Goal: Information Seeking & Learning: Check status

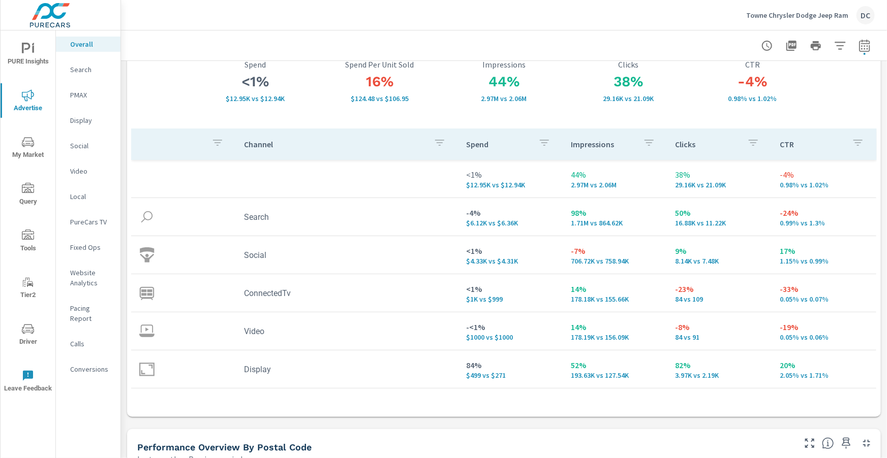
scroll to position [96, 0]
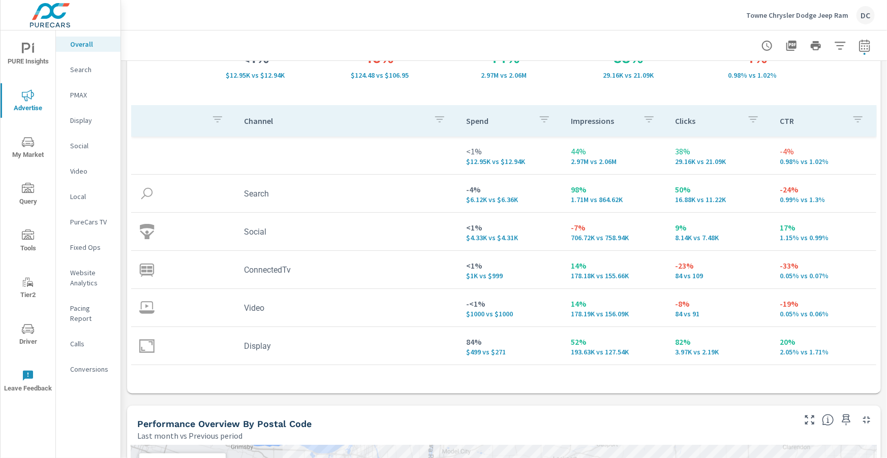
click at [79, 72] on p "Search" at bounding box center [91, 70] width 42 height 10
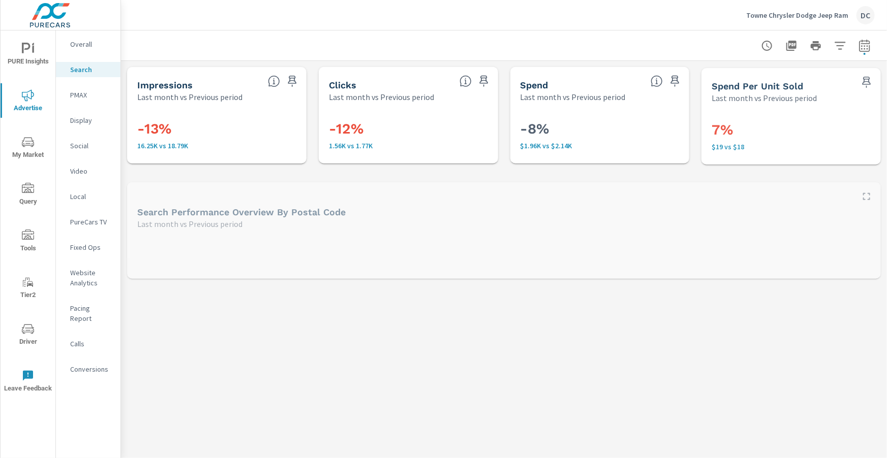
scroll to position [76, 0]
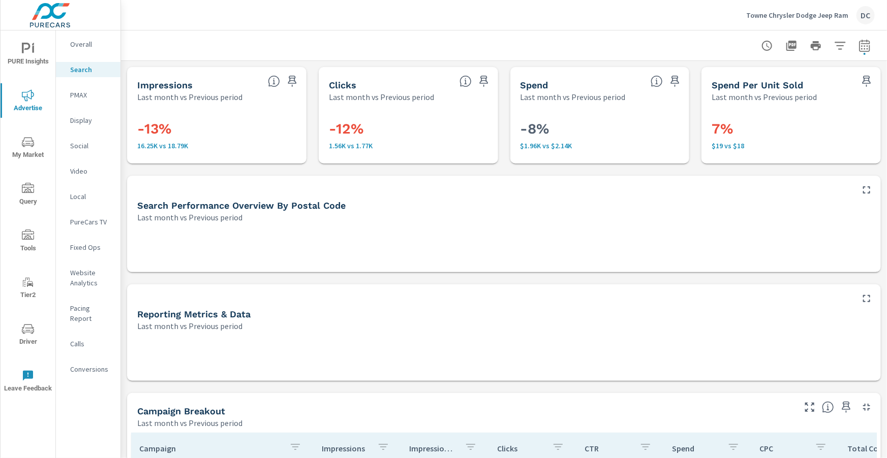
click at [862, 190] on icon "button" at bounding box center [866, 190] width 12 height 12
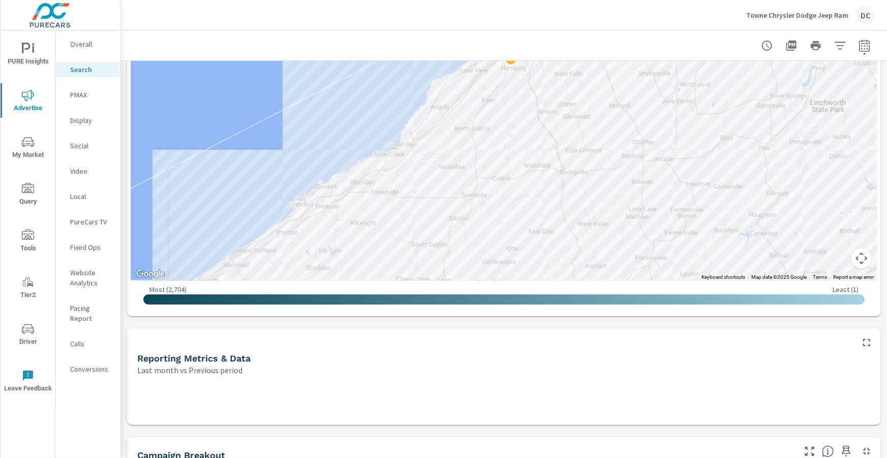
scroll to position [462, 0]
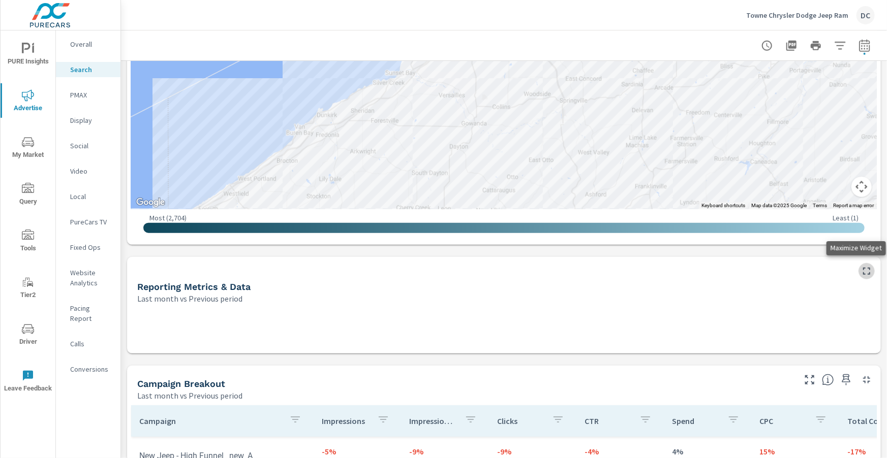
click at [867, 270] on icon "button" at bounding box center [866, 271] width 12 height 12
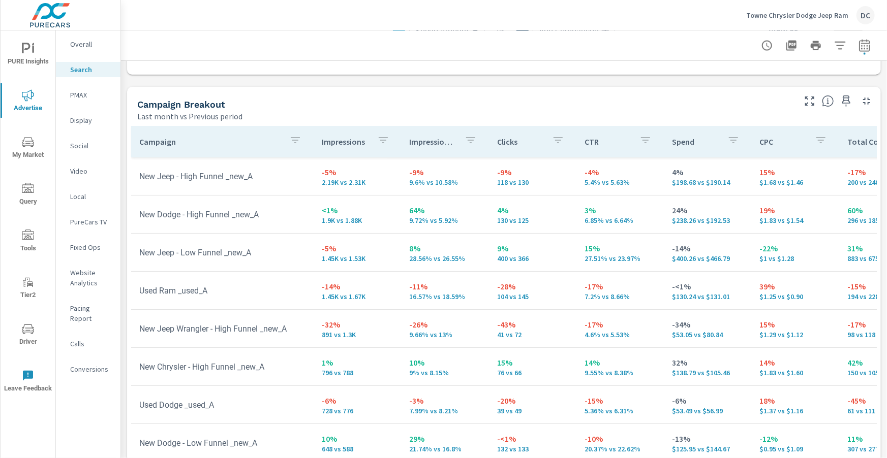
scroll to position [978, 0]
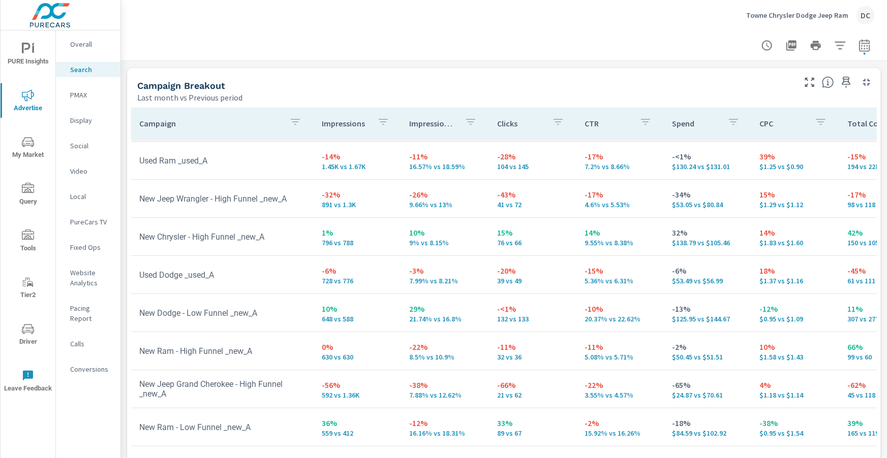
scroll to position [23, 0]
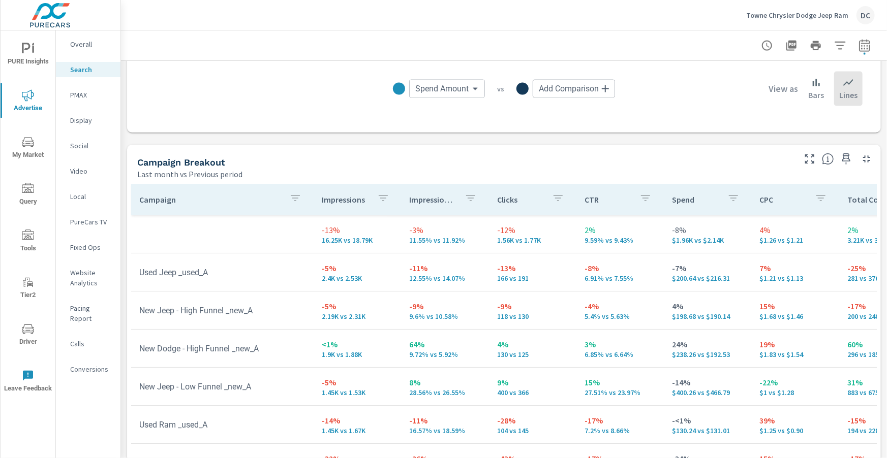
scroll to position [900, 0]
click at [295, 202] on icon "button" at bounding box center [295, 200] width 12 height 12
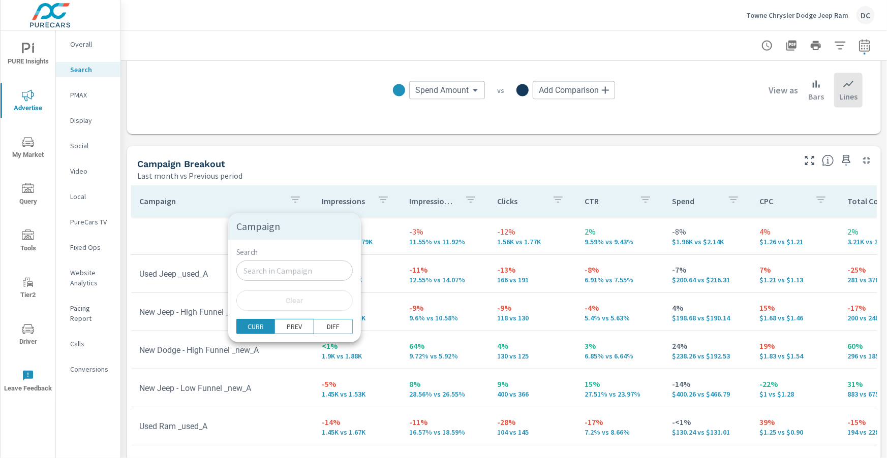
click at [295, 202] on div at bounding box center [443, 229] width 887 height 458
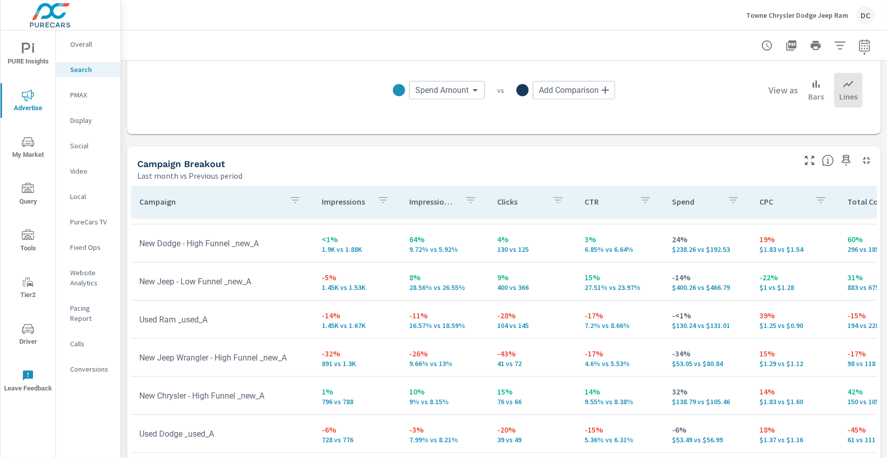
scroll to position [111, 0]
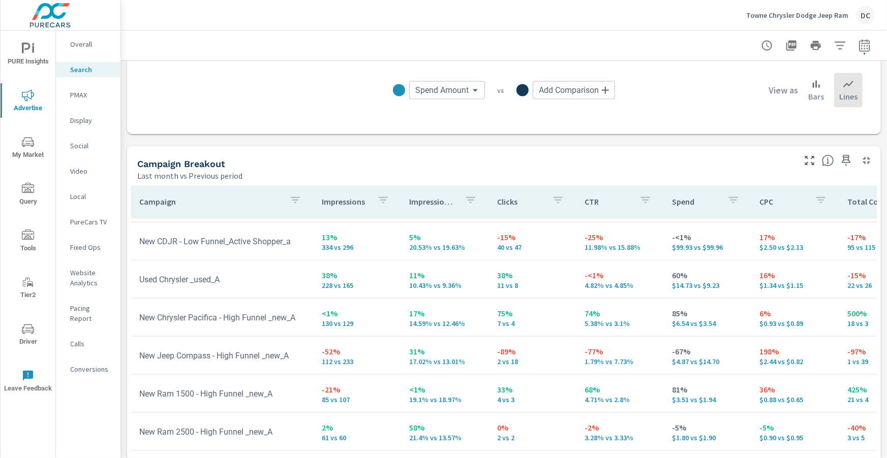
scroll to position [569, 0]
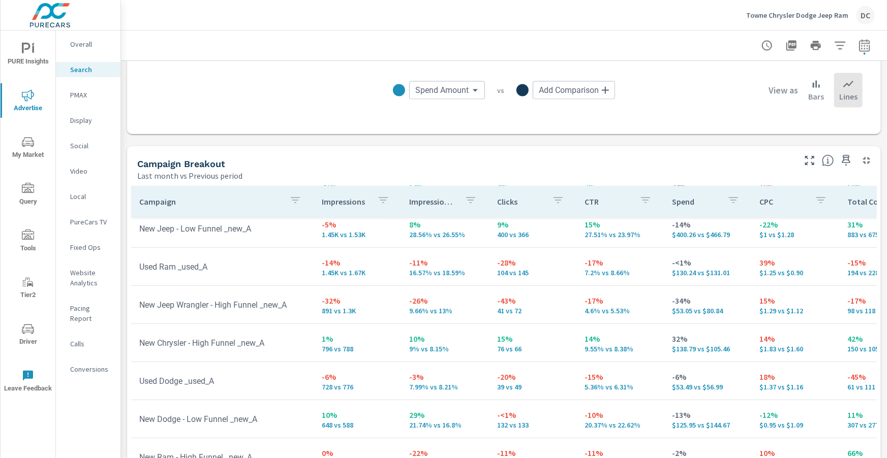
scroll to position [140, 0]
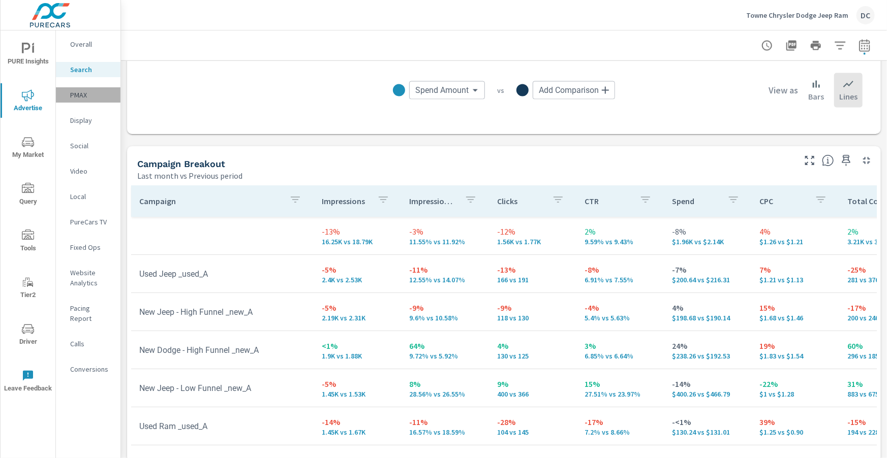
click at [80, 98] on p "PMAX" at bounding box center [91, 95] width 42 height 10
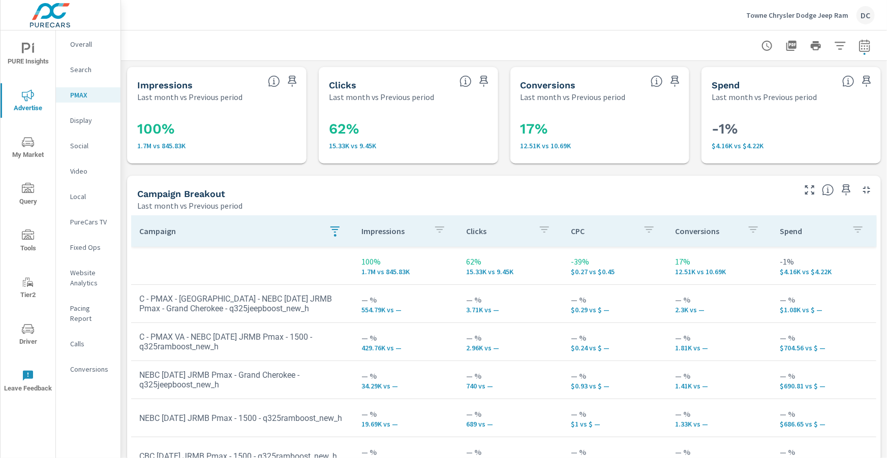
click at [339, 225] on icon "button" at bounding box center [335, 230] width 12 height 12
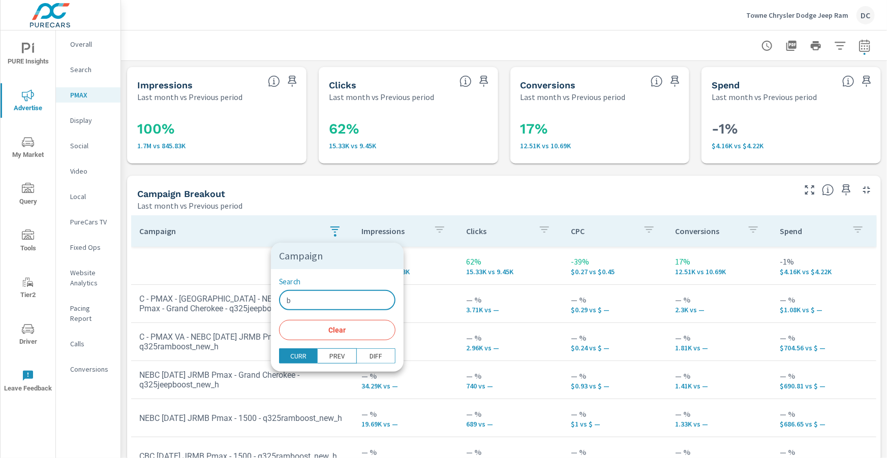
click at [301, 295] on input "b" at bounding box center [337, 300] width 116 height 20
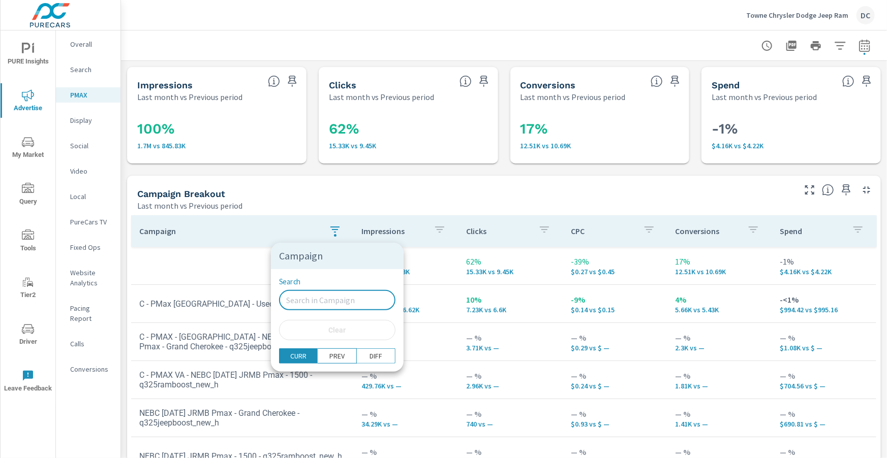
click at [246, 267] on div at bounding box center [443, 229] width 887 height 458
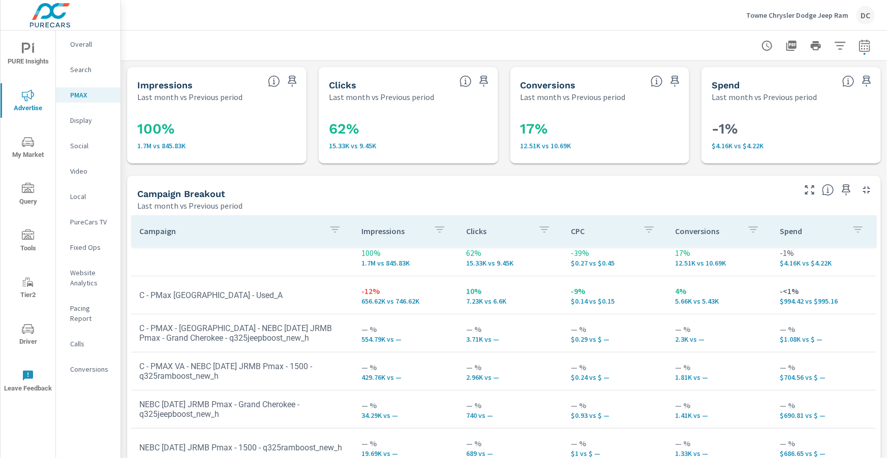
scroll to position [10, 0]
click at [82, 123] on p "Display" at bounding box center [91, 120] width 42 height 10
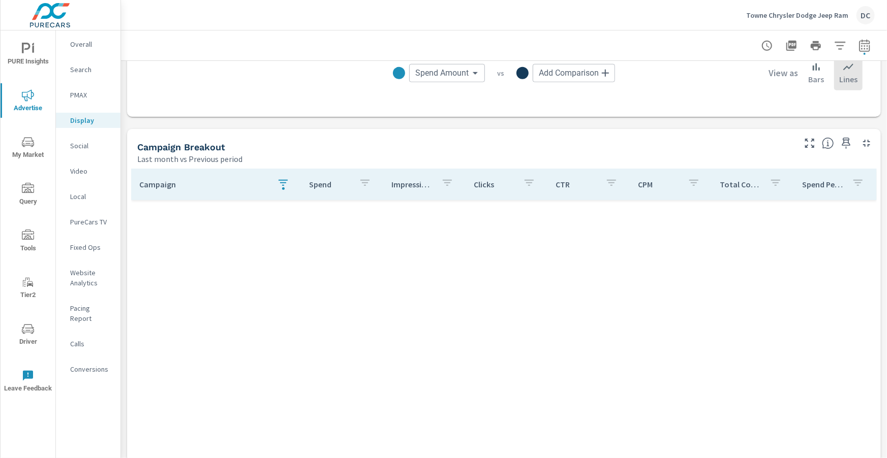
click at [282, 187] on div "button" at bounding box center [283, 184] width 12 height 15
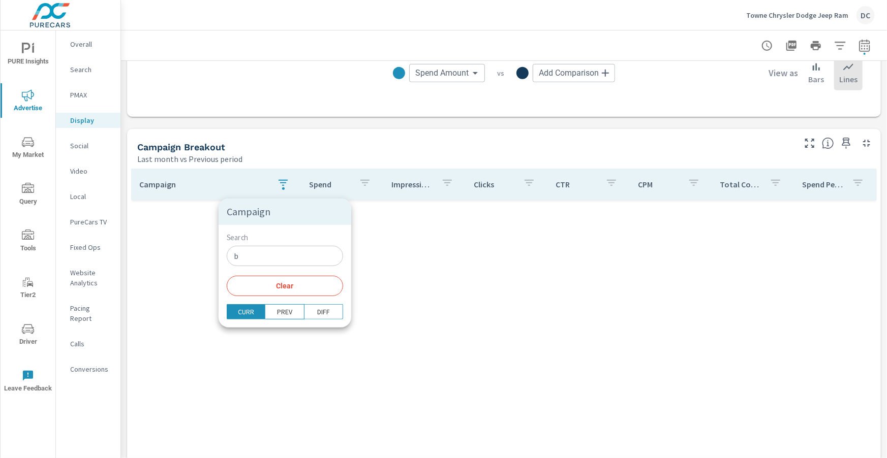
scroll to position [370, 0]
click at [254, 252] on input "b" at bounding box center [285, 256] width 116 height 20
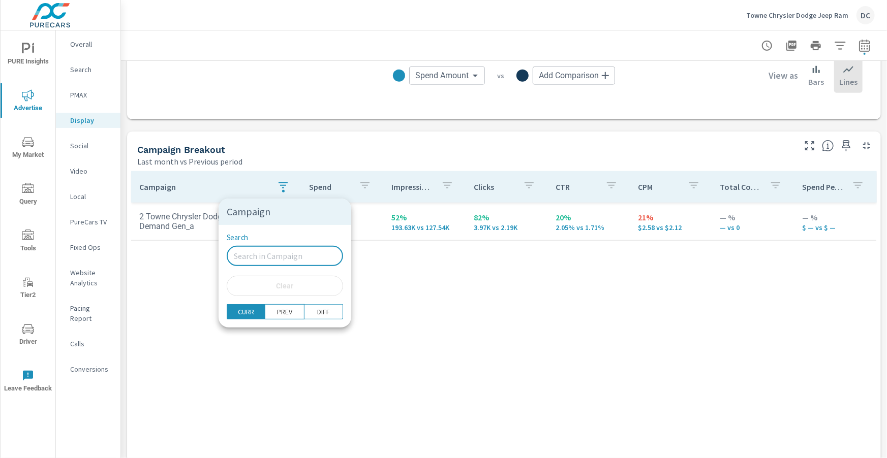
click at [385, 308] on div at bounding box center [443, 229] width 887 height 458
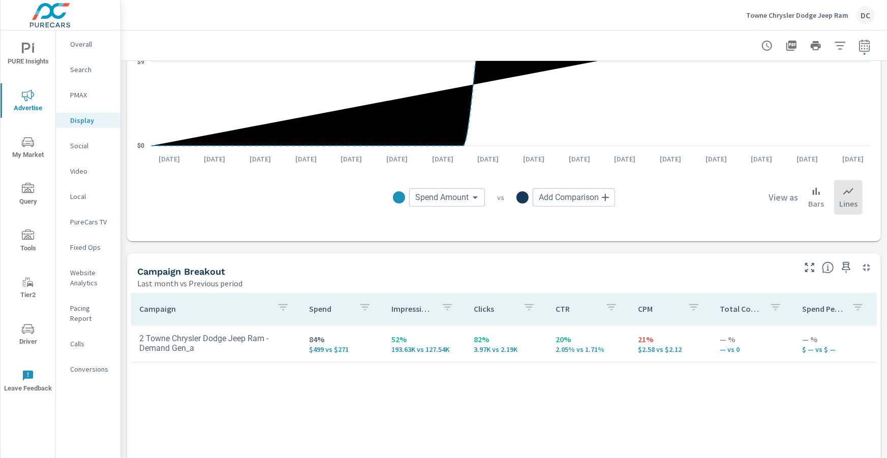
scroll to position [246, 0]
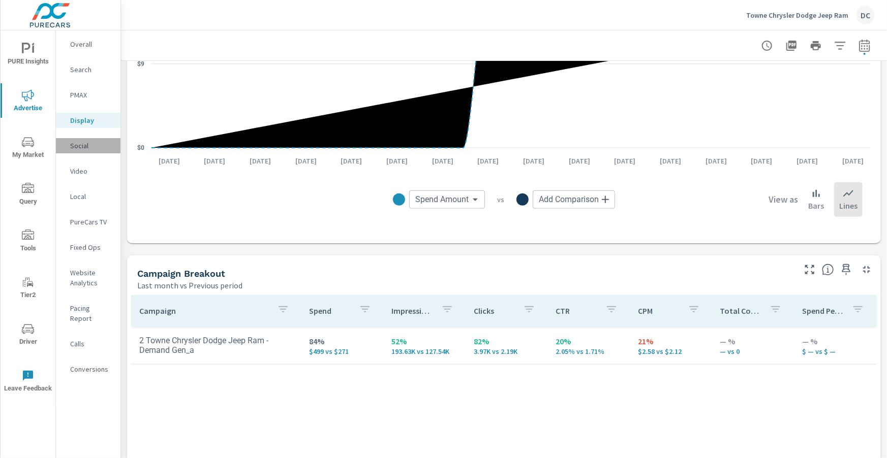
click at [74, 144] on p "Social" at bounding box center [91, 146] width 42 height 10
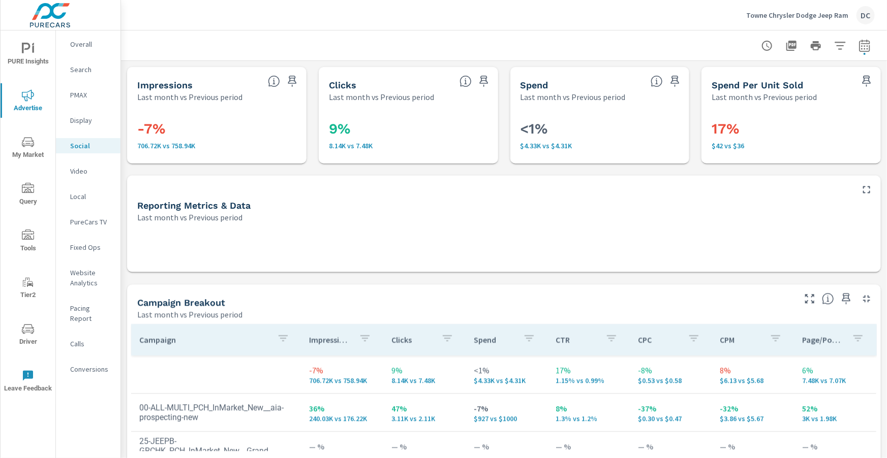
scroll to position [10, 0]
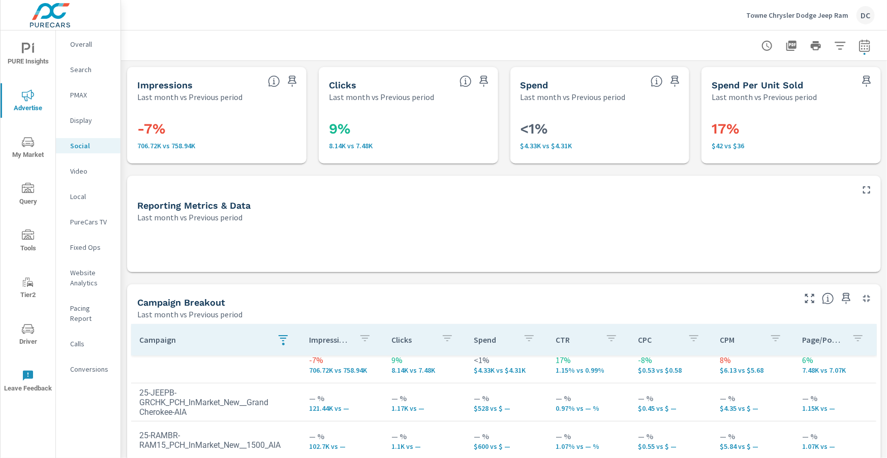
click at [282, 338] on icon "button" at bounding box center [283, 338] width 9 height 6
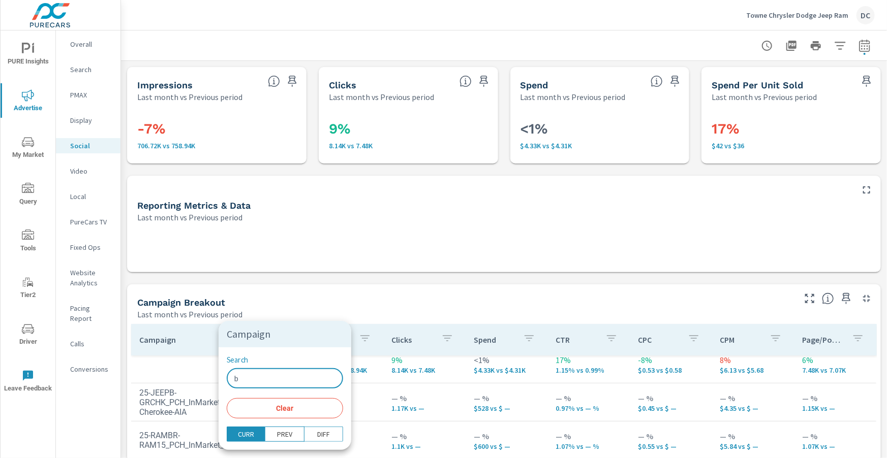
click at [253, 376] on input "b" at bounding box center [285, 378] width 116 height 20
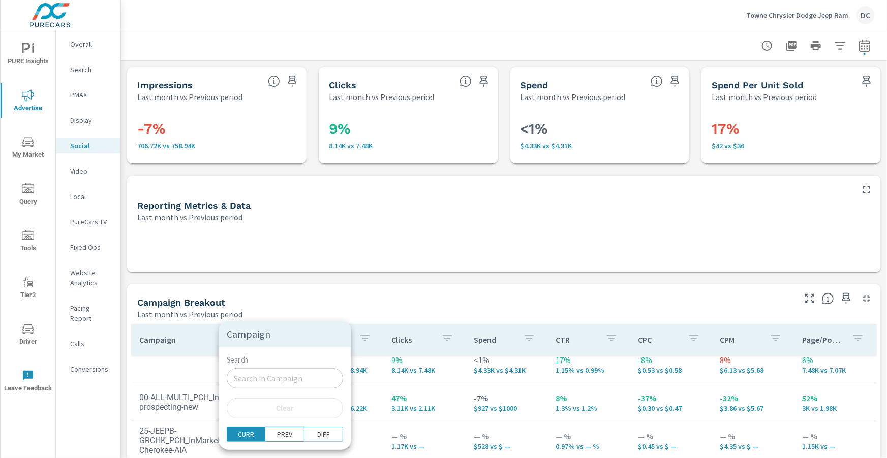
click at [357, 286] on div at bounding box center [443, 229] width 887 height 458
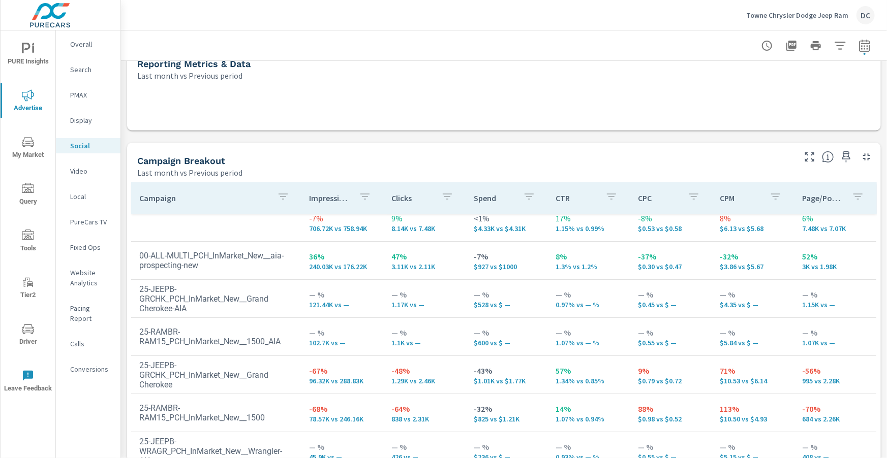
scroll to position [144, 0]
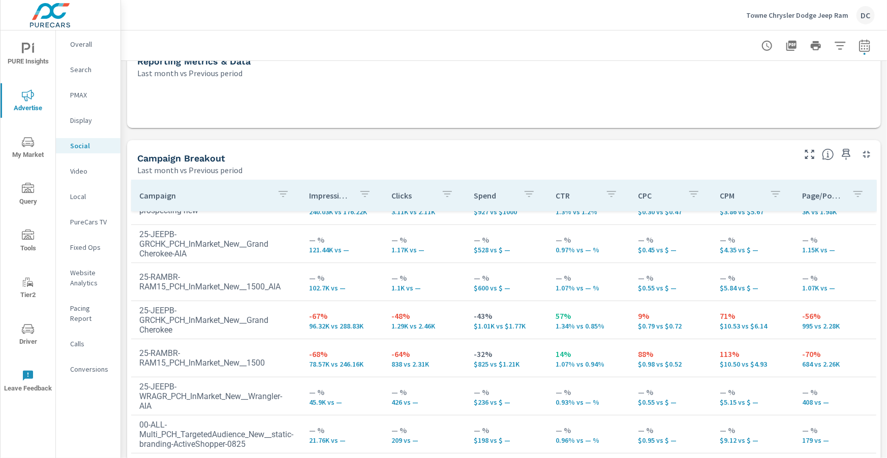
scroll to position [98, 0]
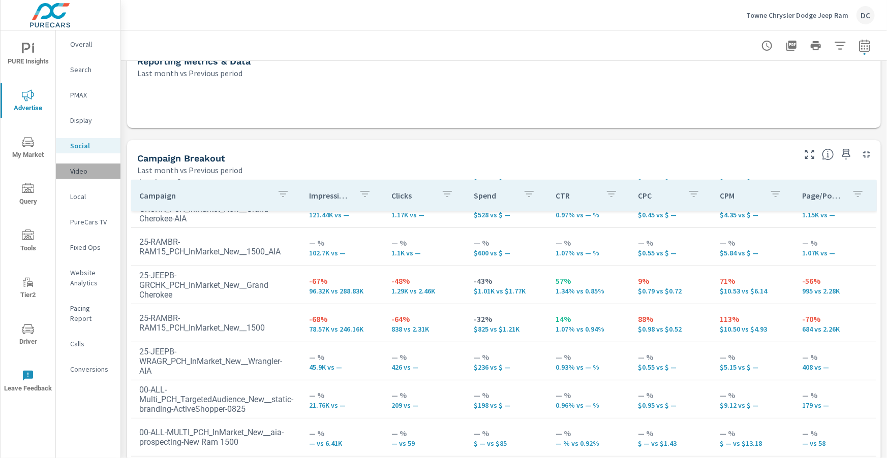
click at [82, 170] on p "Video" at bounding box center [91, 171] width 42 height 10
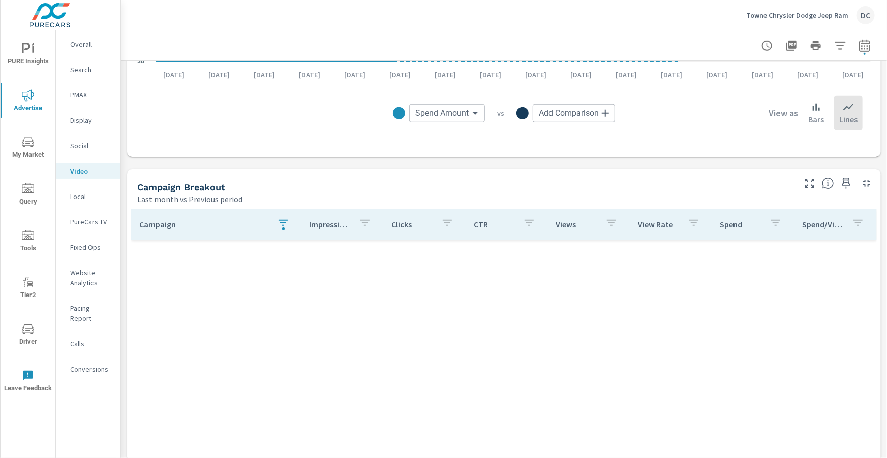
scroll to position [349, 0]
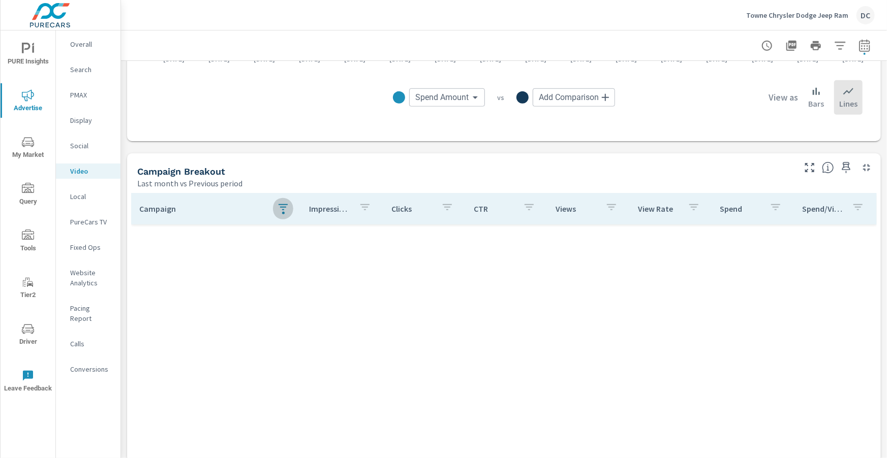
click at [280, 212] on icon "button" at bounding box center [283, 207] width 12 height 12
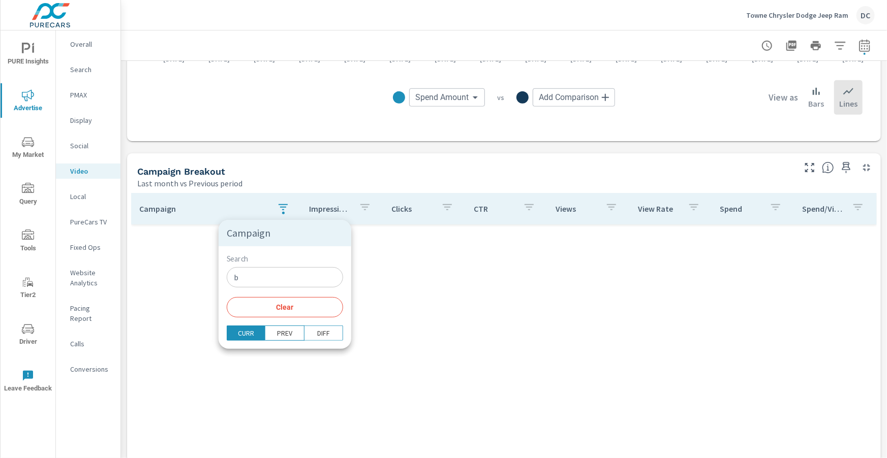
click at [245, 272] on input "b" at bounding box center [285, 277] width 116 height 20
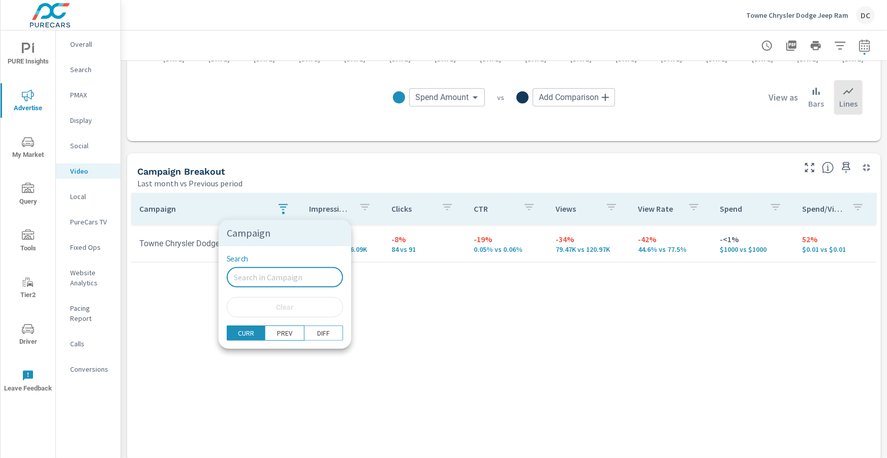
click at [184, 310] on div at bounding box center [443, 229] width 887 height 458
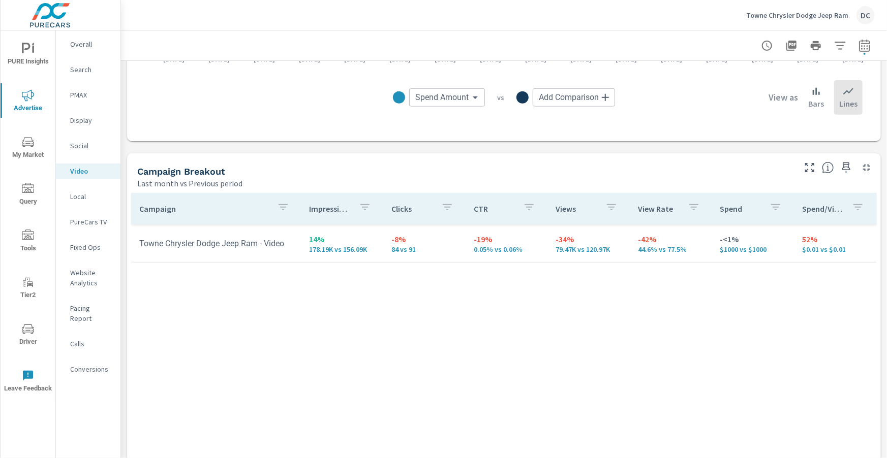
click at [77, 46] on p "Overall" at bounding box center [91, 44] width 42 height 10
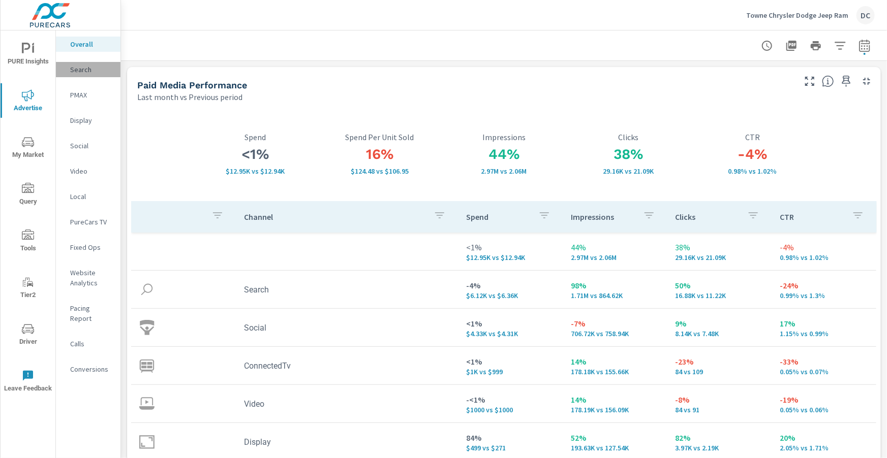
click at [83, 72] on p "Search" at bounding box center [91, 70] width 42 height 10
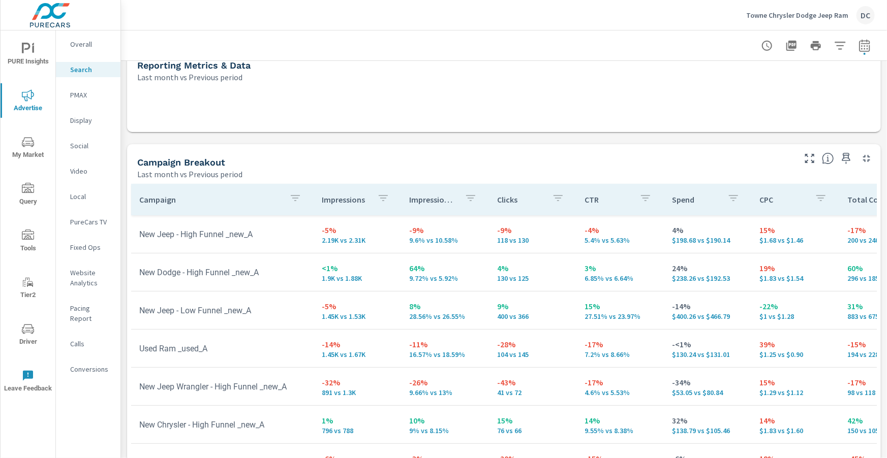
scroll to position [269, 0]
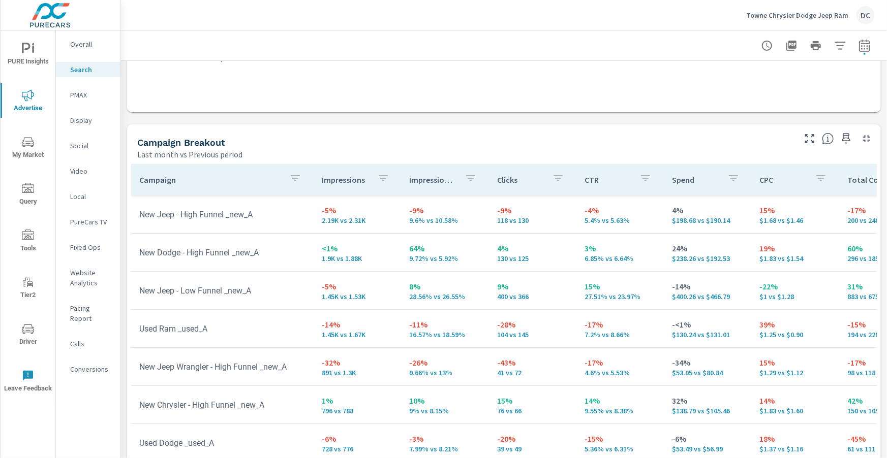
click at [290, 179] on icon "button" at bounding box center [295, 178] width 12 height 12
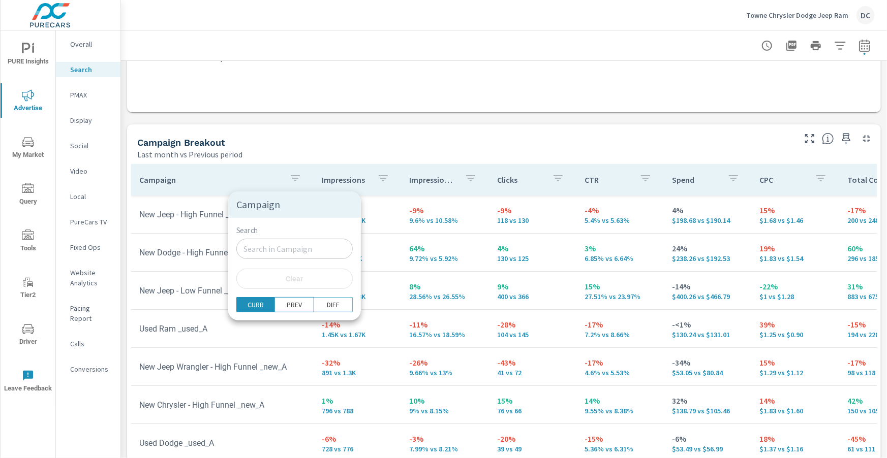
click at [86, 99] on div at bounding box center [443, 229] width 887 height 458
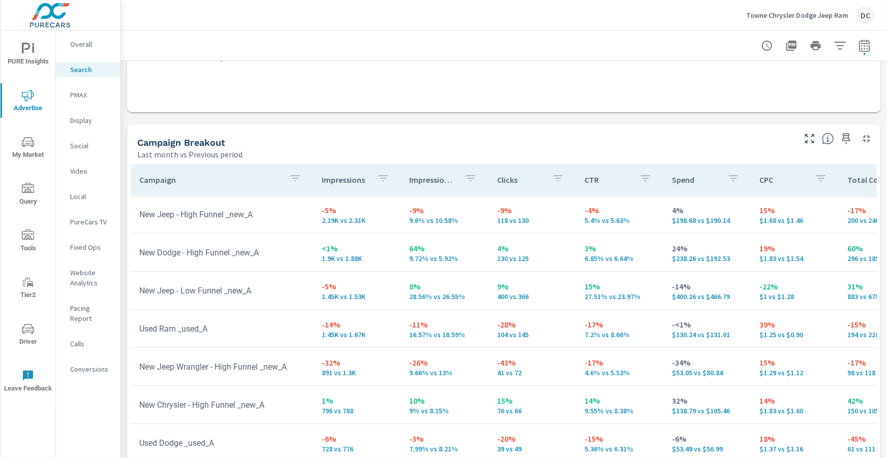
click at [85, 97] on p "PMAX" at bounding box center [91, 95] width 42 height 10
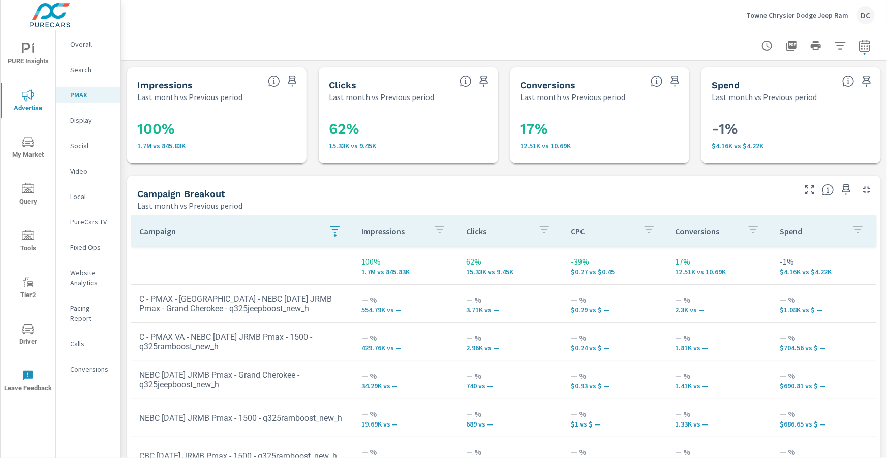
click at [338, 231] on icon "button" at bounding box center [335, 230] width 12 height 12
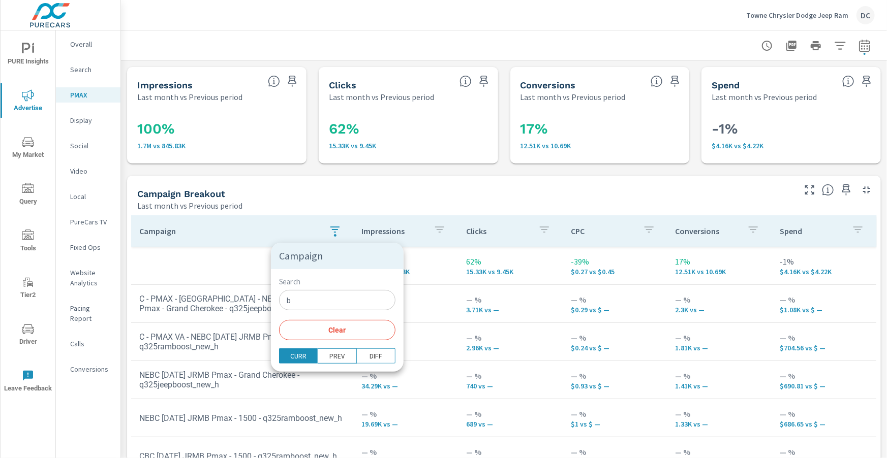
click at [304, 301] on input "b" at bounding box center [337, 300] width 116 height 20
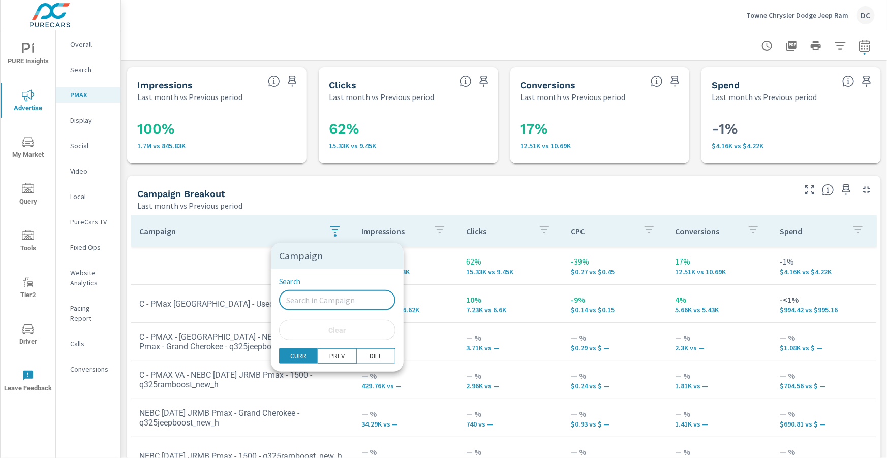
click at [260, 289] on div at bounding box center [443, 229] width 887 height 458
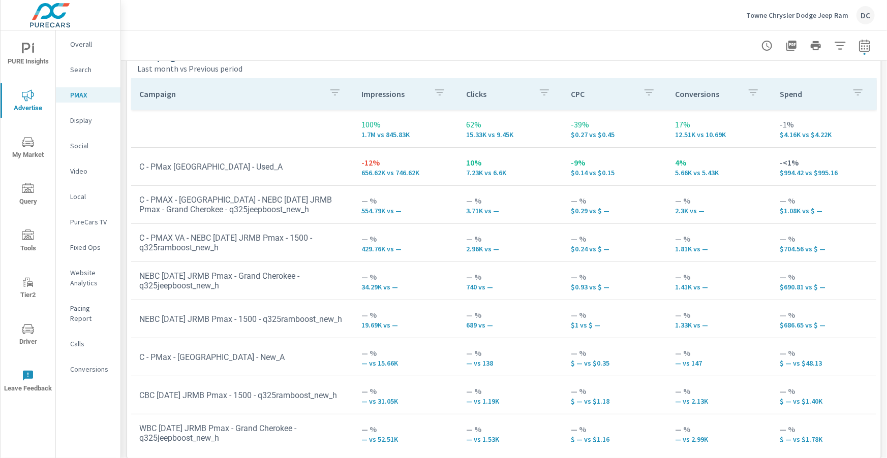
scroll to position [146, 0]
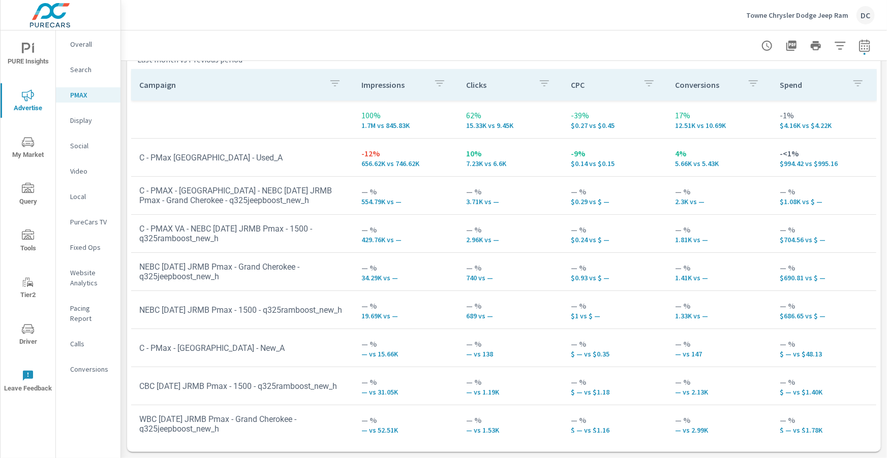
scroll to position [10, 0]
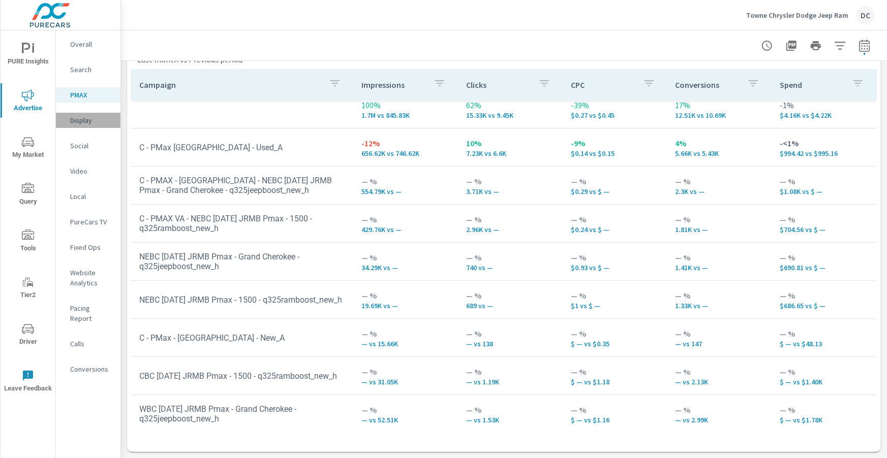
click at [73, 119] on p "Display" at bounding box center [91, 120] width 42 height 10
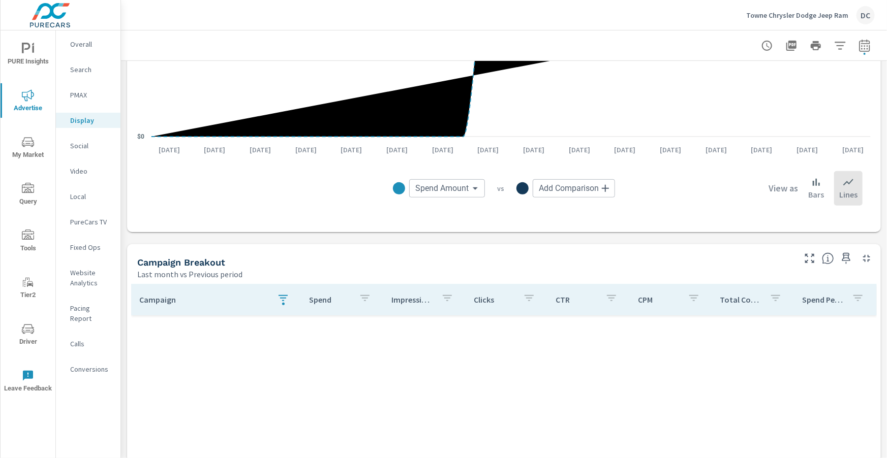
scroll to position [259, 0]
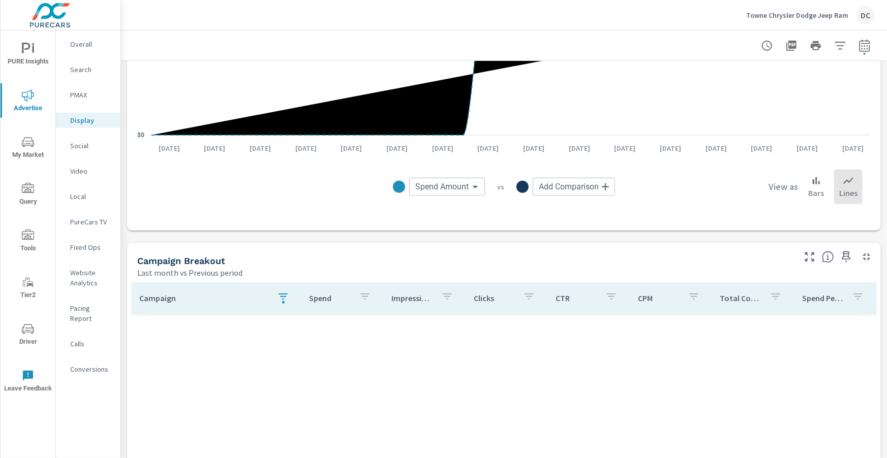
click at [288, 297] on icon "button" at bounding box center [283, 297] width 12 height 12
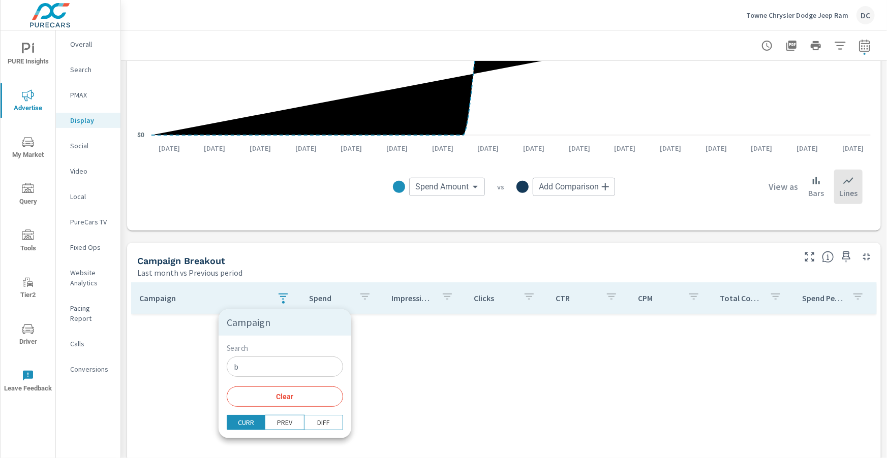
click at [260, 373] on input "b" at bounding box center [285, 367] width 116 height 20
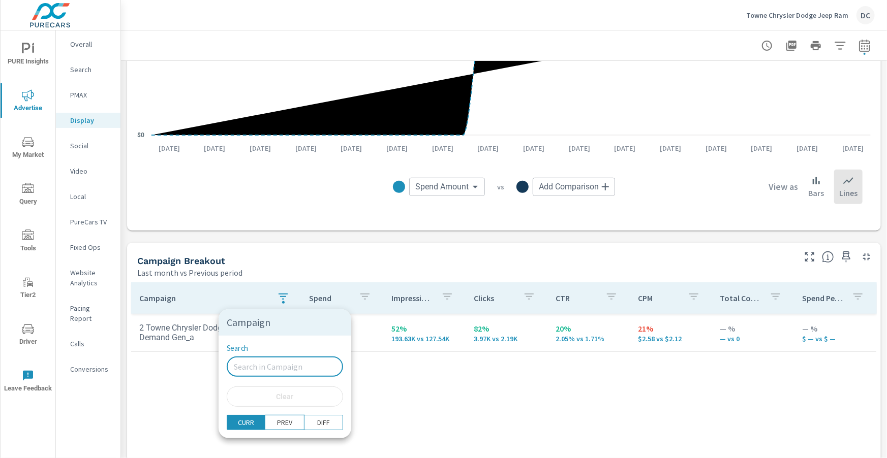
click at [329, 404] on div at bounding box center [443, 229] width 887 height 458
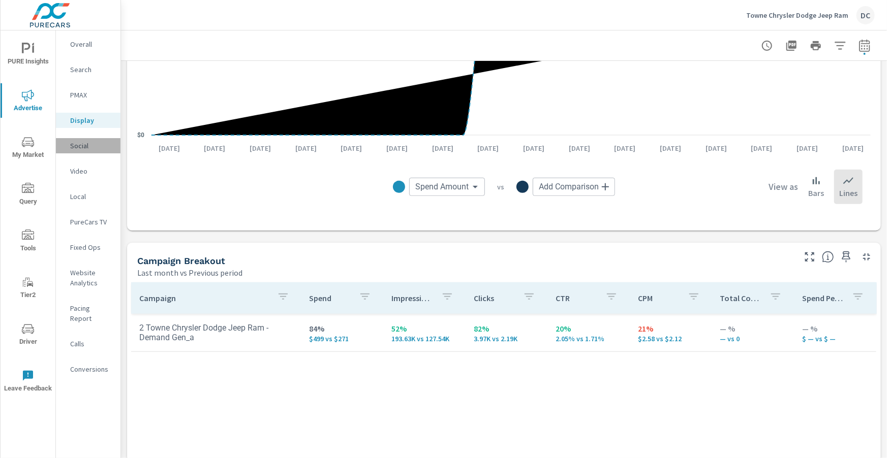
click at [82, 149] on p "Social" at bounding box center [91, 146] width 42 height 10
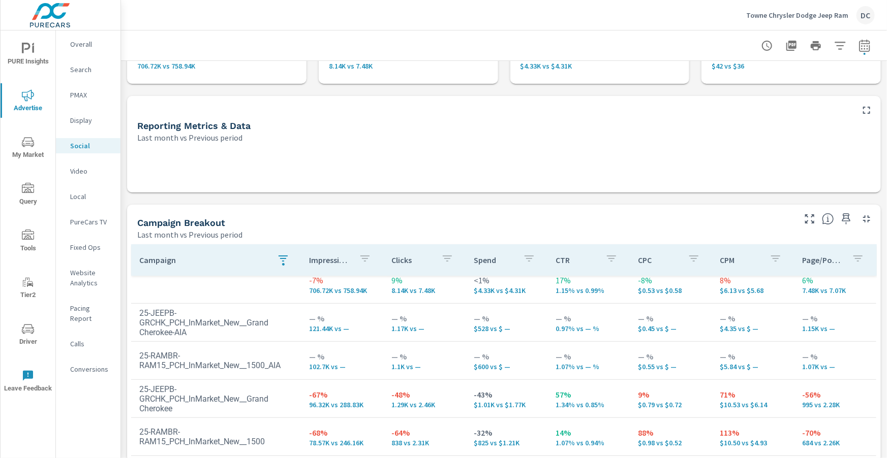
scroll to position [81, 0]
click at [280, 260] on icon "button" at bounding box center [283, 258] width 12 height 12
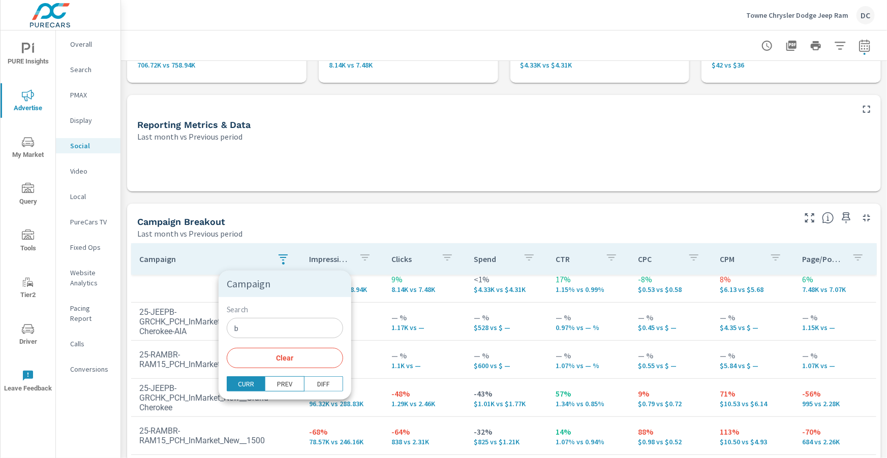
click at [253, 335] on input "b" at bounding box center [285, 328] width 116 height 20
click at [252, 334] on input "b" at bounding box center [285, 328] width 116 height 20
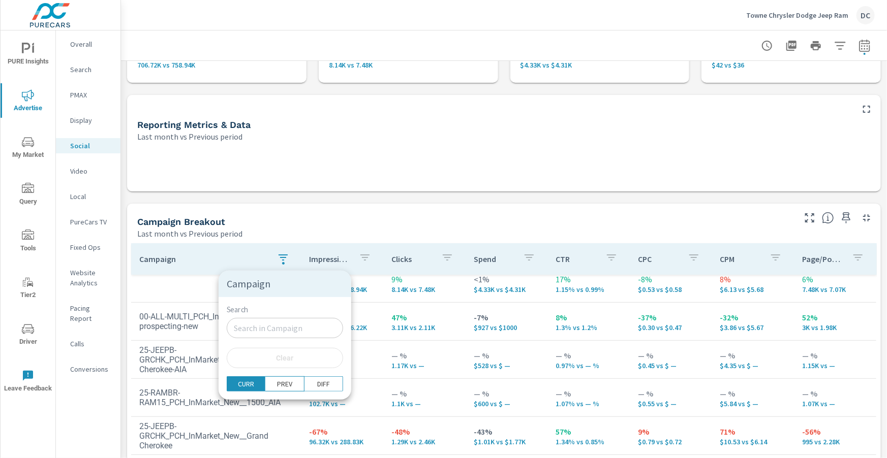
click at [169, 290] on div at bounding box center [443, 229] width 887 height 458
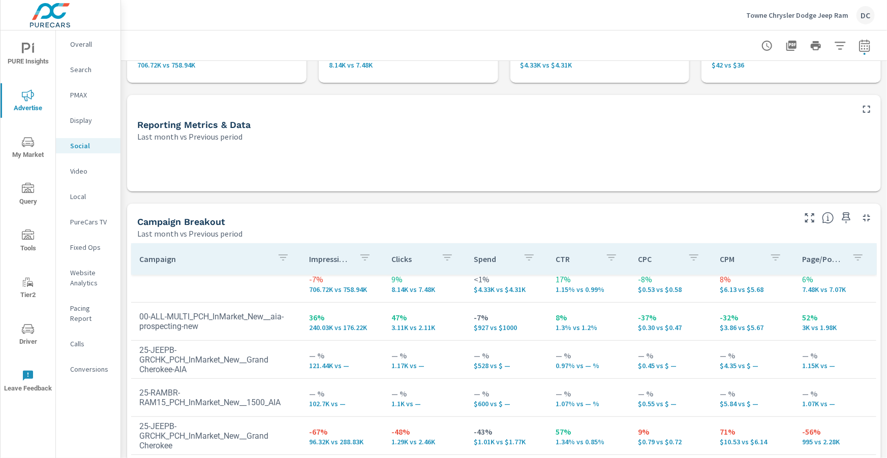
scroll to position [95, 0]
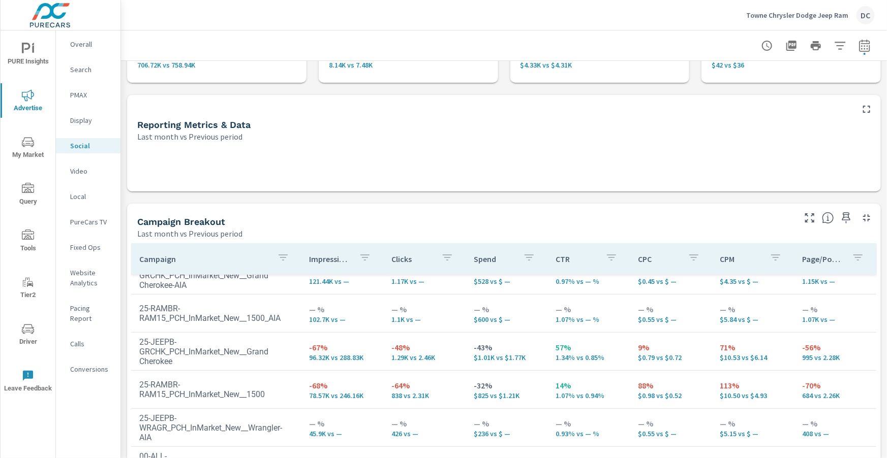
click at [85, 174] on p "Video" at bounding box center [91, 171] width 42 height 10
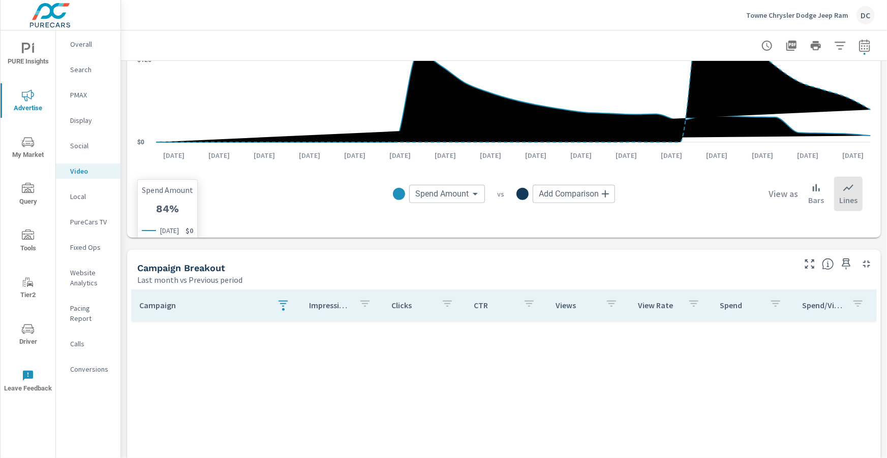
scroll to position [261, 0]
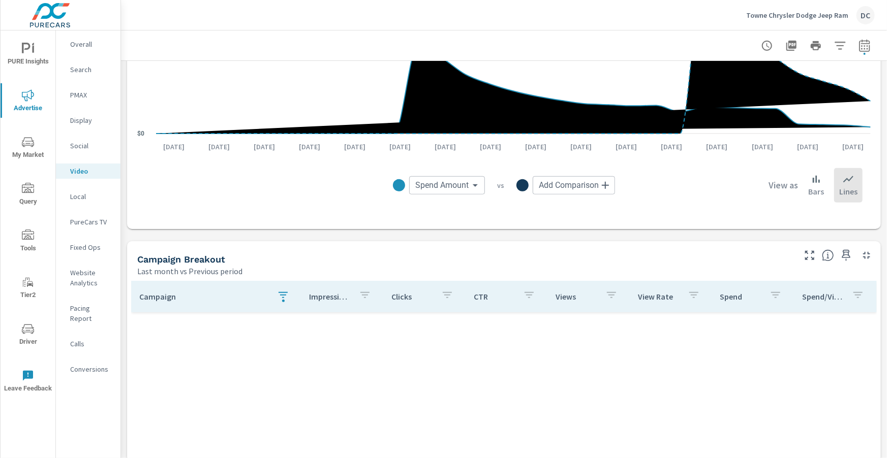
click at [282, 294] on icon "button" at bounding box center [283, 295] width 12 height 12
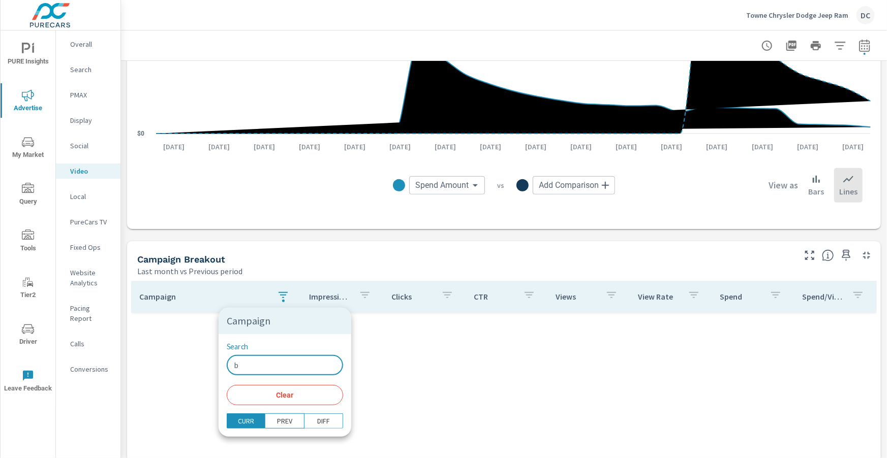
click at [249, 358] on input "b" at bounding box center [285, 365] width 116 height 20
drag, startPoint x: 245, startPoint y: 362, endPoint x: 243, endPoint y: 355, distance: 7.8
click at [245, 362] on input "b" at bounding box center [285, 365] width 116 height 20
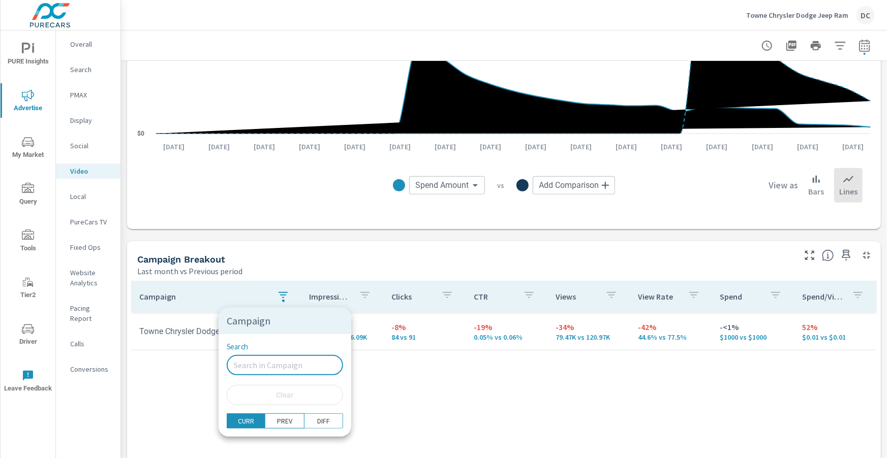
click at [192, 381] on div at bounding box center [443, 229] width 887 height 458
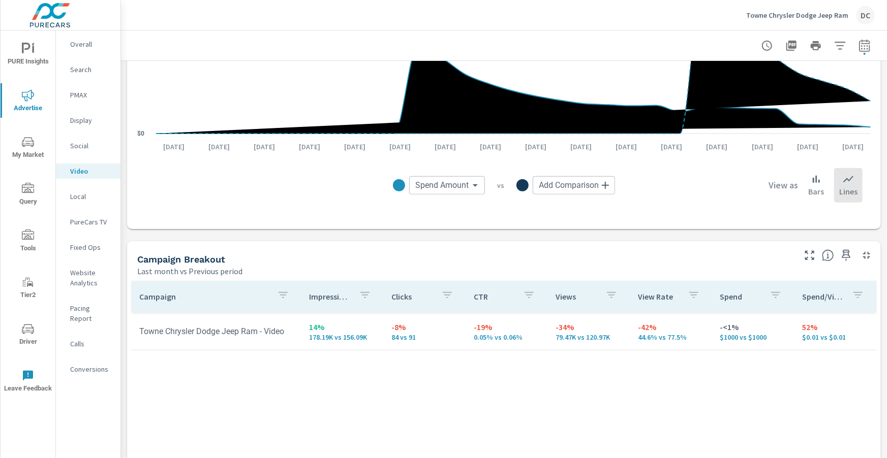
click at [25, 325] on icon "nav menu" at bounding box center [28, 329] width 12 height 12
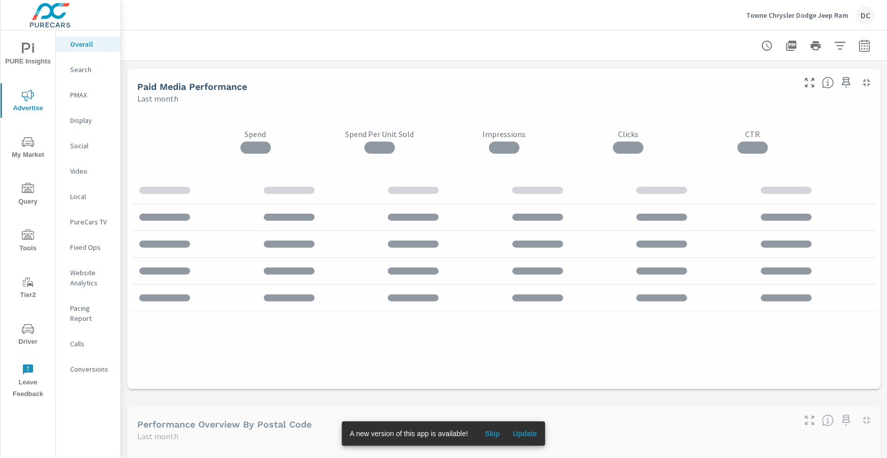
click at [536, 432] on span "Update" at bounding box center [525, 433] width 24 height 9
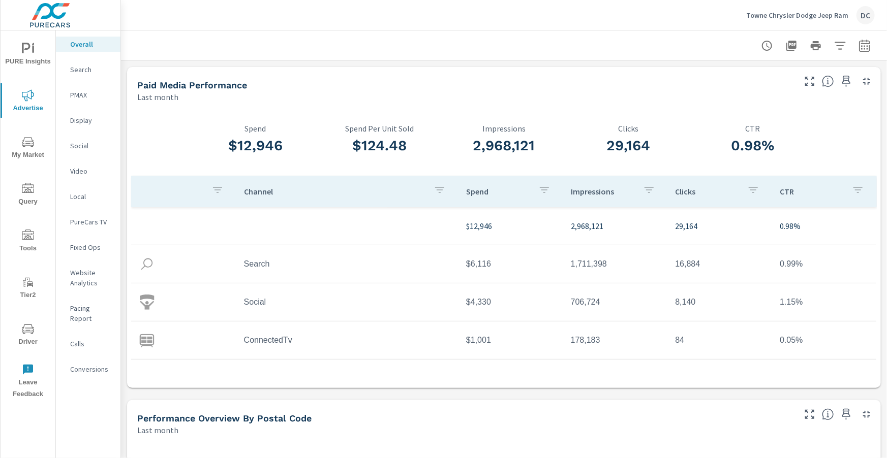
scroll to position [38, 0]
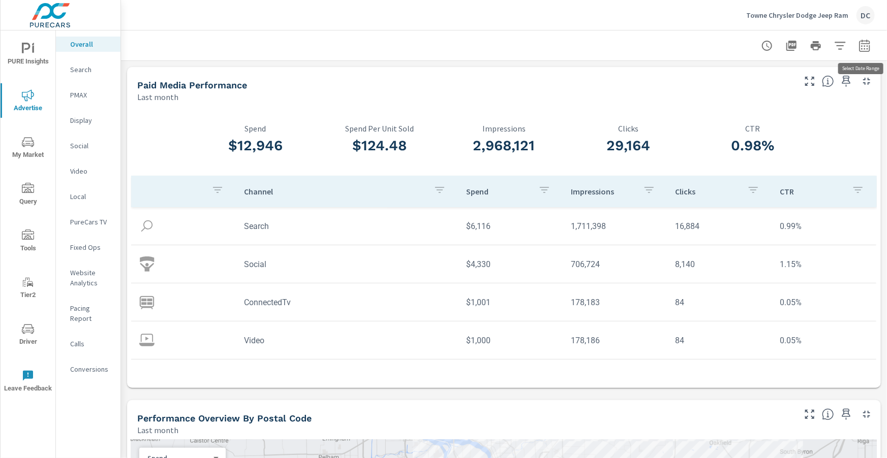
click at [864, 48] on icon "button" at bounding box center [864, 47] width 7 height 4
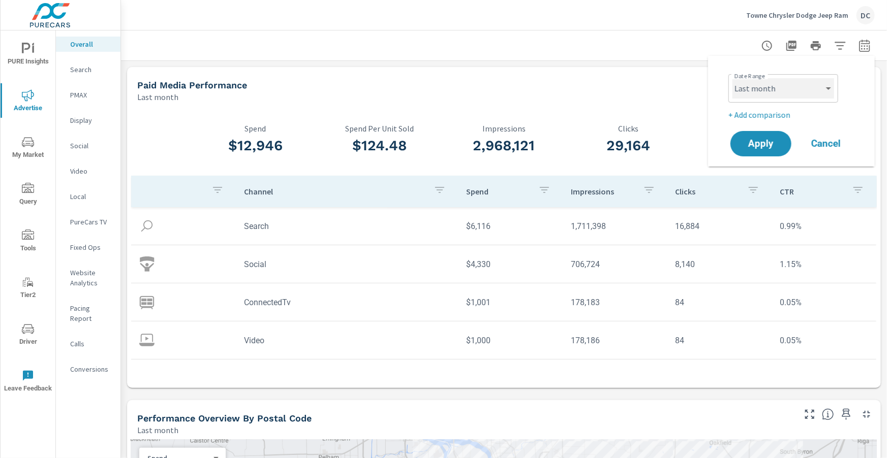
click at [789, 94] on select "Custom Yesterday Last week Last 7 days Last 14 days Last 30 days Last 45 days L…" at bounding box center [783, 88] width 102 height 20
click at [732, 78] on select "Custom Yesterday Last week Last 7 days Last 14 days Last 30 days Last 45 days L…" at bounding box center [783, 88] width 102 height 20
select select "Month to date"
click at [775, 136] on button "Apply" at bounding box center [760, 144] width 63 height 26
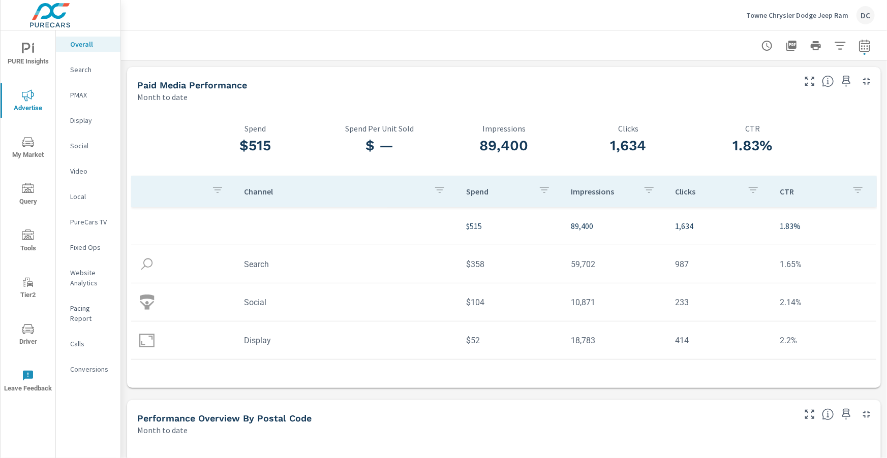
scroll to position [38, 0]
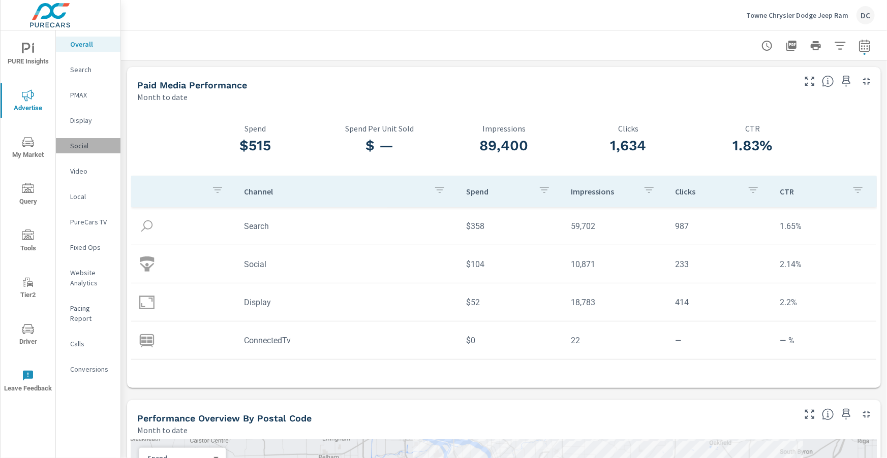
click at [78, 148] on p "Social" at bounding box center [91, 146] width 42 height 10
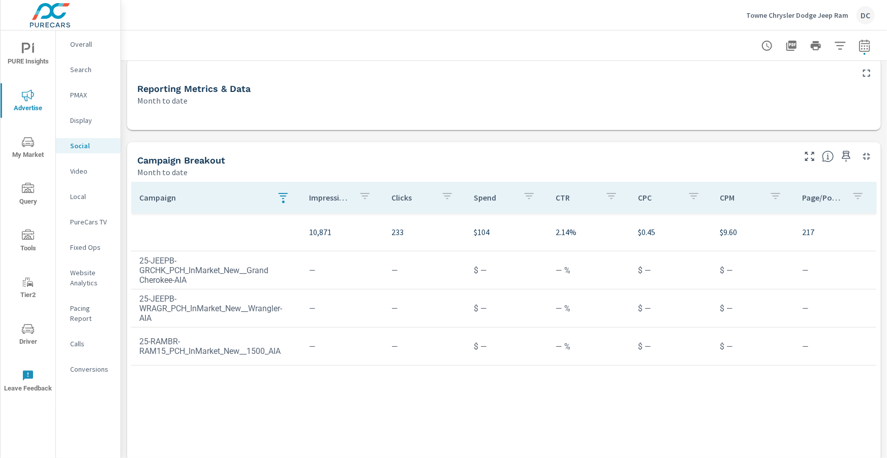
scroll to position [92, 0]
click at [277, 196] on icon "button" at bounding box center [283, 195] width 12 height 12
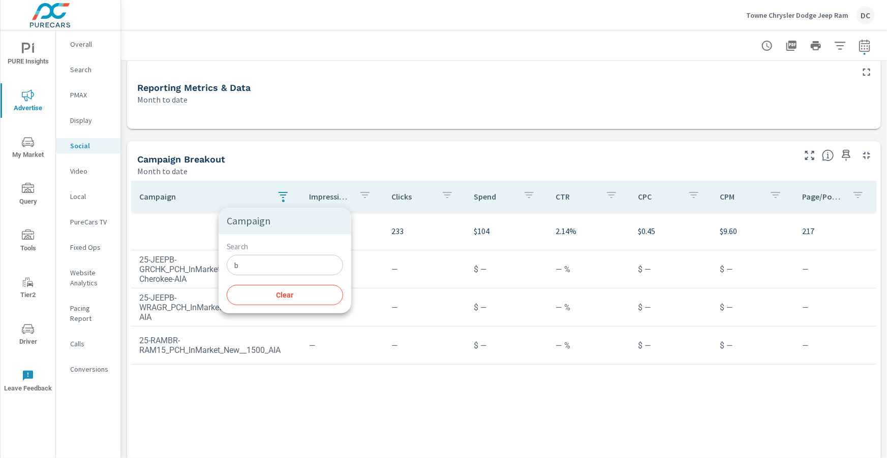
click at [255, 259] on input "b" at bounding box center [285, 265] width 116 height 20
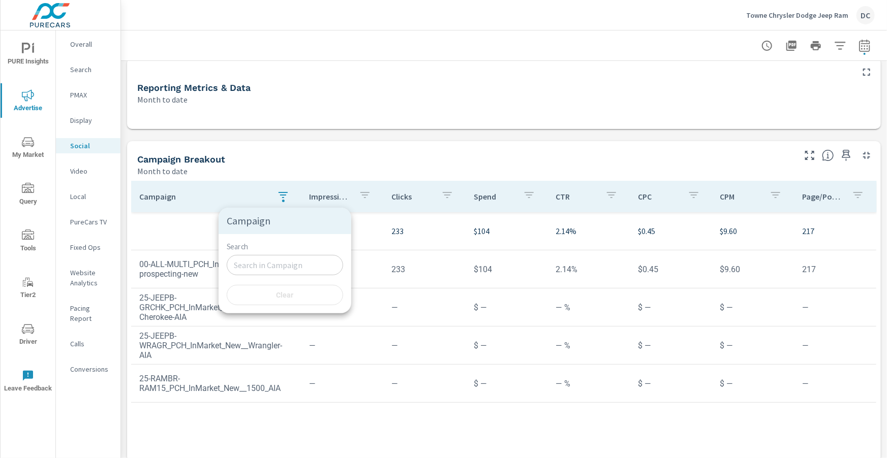
click at [357, 163] on div at bounding box center [443, 229] width 887 height 458
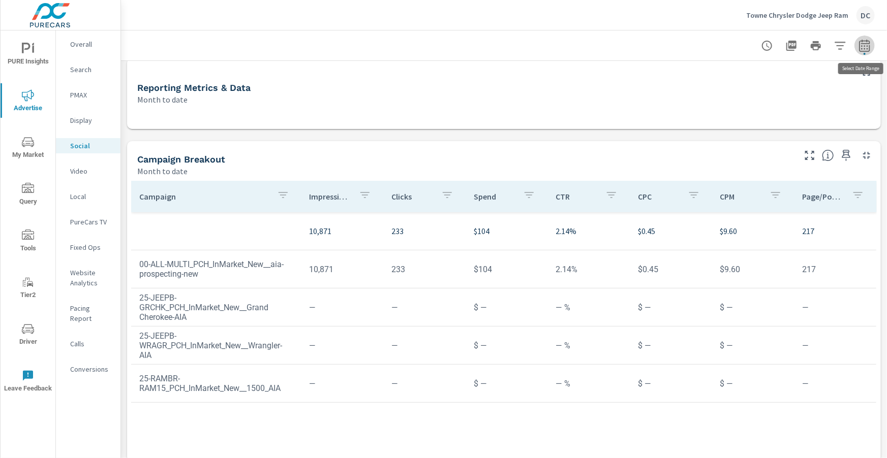
click at [867, 42] on icon "button" at bounding box center [864, 46] width 12 height 12
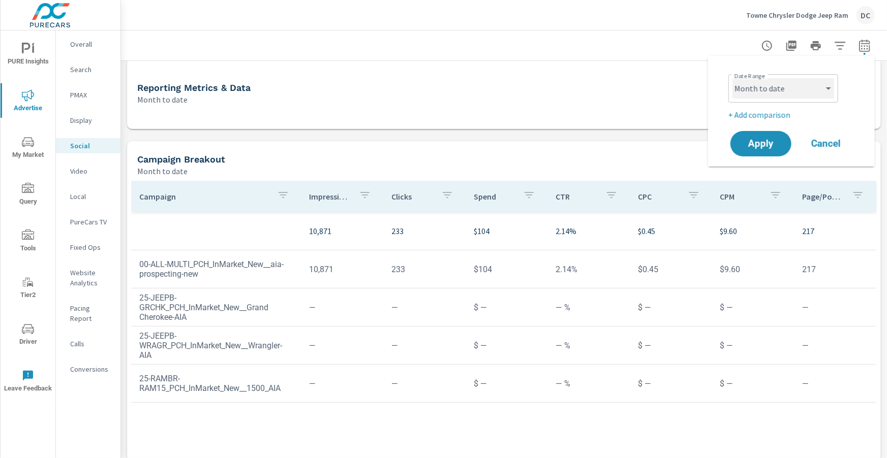
click at [818, 86] on select "Custom Yesterday Last week Last 7 days Last 14 days Last 30 days Last 45 days L…" at bounding box center [783, 88] width 102 height 20
click at [732, 78] on select "Custom Yesterday Last week Last 7 days Last 14 days Last 30 days Last 45 days L…" at bounding box center [783, 88] width 102 height 20
select select "Last month"
click at [781, 112] on p "+ Add comparison" at bounding box center [793, 115] width 130 height 12
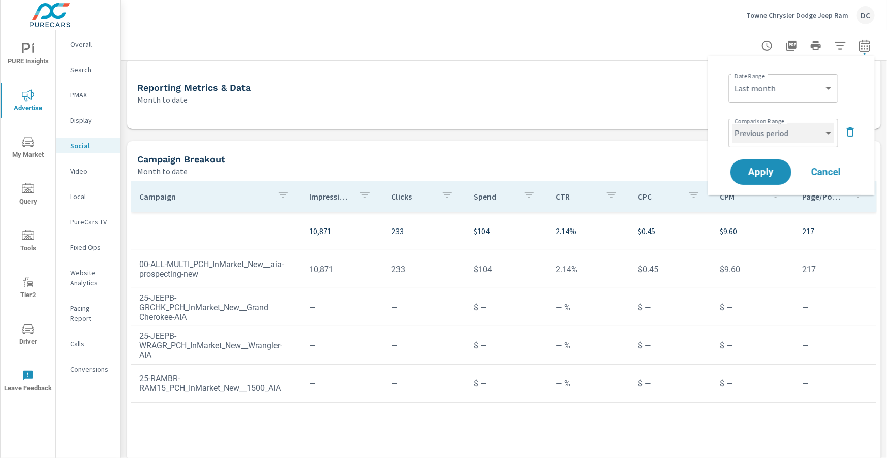
click at [783, 129] on select "Custom Previous period Previous month Previous year" at bounding box center [783, 133] width 102 height 20
click at [732, 123] on select "Custom Previous period Previous month Previous year" at bounding box center [783, 133] width 102 height 20
select select "Previous month"
click at [764, 168] on span "Apply" at bounding box center [761, 173] width 42 height 10
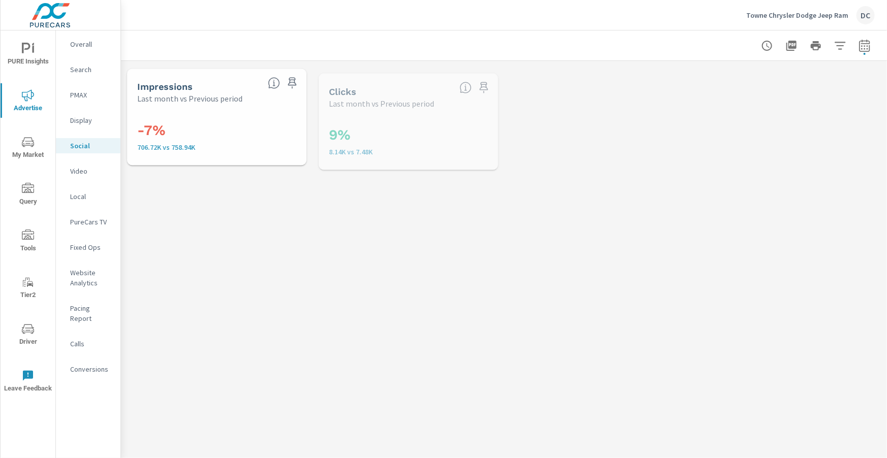
scroll to position [10, 0]
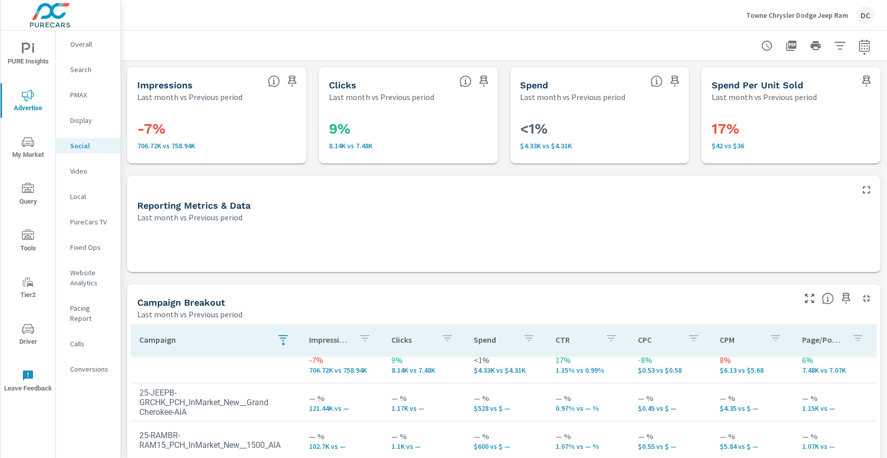
click at [78, 44] on p "Overall" at bounding box center [91, 44] width 42 height 10
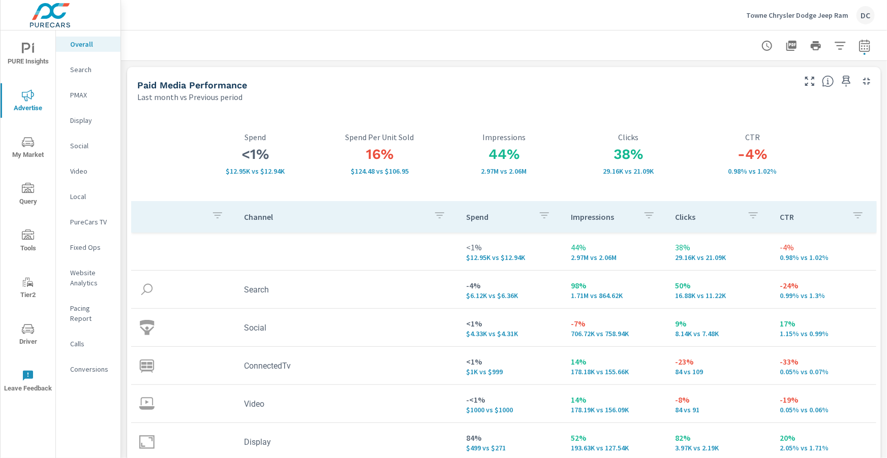
click at [77, 70] on p "Search" at bounding box center [91, 70] width 42 height 10
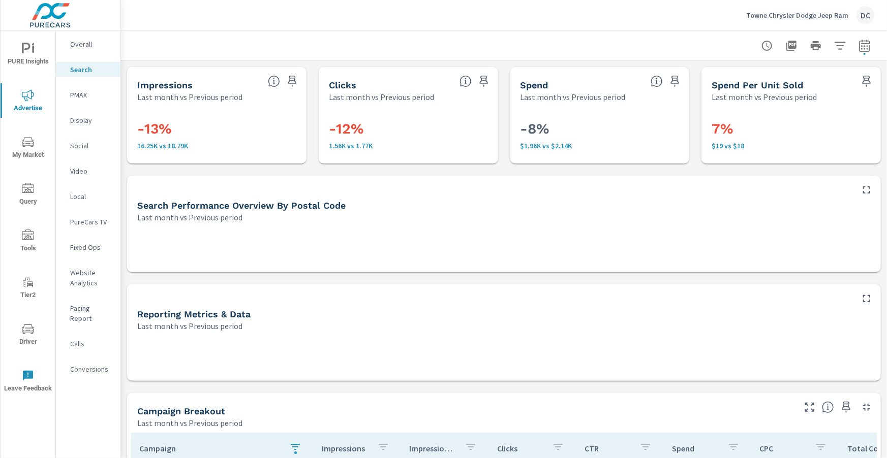
click at [868, 191] on icon "button" at bounding box center [866, 190] width 12 height 12
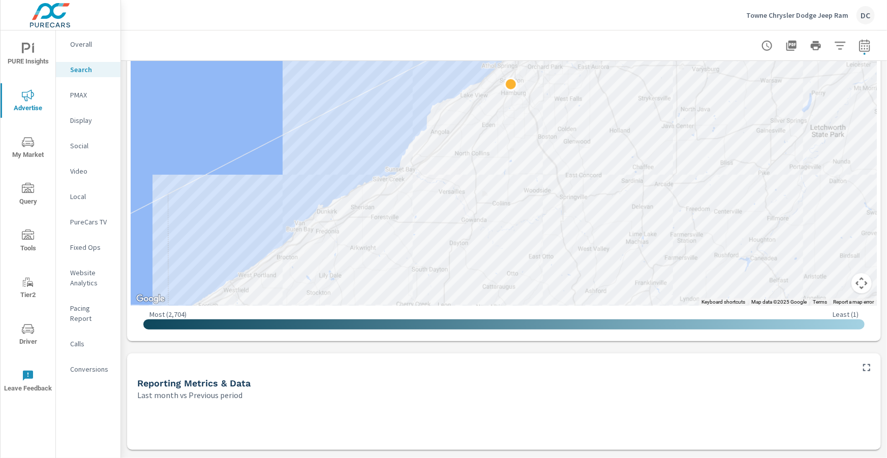
scroll to position [442, 0]
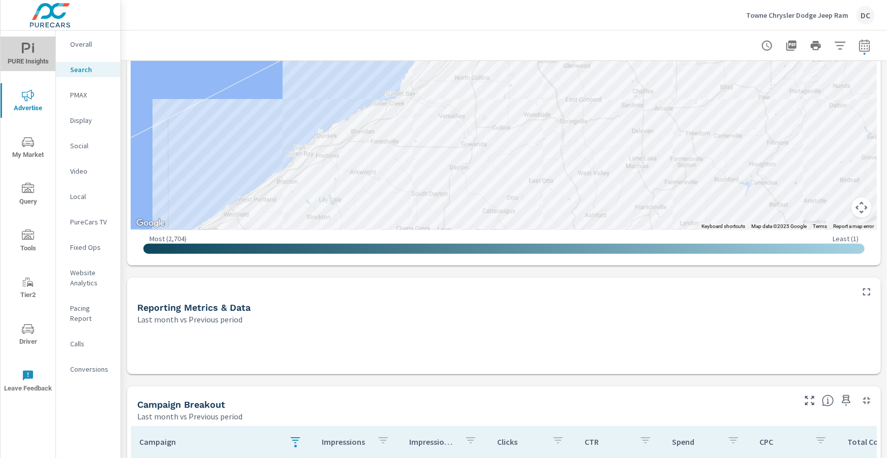
click at [31, 58] on span "PURE Insights" at bounding box center [28, 55] width 49 height 25
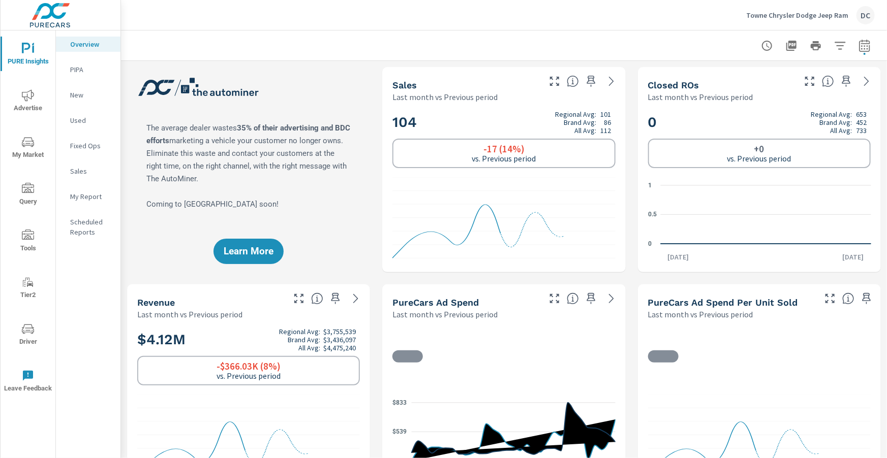
click at [71, 170] on p "Sales" at bounding box center [91, 171] width 42 height 10
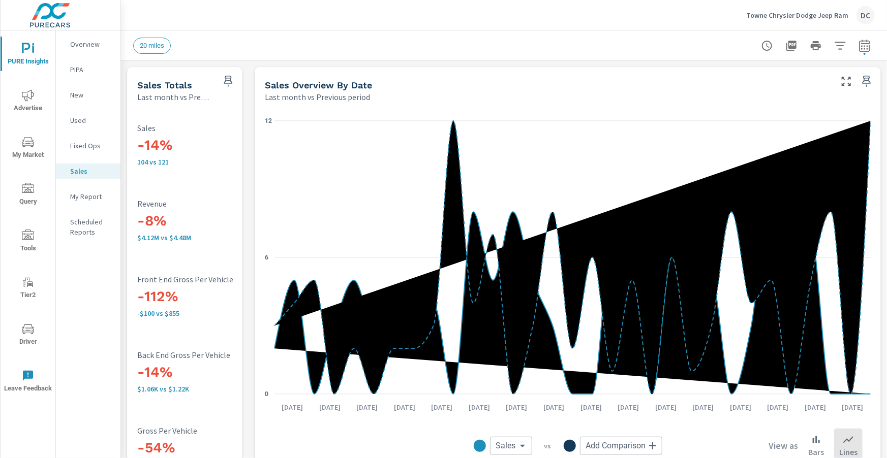
click at [35, 102] on span "Advertise" at bounding box center [28, 101] width 49 height 25
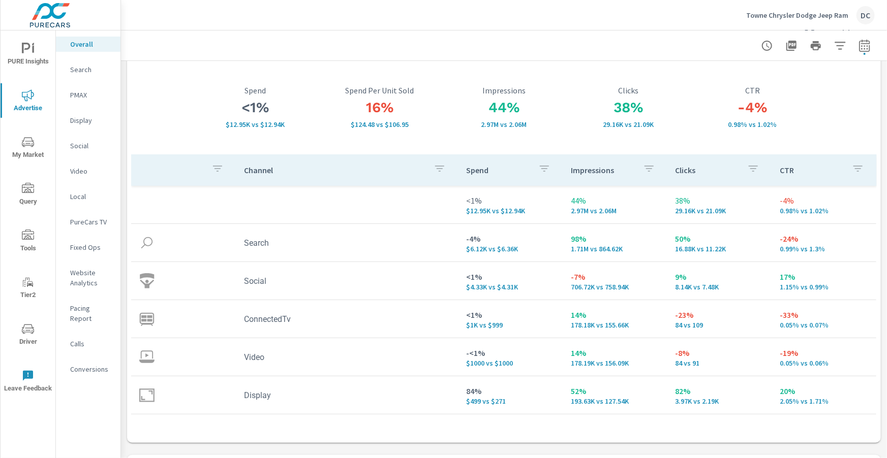
scroll to position [49, 0]
click at [82, 92] on p "PMAX" at bounding box center [91, 95] width 42 height 10
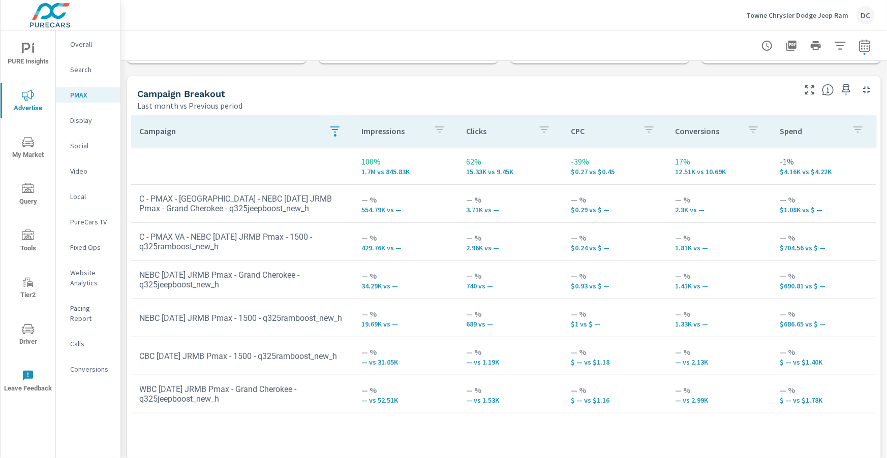
scroll to position [102, 0]
click at [332, 128] on icon "button" at bounding box center [334, 128] width 9 height 6
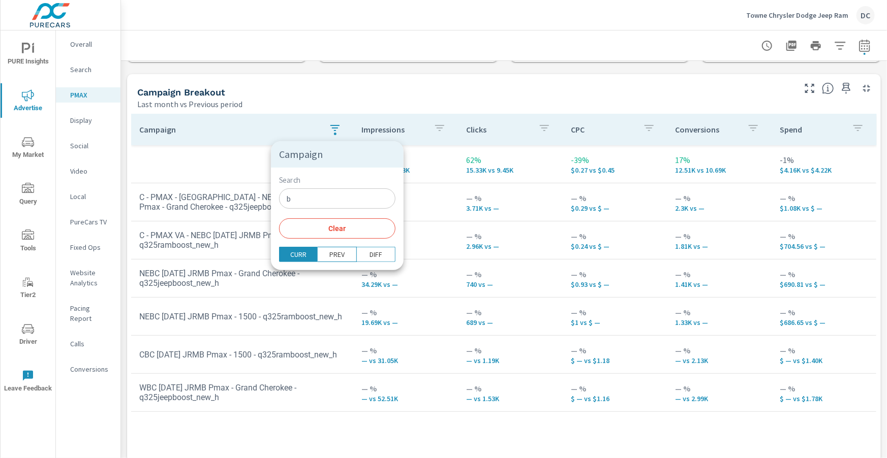
click at [320, 198] on input "b" at bounding box center [337, 199] width 116 height 20
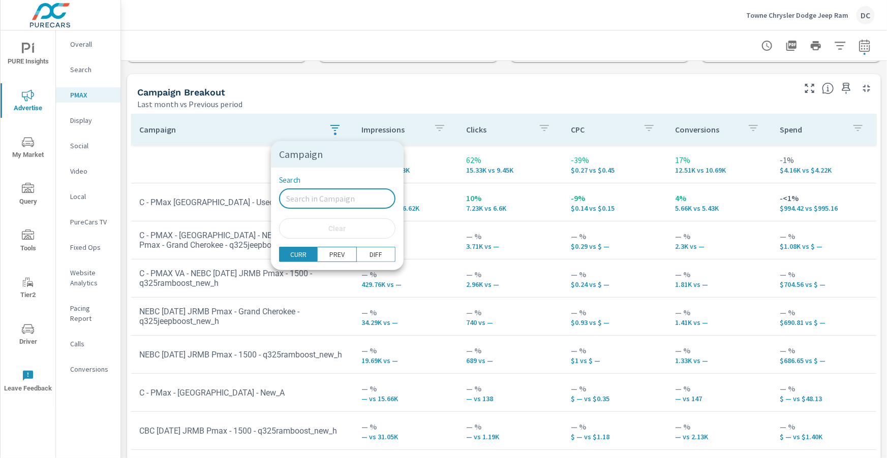
click at [200, 171] on div at bounding box center [443, 229] width 887 height 458
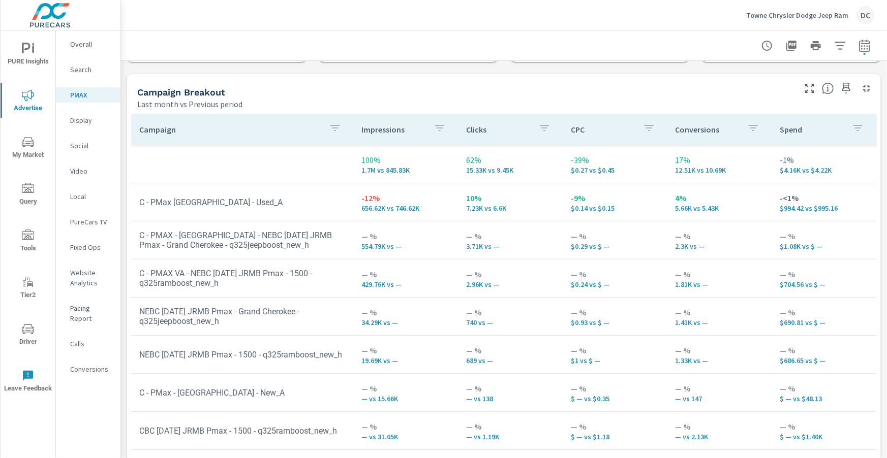
click at [80, 146] on p "Social" at bounding box center [91, 146] width 42 height 10
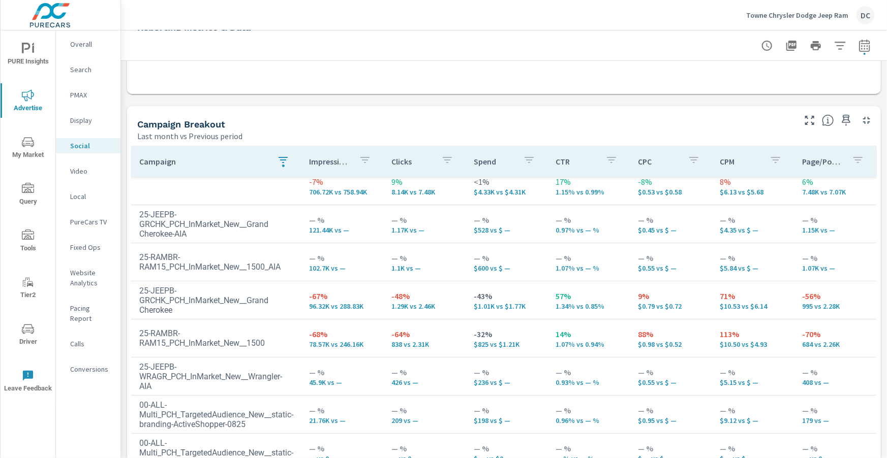
scroll to position [183, 0]
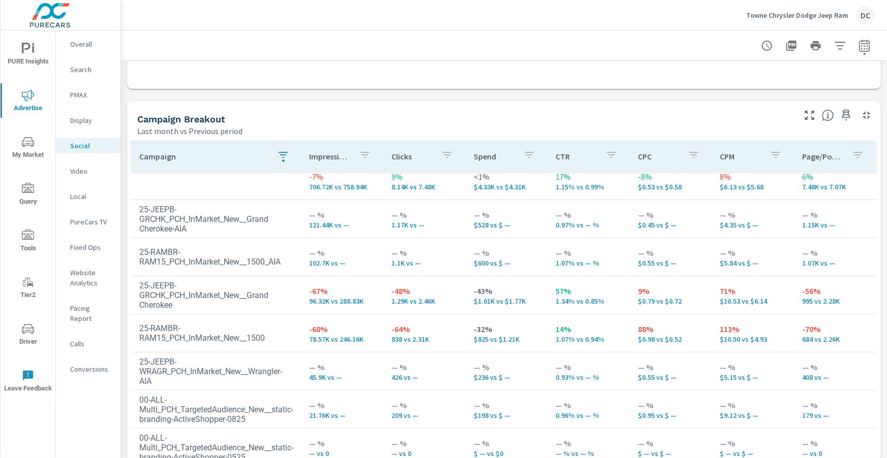
click at [285, 160] on icon "button" at bounding box center [283, 155] width 12 height 12
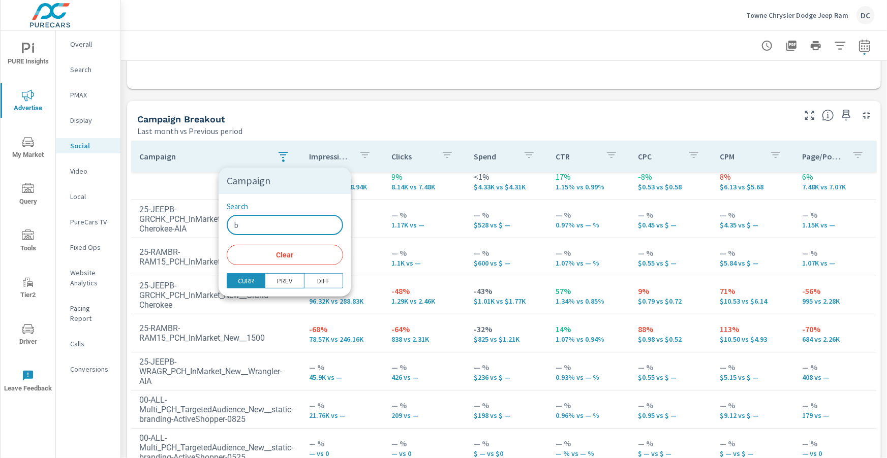
click at [262, 222] on input "b" at bounding box center [285, 225] width 116 height 20
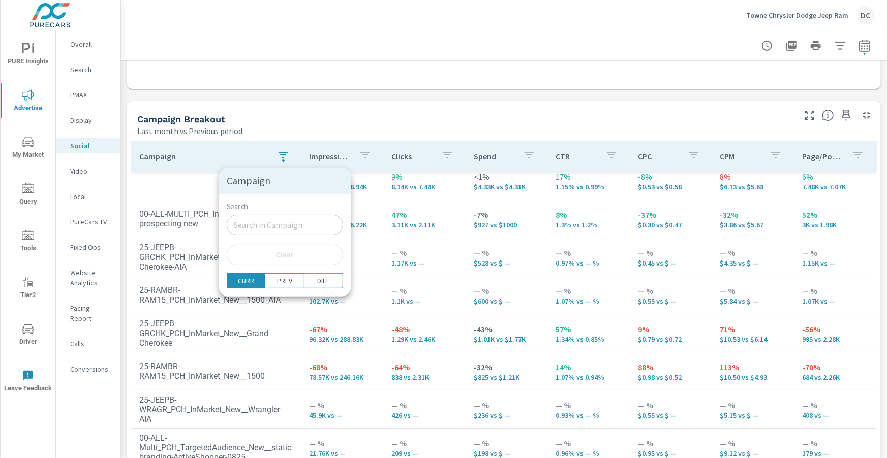
click at [181, 200] on div at bounding box center [443, 229] width 887 height 458
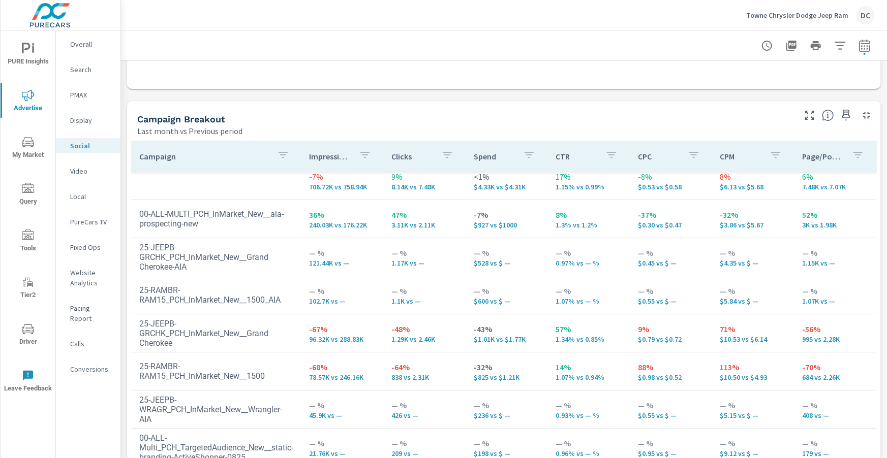
click at [860, 48] on icon "button" at bounding box center [864, 46] width 12 height 12
select select "Last month"
select select "Previous period"
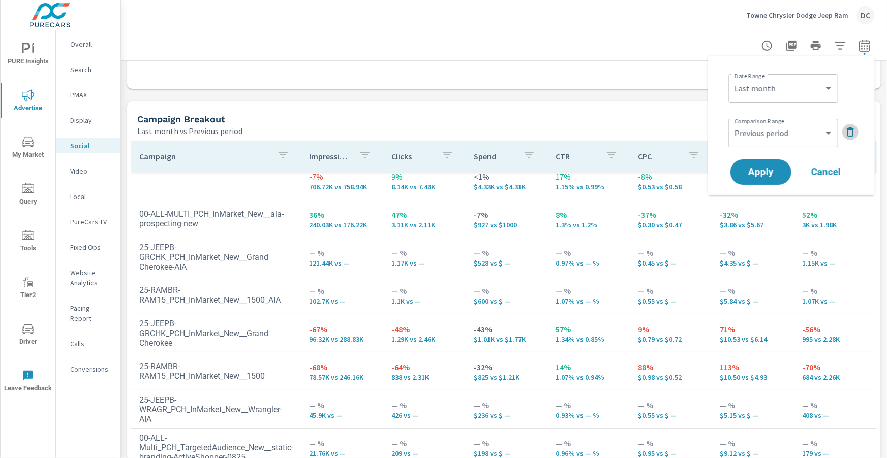
click at [851, 131] on icon "button" at bounding box center [850, 132] width 12 height 12
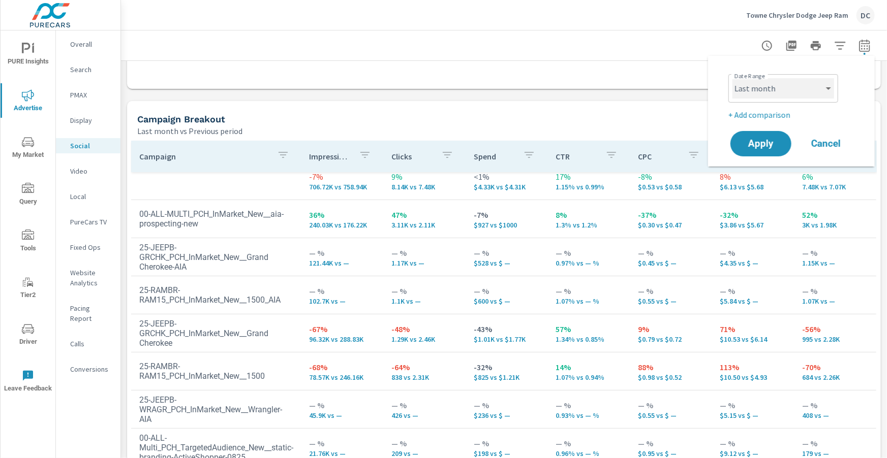
click at [831, 89] on select "Custom Yesterday Last week Last 7 days Last 14 days Last 30 days Last 45 days L…" at bounding box center [783, 88] width 102 height 20
click at [732, 78] on select "Custom Yesterday Last week Last 7 days Last 14 days Last 30 days Last 45 days L…" at bounding box center [783, 88] width 102 height 20
select select "Month to date"
click at [765, 136] on button "Apply" at bounding box center [760, 144] width 63 height 26
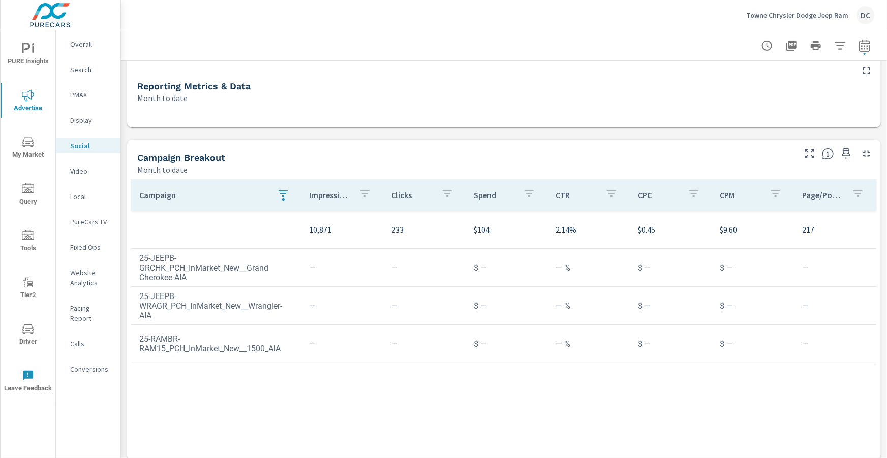
scroll to position [95, 0]
click at [286, 194] on icon "button" at bounding box center [283, 193] width 12 height 12
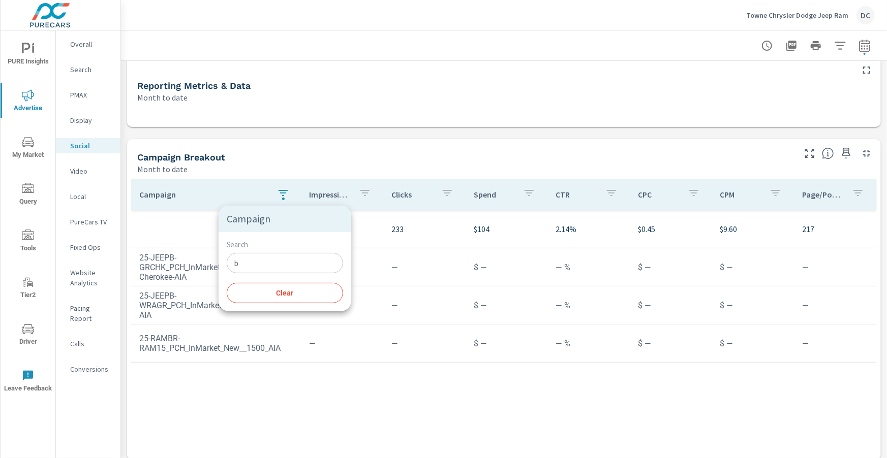
click at [274, 264] on input "b" at bounding box center [285, 263] width 116 height 20
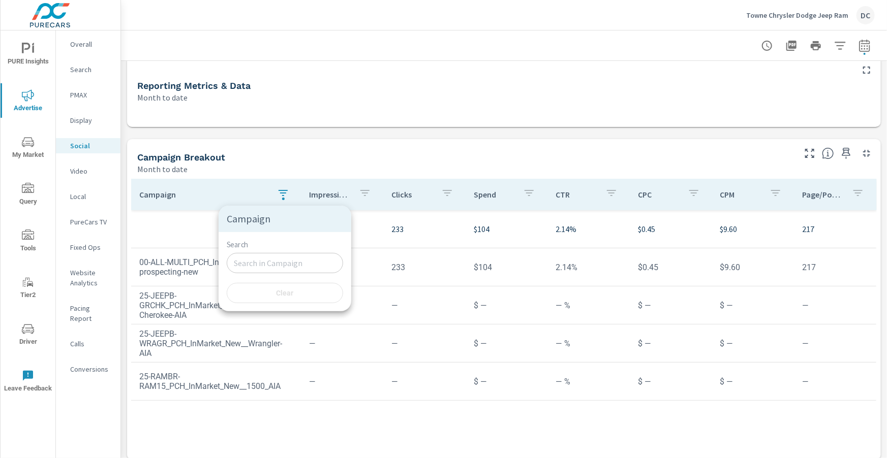
click at [866, 48] on div at bounding box center [443, 229] width 887 height 458
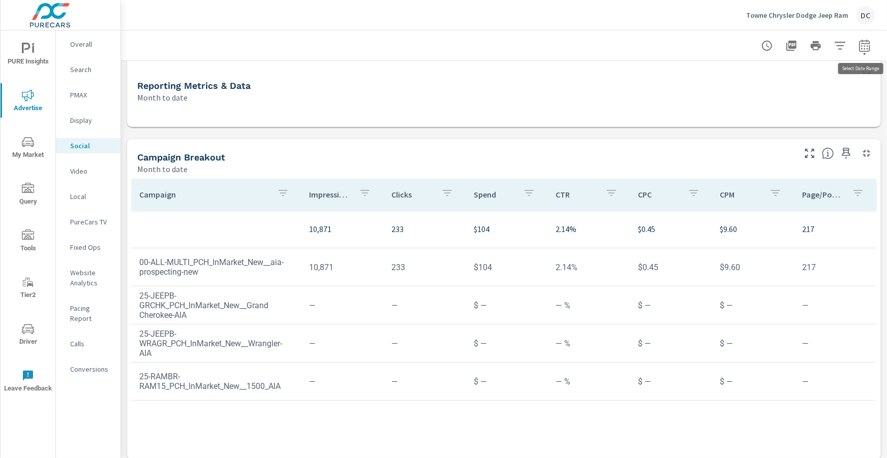
click at [866, 47] on icon "button" at bounding box center [864, 46] width 12 height 12
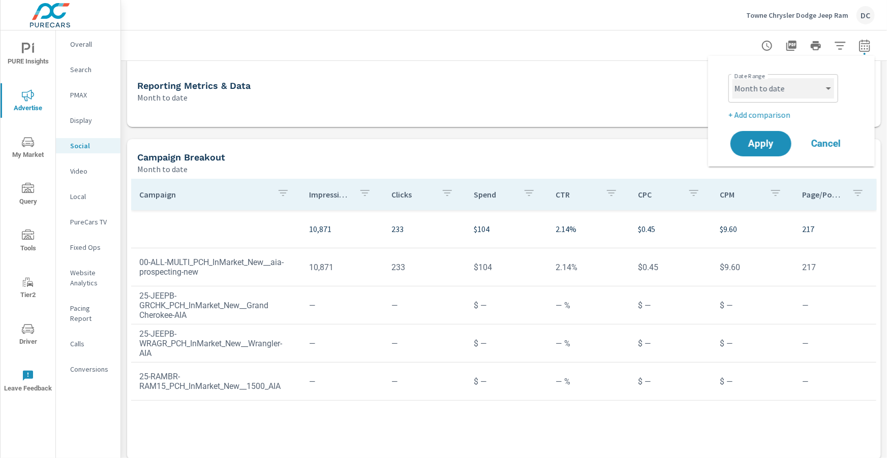
click at [805, 85] on select "Custom Yesterday Last week Last 7 days Last 14 days Last 30 days Last 45 days L…" at bounding box center [783, 88] width 102 height 20
click at [732, 78] on select "Custom Yesterday Last week Last 7 days Last 14 days Last 30 days Last 45 days L…" at bounding box center [783, 88] width 102 height 20
select select "Last month"
click at [786, 114] on p "+ Add comparison" at bounding box center [793, 115] width 130 height 12
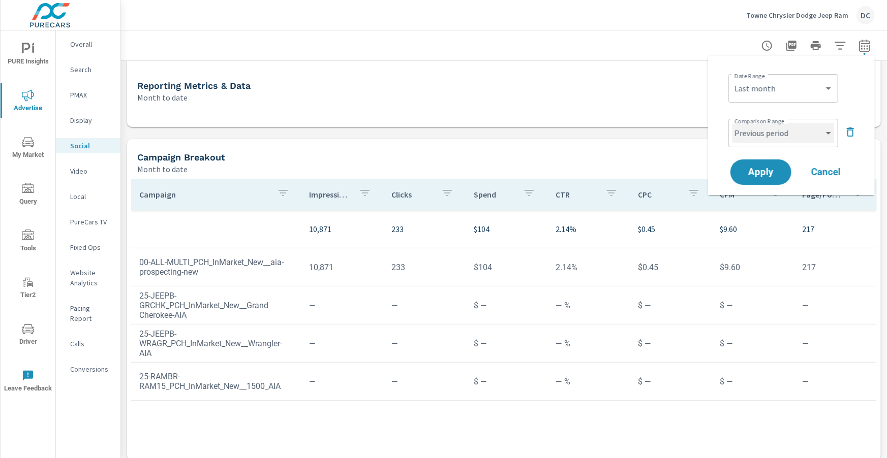
click at [792, 133] on select "Custom Previous period Previous month Previous year" at bounding box center [783, 133] width 102 height 20
click at [732, 123] on select "Custom Previous period Previous month Previous year" at bounding box center [783, 133] width 102 height 20
select select "Previous month"
click at [776, 165] on button "Apply" at bounding box center [760, 172] width 63 height 26
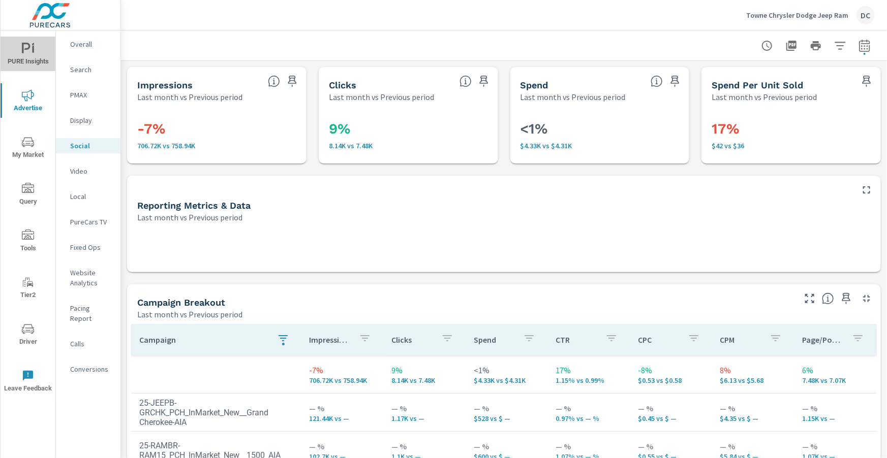
click at [33, 50] on icon "nav menu" at bounding box center [33, 49] width 2 height 8
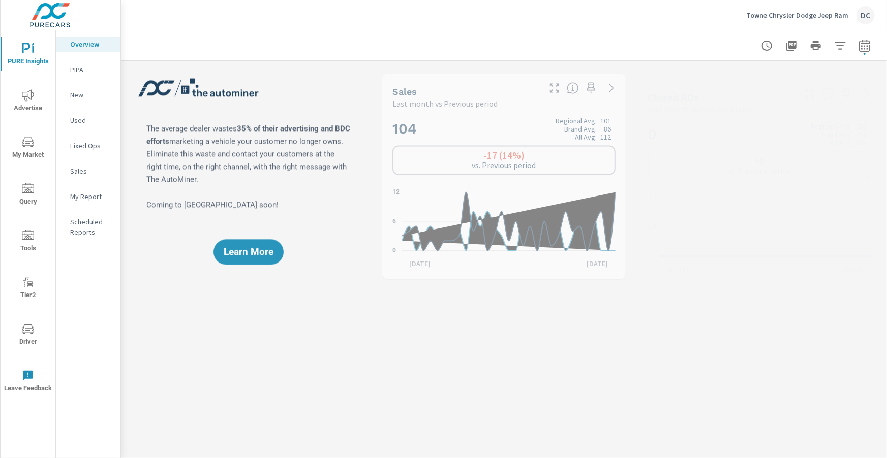
scroll to position [38, 0]
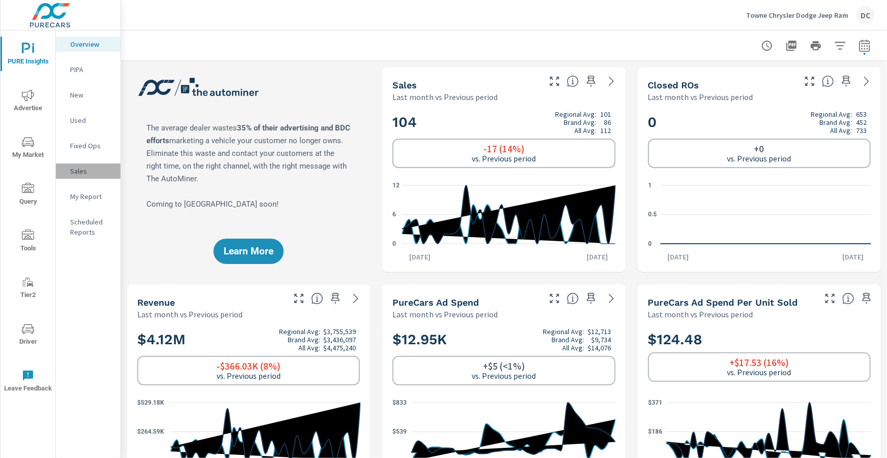
click at [86, 171] on p "Sales" at bounding box center [91, 171] width 42 height 10
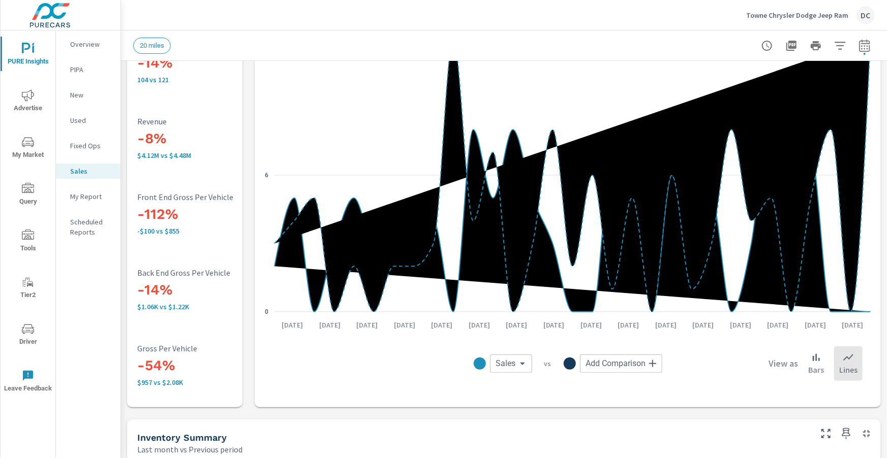
scroll to position [83, 0]
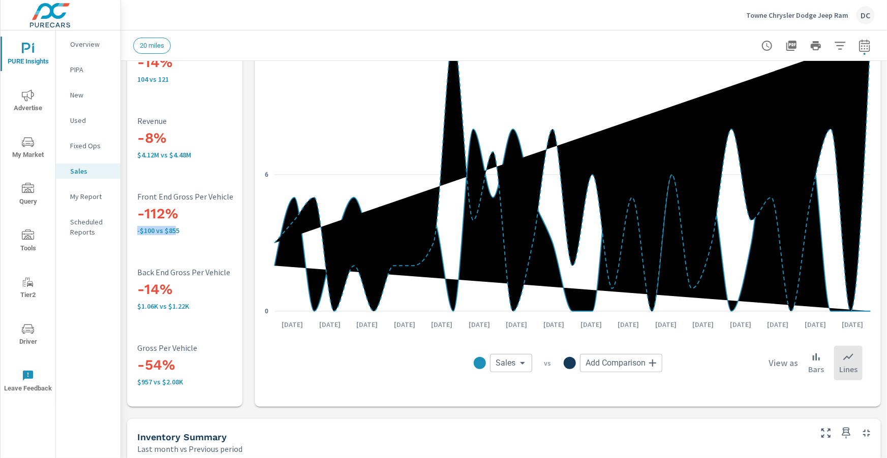
drag, startPoint x: 139, startPoint y: 225, endPoint x: 176, endPoint y: 227, distance: 37.2
click at [176, 227] on div "-112% -$100 vs $855 Front End Gross Per Vehicle" at bounding box center [204, 213] width 134 height 43
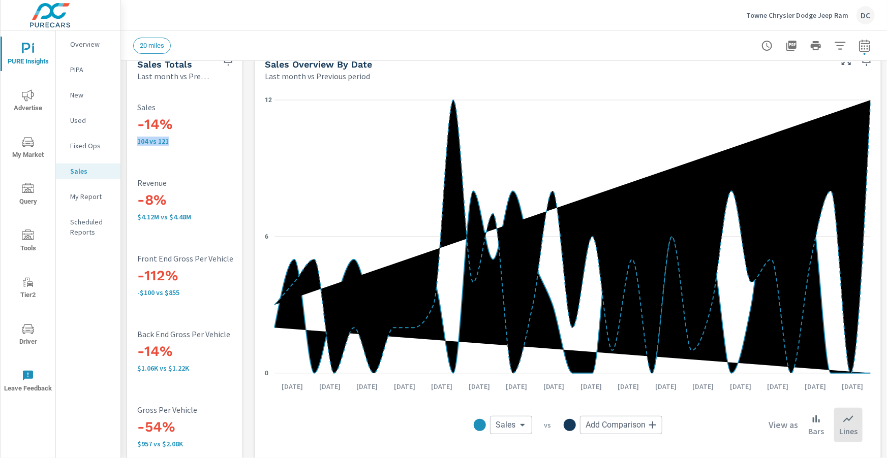
scroll to position [22, 0]
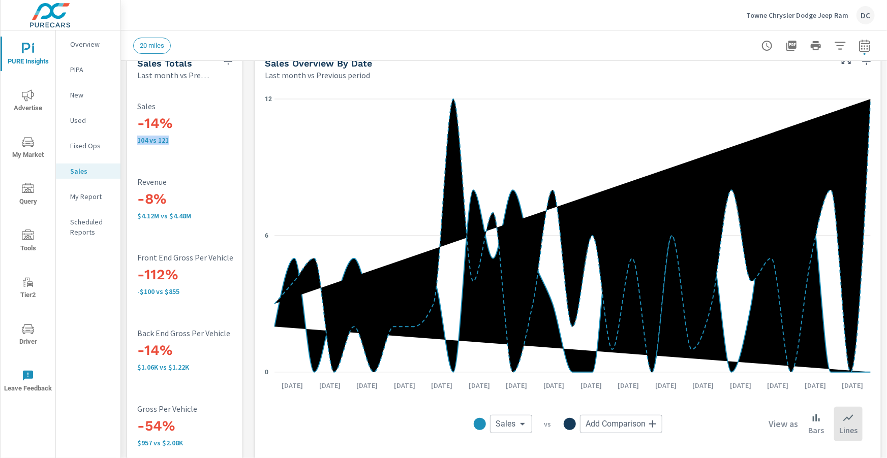
drag, startPoint x: 137, startPoint y: 143, endPoint x: 157, endPoint y: 145, distance: 19.9
click at [157, 145] on div "-14% 104 vs 121 Sales" at bounding box center [204, 123] width 134 height 64
click at [75, 97] on p "New" at bounding box center [91, 95] width 42 height 10
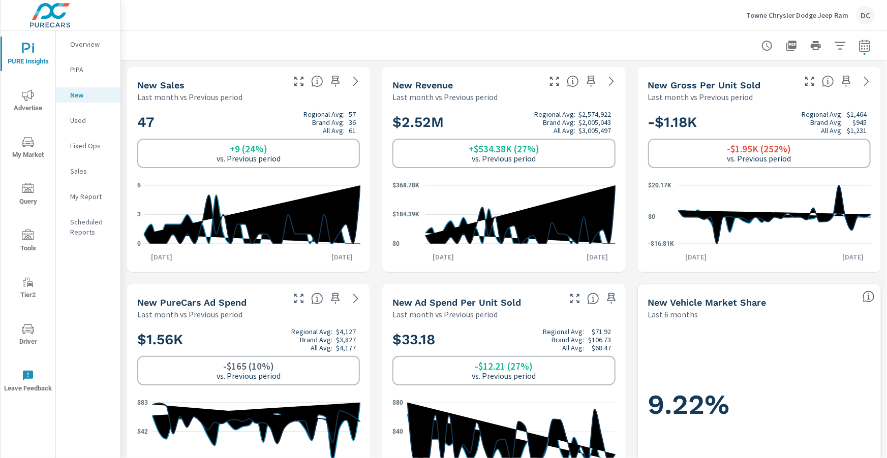
click at [82, 174] on p "Sales" at bounding box center [91, 171] width 42 height 10
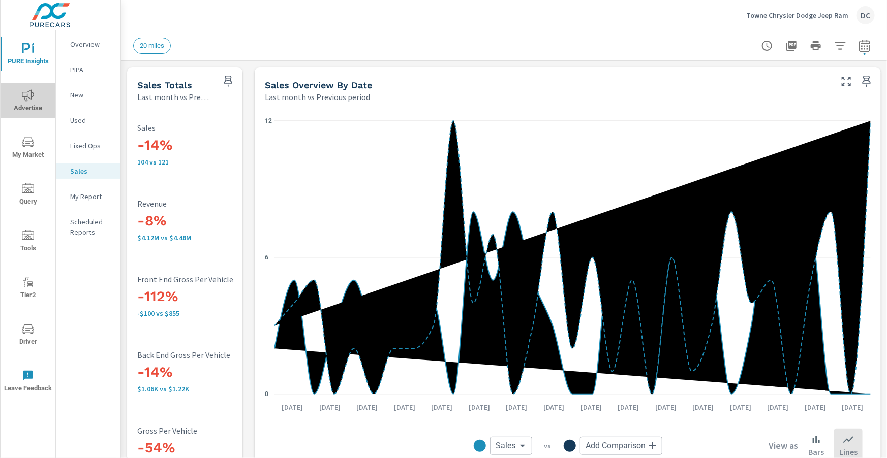
click at [28, 100] on icon "nav menu" at bounding box center [28, 95] width 12 height 12
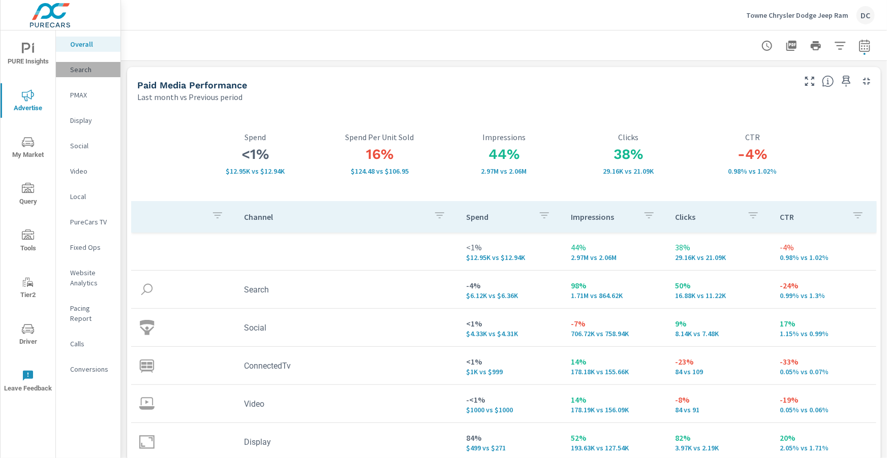
click at [86, 69] on p "Search" at bounding box center [91, 70] width 42 height 10
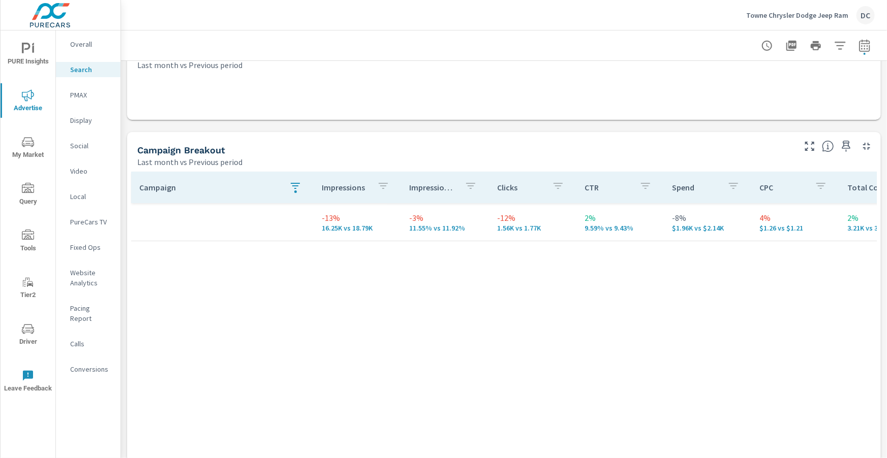
scroll to position [287, 0]
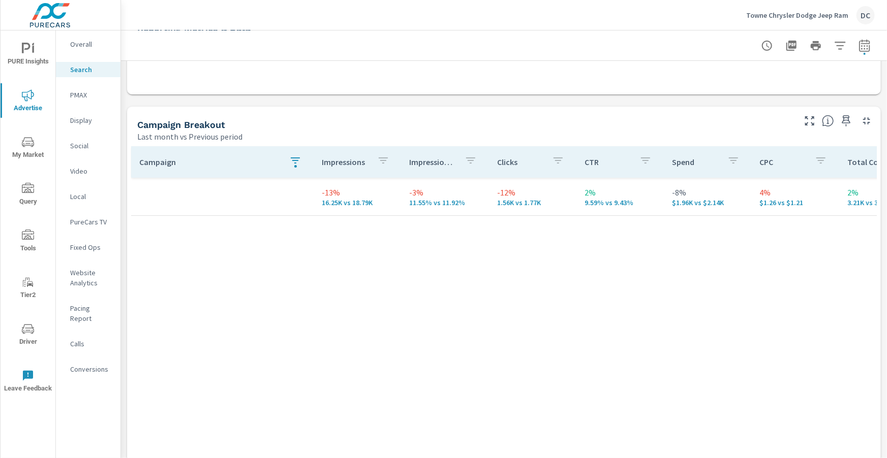
click at [293, 161] on icon "button" at bounding box center [295, 161] width 12 height 12
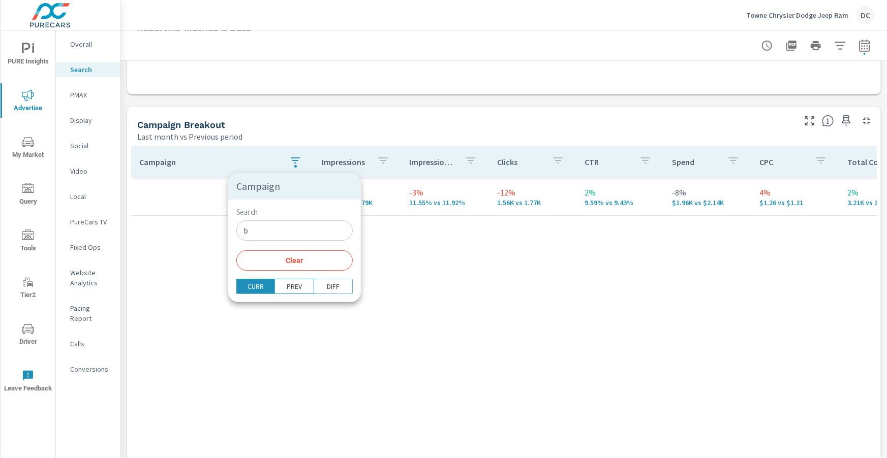
click at [267, 225] on input "b" at bounding box center [294, 231] width 116 height 20
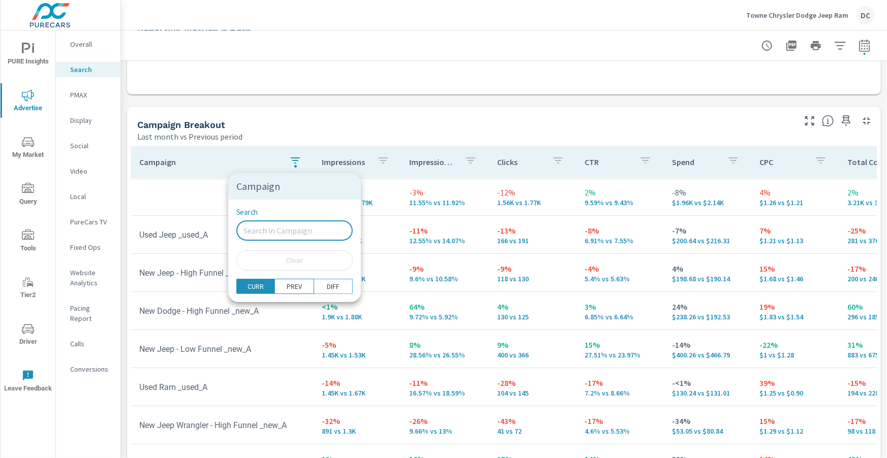
click at [201, 199] on div at bounding box center [443, 229] width 887 height 458
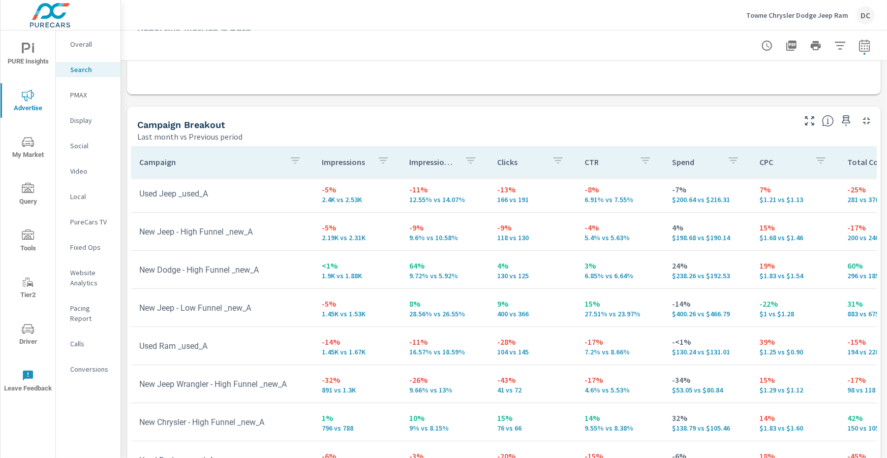
scroll to position [42, 0]
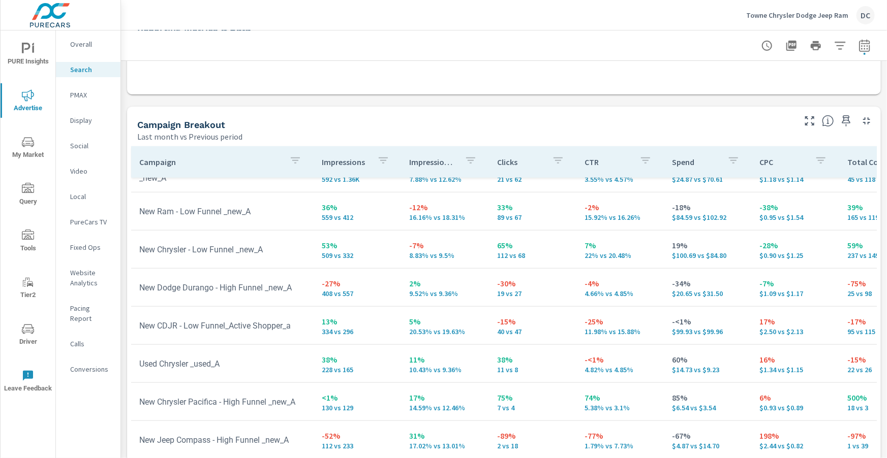
scroll to position [439, 0]
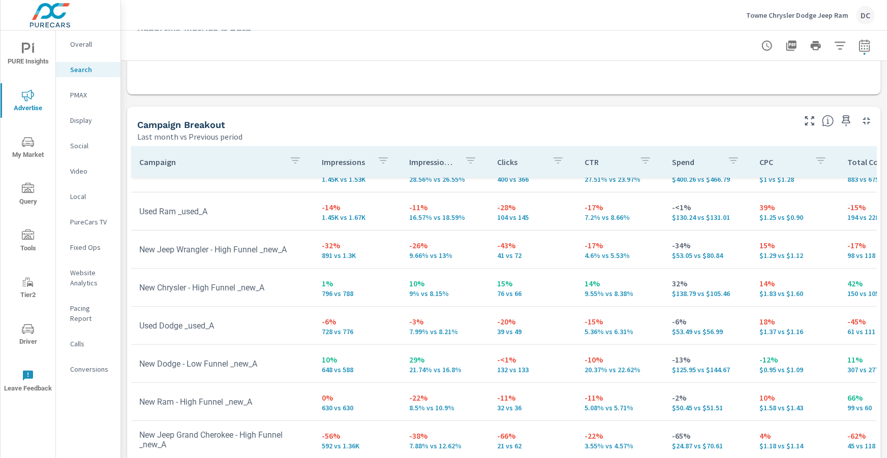
scroll to position [154, 0]
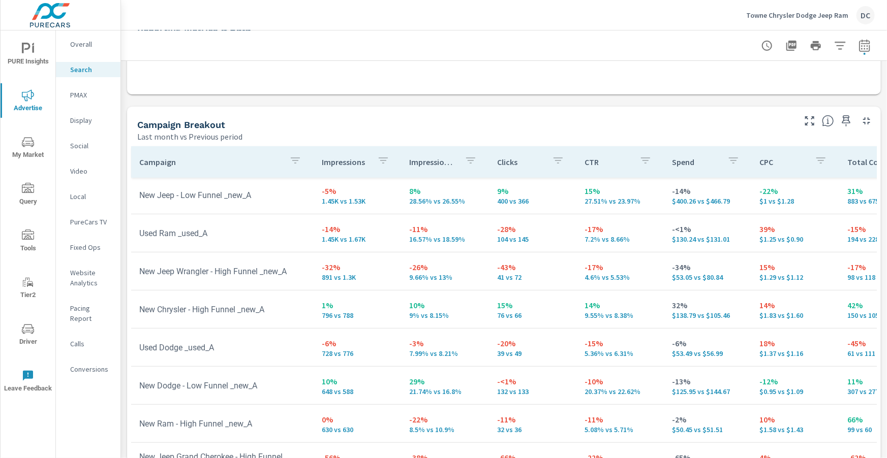
click at [73, 92] on p "PMAX" at bounding box center [91, 95] width 42 height 10
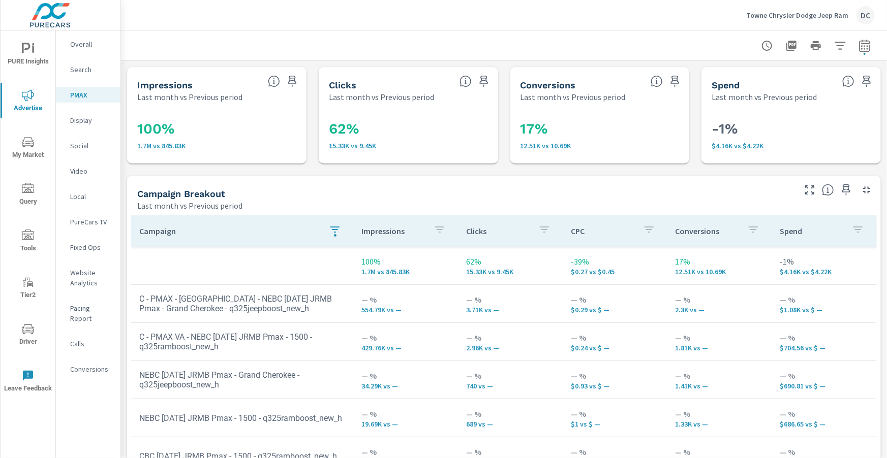
click at [331, 230] on icon "button" at bounding box center [335, 230] width 12 height 12
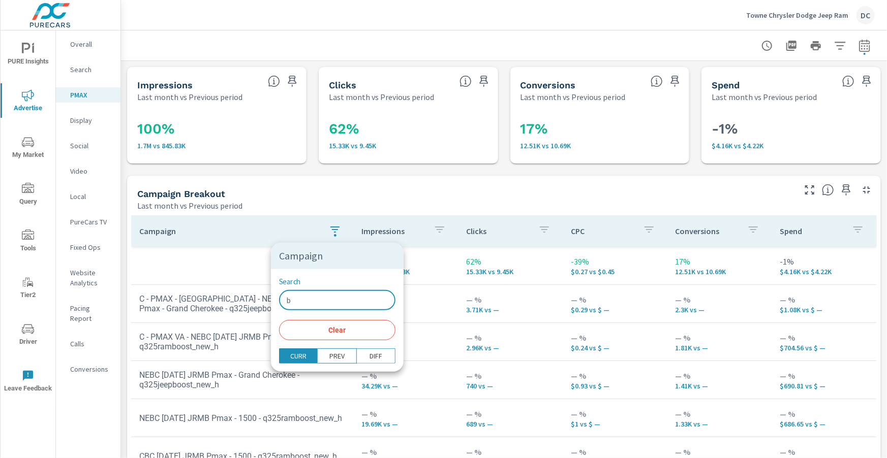
click at [289, 301] on input "b" at bounding box center [337, 300] width 116 height 20
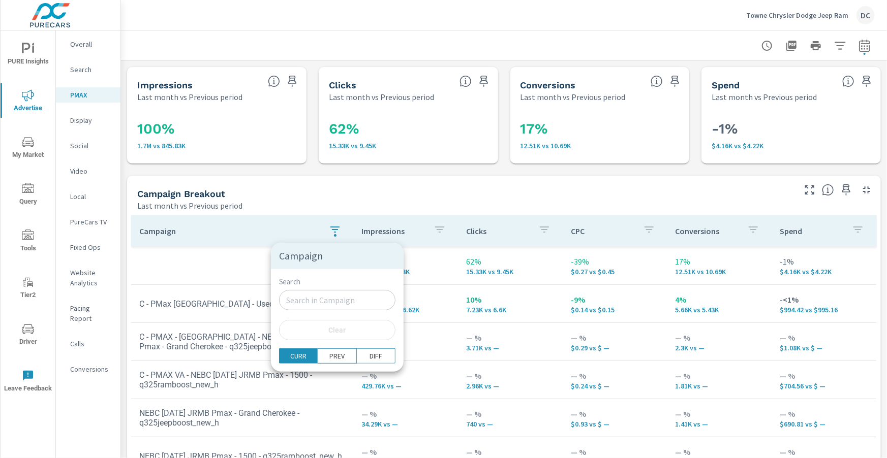
click at [223, 274] on div at bounding box center [443, 229] width 887 height 458
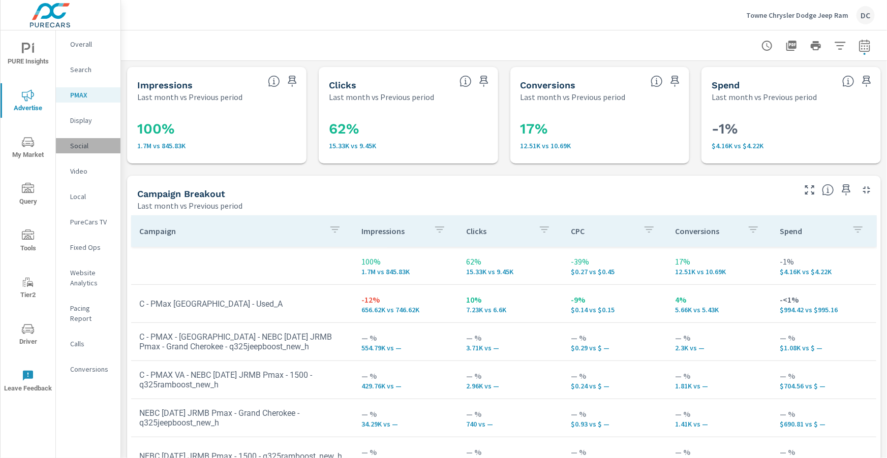
click at [76, 145] on p "Social" at bounding box center [91, 146] width 42 height 10
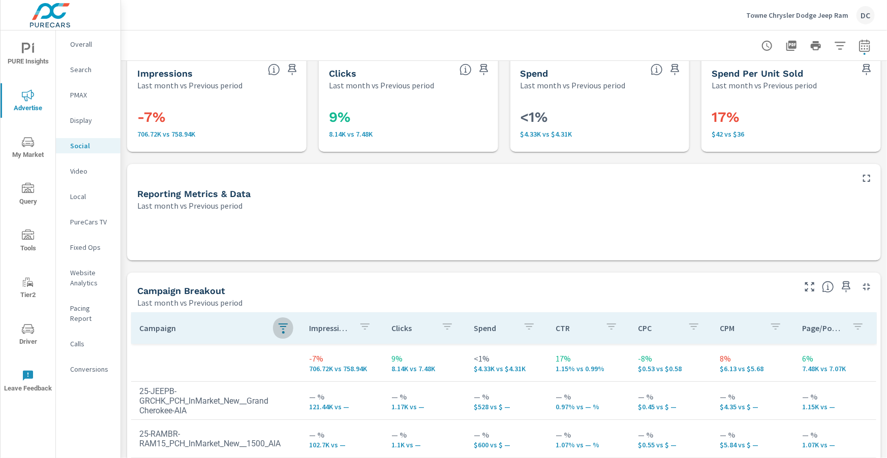
click at [287, 324] on icon "button" at bounding box center [283, 327] width 9 height 6
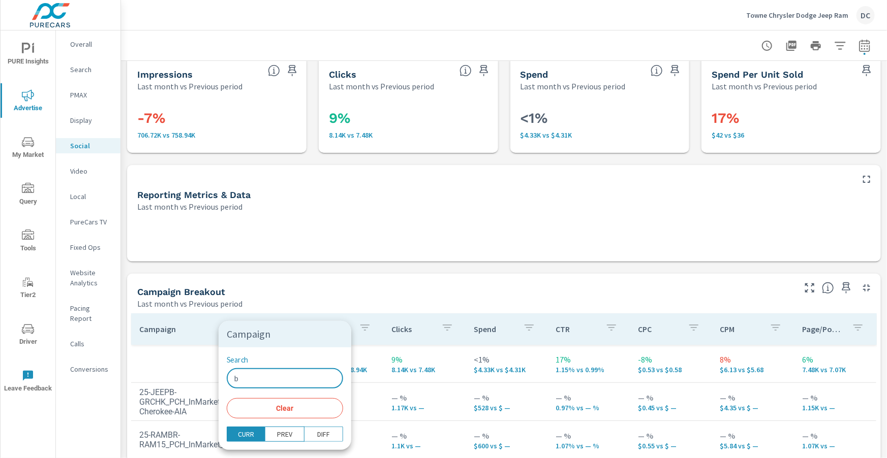
click at [259, 372] on input "b" at bounding box center [285, 378] width 116 height 20
click at [197, 377] on div at bounding box center [443, 229] width 887 height 458
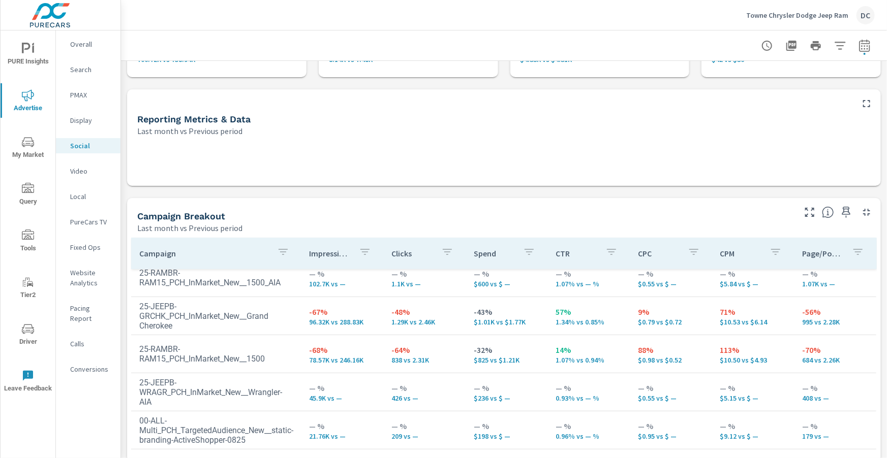
scroll to position [109, 0]
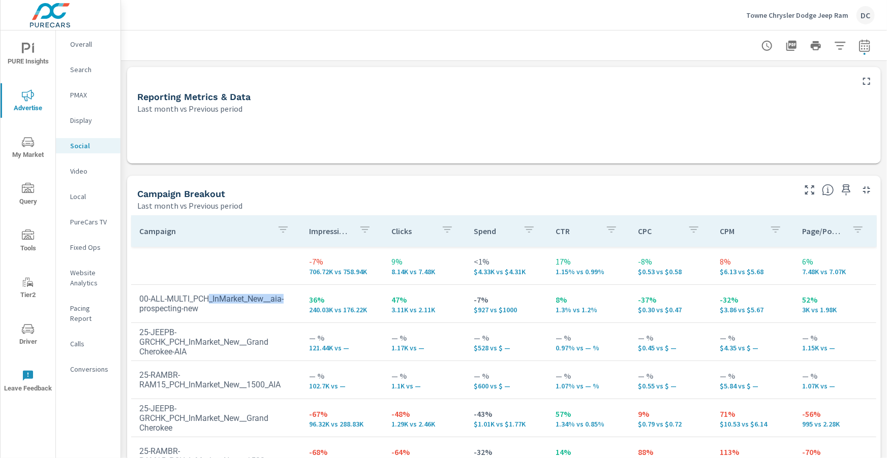
drag, startPoint x: 271, startPoint y: 303, endPoint x: 181, endPoint y: 305, distance: 89.5
click at [181, 305] on td "00-ALL-MULTI_PCH_InMarket_New__aia-prospecting-new" at bounding box center [216, 304] width 170 height 36
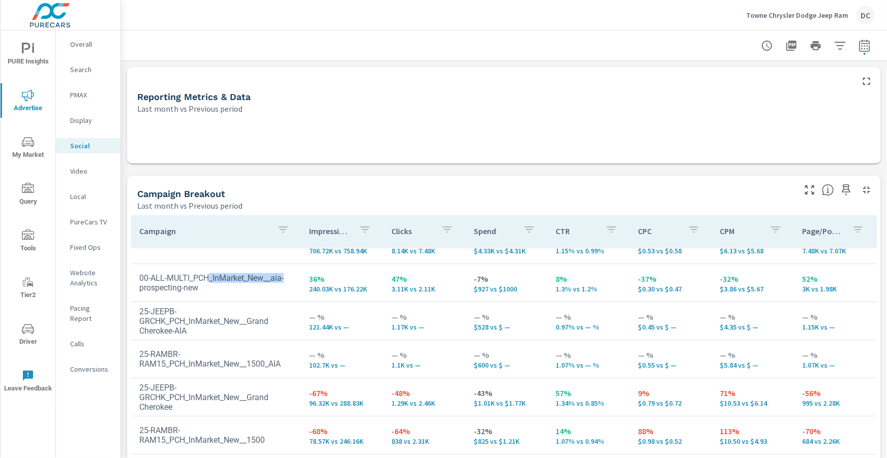
scroll to position [20, 0]
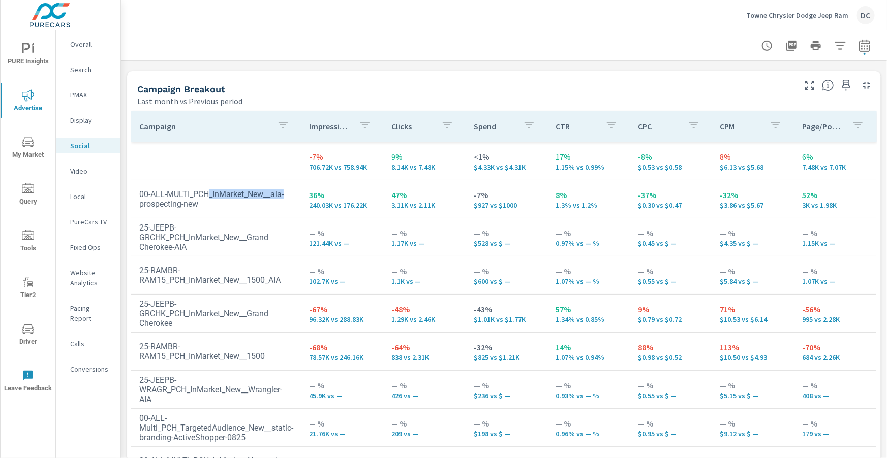
scroll to position [222, 0]
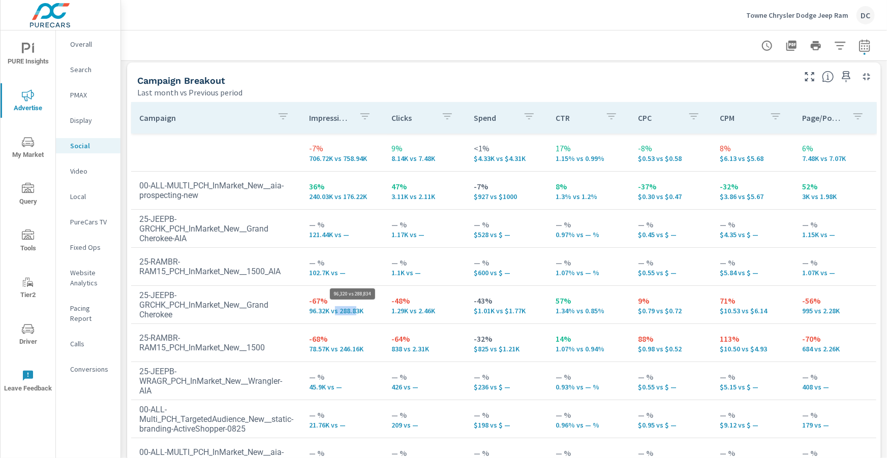
drag, startPoint x: 337, startPoint y: 314, endPoint x: 350, endPoint y: 316, distance: 13.5
click at [356, 313] on p "96.32K vs 288.83K" at bounding box center [343, 311] width 66 height 8
drag, startPoint x: 340, startPoint y: 349, endPoint x: 363, endPoint y: 349, distance: 23.4
click at [365, 349] on p "78.57K vs 246.16K" at bounding box center [343, 349] width 66 height 8
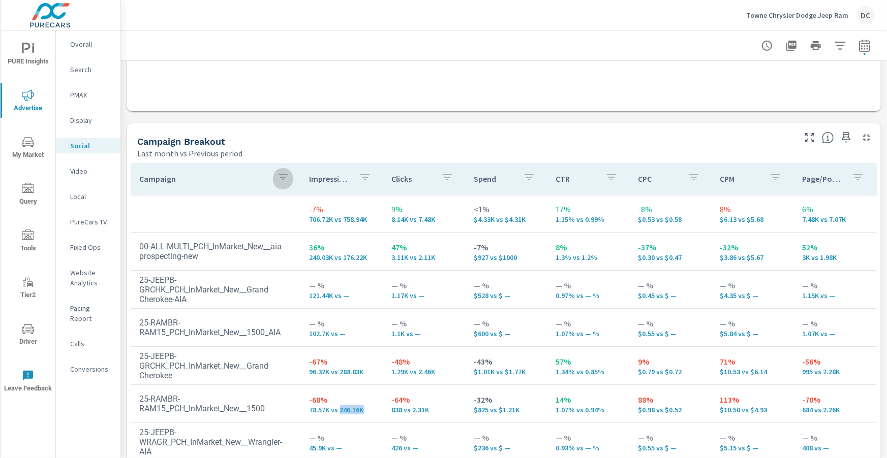
click at [283, 178] on icon "button" at bounding box center [283, 177] width 12 height 12
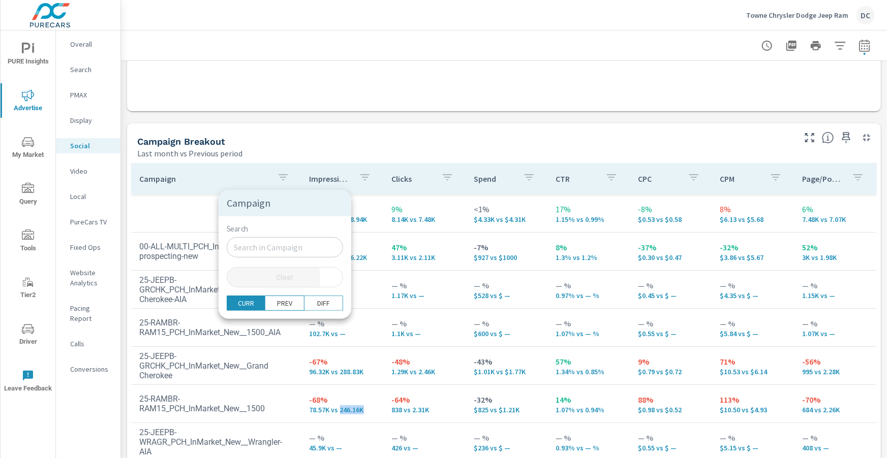
click at [263, 279] on span "Clear" at bounding box center [285, 277] width 104 height 9
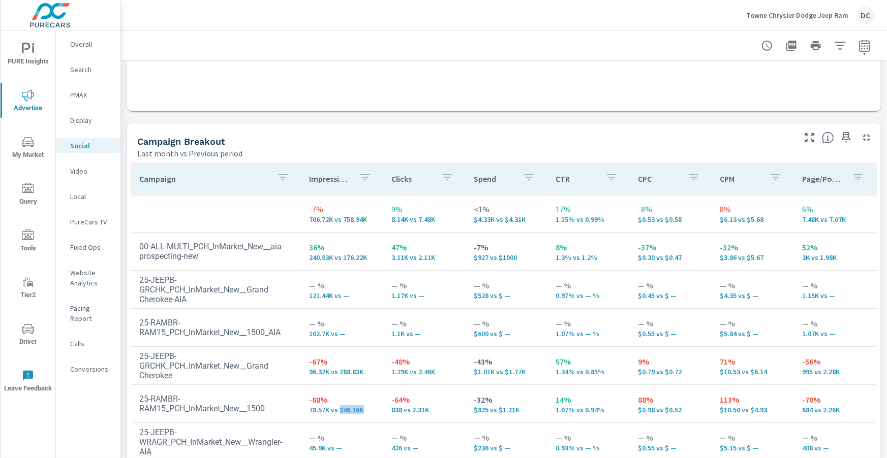
click at [287, 174] on icon "button" at bounding box center [283, 177] width 12 height 12
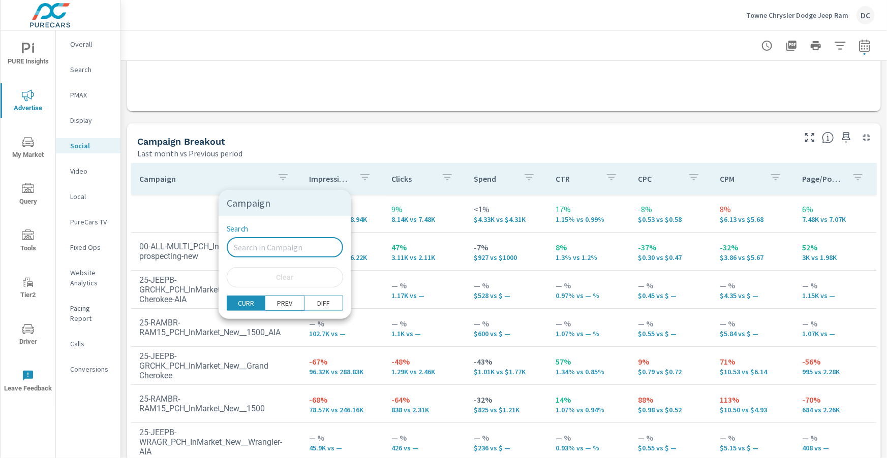
click at [248, 251] on input "Search" at bounding box center [285, 247] width 116 height 20
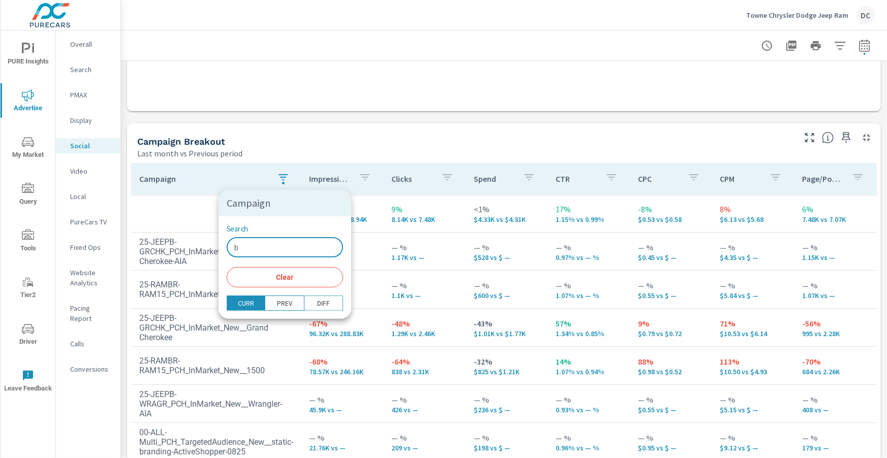
type input "b"
click at [200, 212] on div at bounding box center [443, 229] width 887 height 458
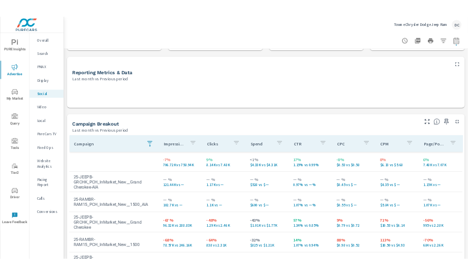
scroll to position [10, 0]
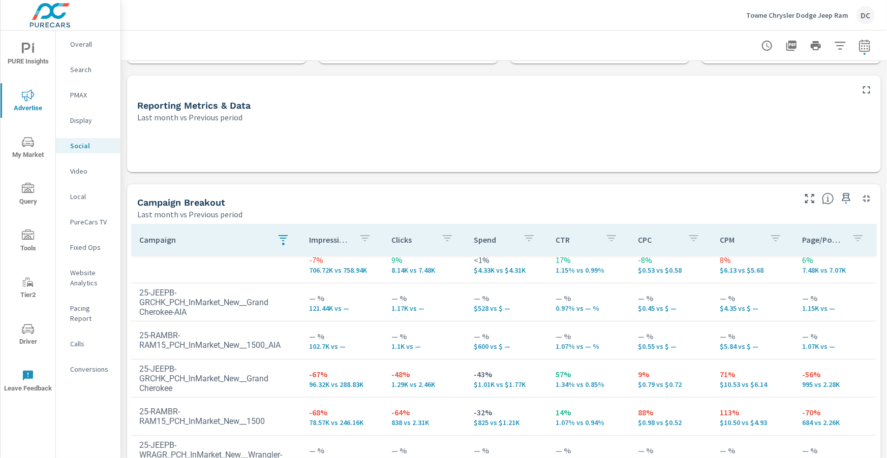
click at [89, 95] on p "PMAX" at bounding box center [91, 95] width 42 height 10
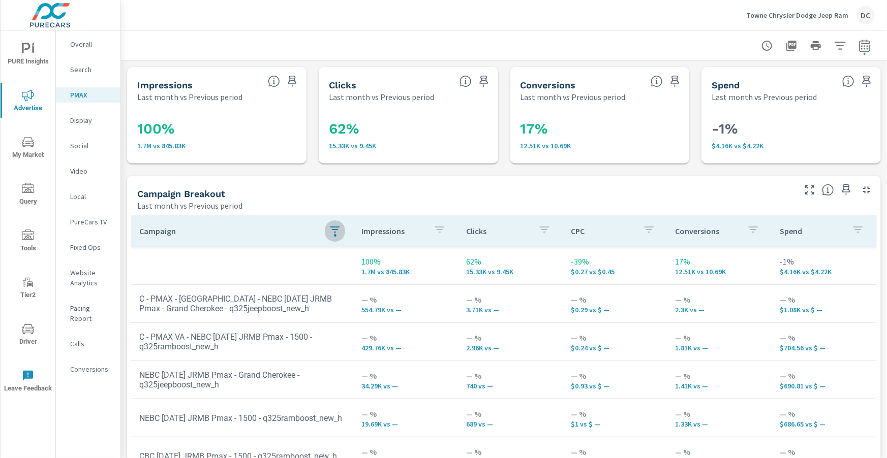
click at [334, 228] on icon "button" at bounding box center [335, 230] width 12 height 12
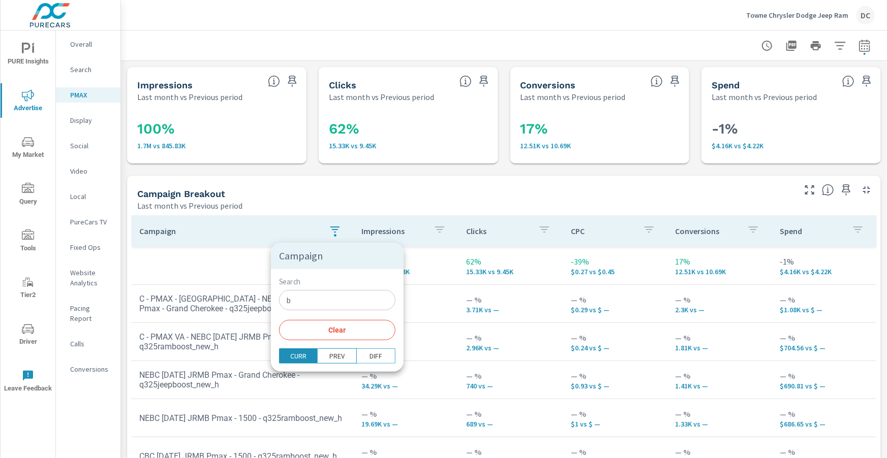
click at [307, 298] on input "b" at bounding box center [337, 300] width 116 height 20
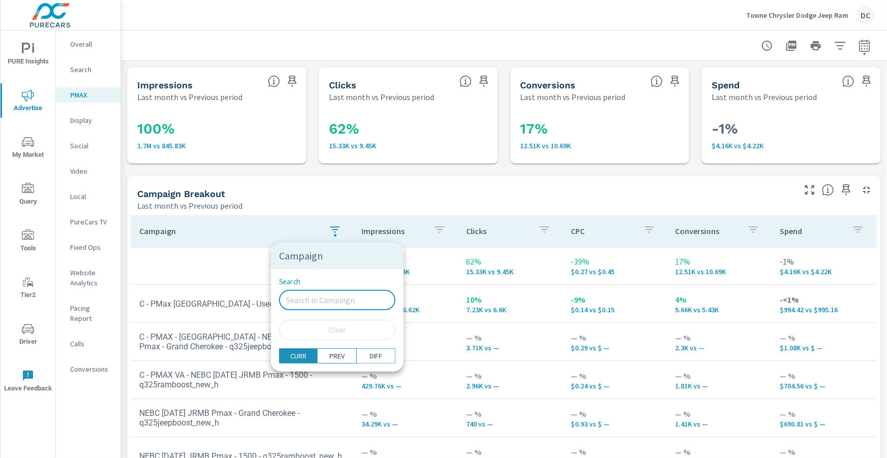
click at [208, 270] on div at bounding box center [443, 229] width 887 height 458
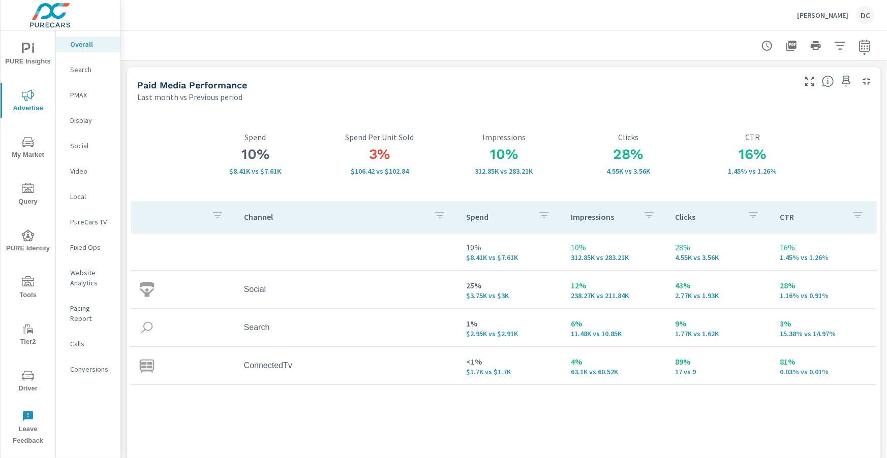
click at [802, 15] on p "[PERSON_NAME]" at bounding box center [822, 15] width 51 height 9
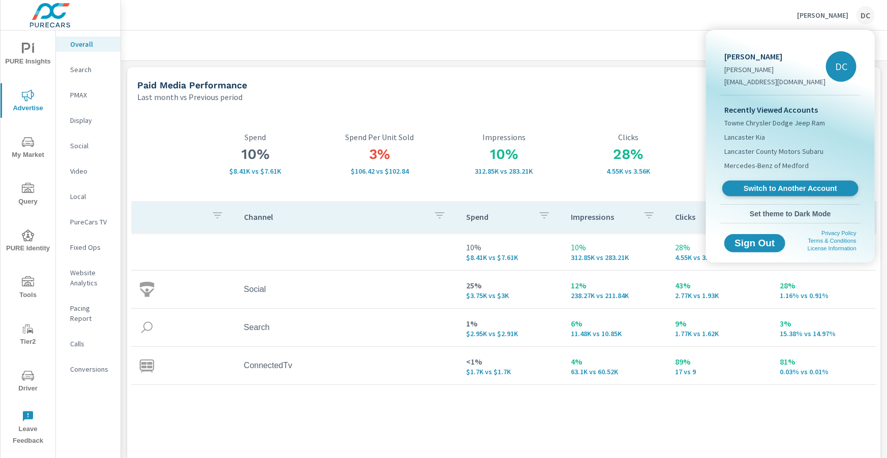
click at [783, 188] on span "Switch to Another Account" at bounding box center [790, 189] width 125 height 10
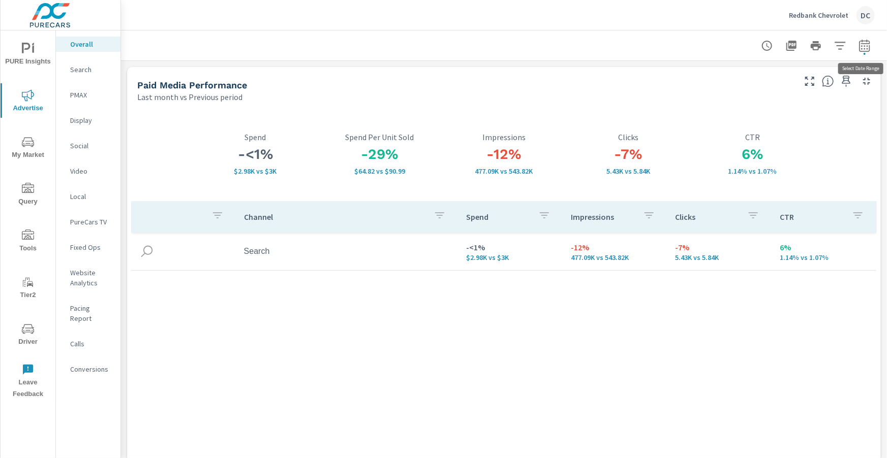
click at [863, 41] on icon "button" at bounding box center [864, 45] width 11 height 12
select select "Last month"
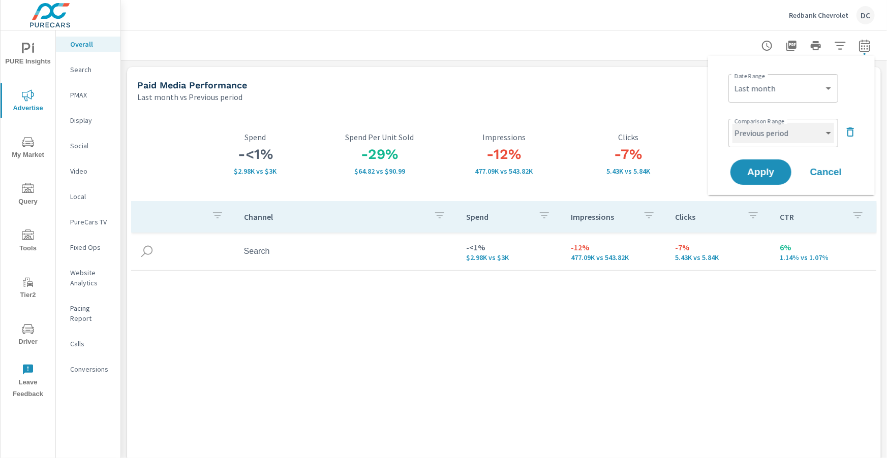
click at [824, 128] on select "Custom Previous period Previous month Previous year" at bounding box center [783, 133] width 102 height 20
click at [732, 123] on select "Custom Previous period Previous month Previous year" at bounding box center [783, 133] width 102 height 20
select select "Previous month"
click at [786, 165] on button "Apply" at bounding box center [760, 172] width 63 height 26
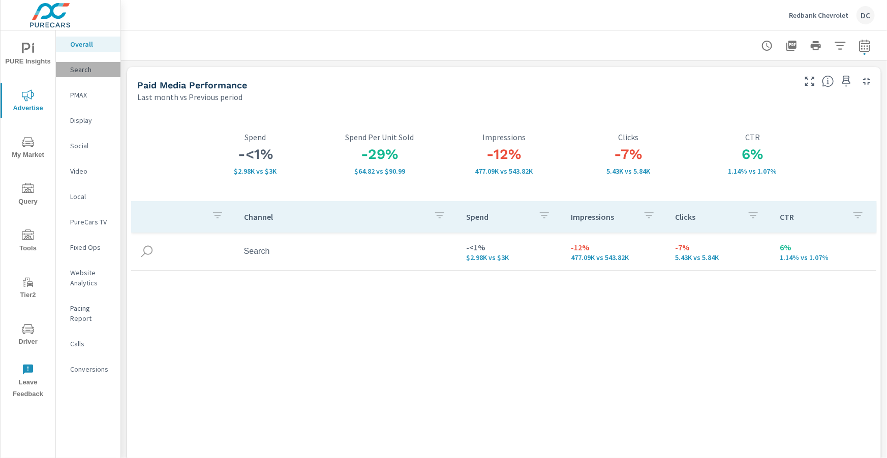
click at [89, 75] on div "Search" at bounding box center [88, 69] width 65 height 15
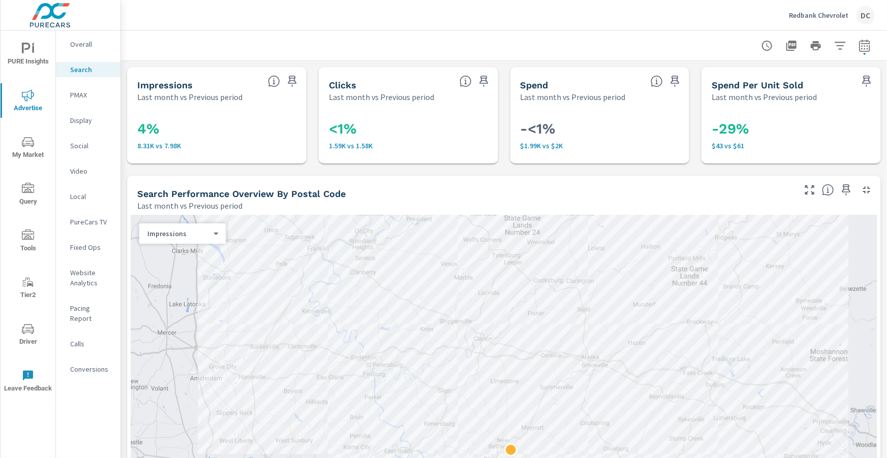
click at [85, 91] on p "PMAX" at bounding box center [91, 95] width 42 height 10
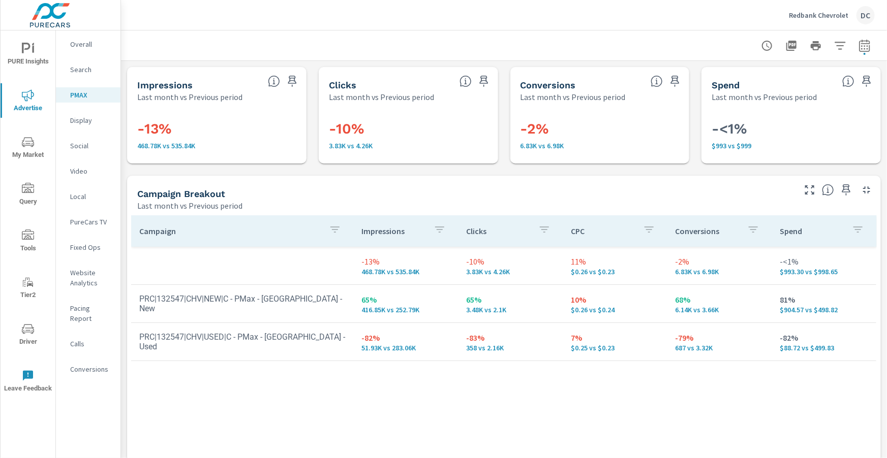
click at [43, 55] on span "PURE Insights" at bounding box center [28, 55] width 49 height 25
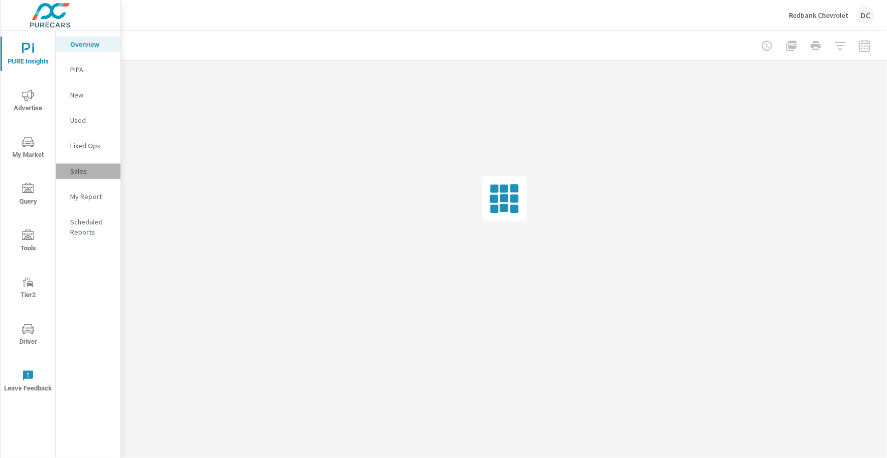
click at [74, 168] on p "Sales" at bounding box center [91, 171] width 42 height 10
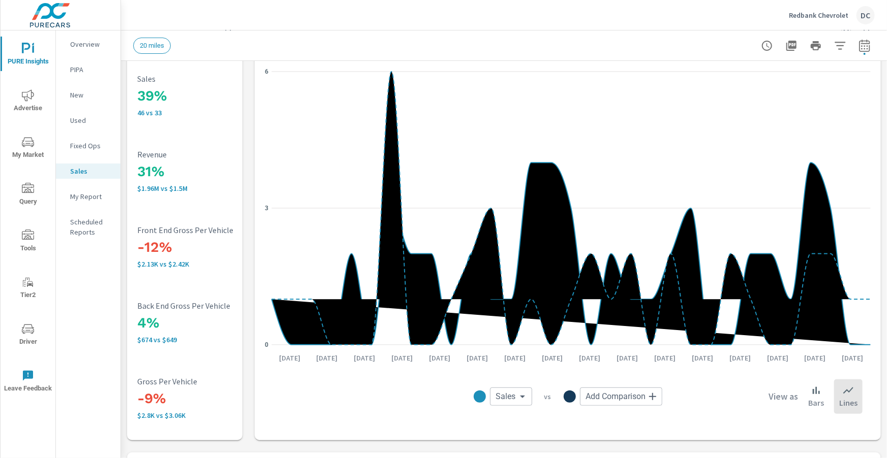
scroll to position [45, 0]
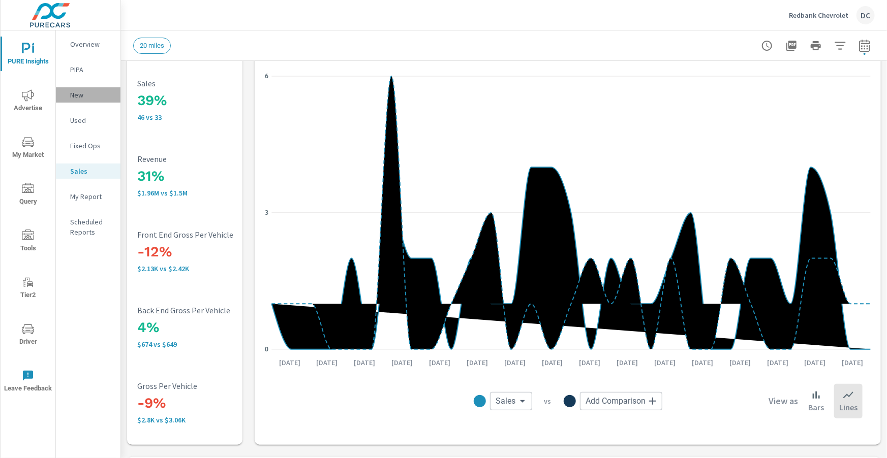
click at [76, 95] on p "New" at bounding box center [91, 95] width 42 height 10
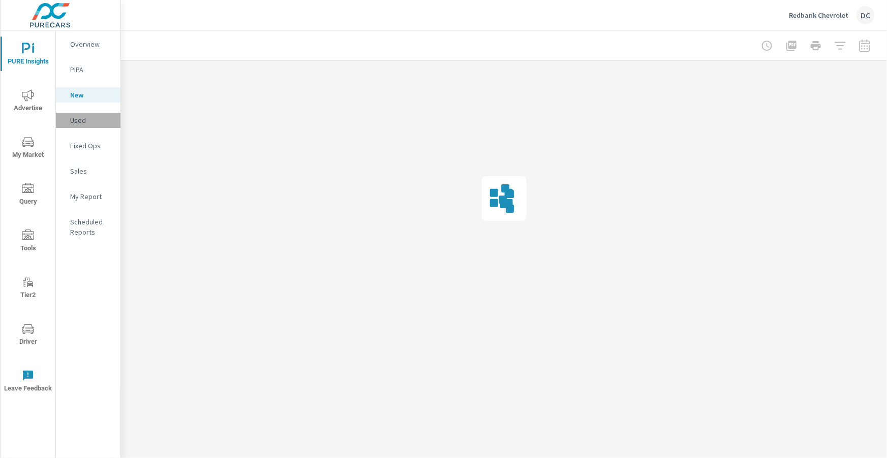
click at [76, 117] on p "Used" at bounding box center [91, 120] width 42 height 10
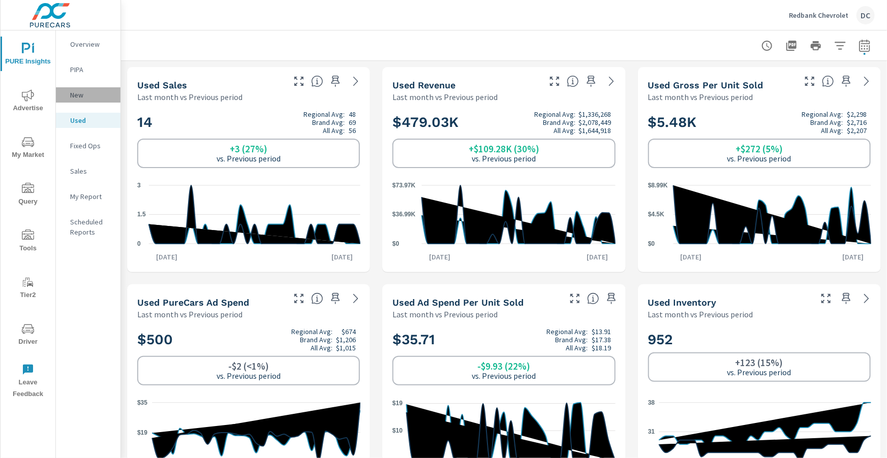
click at [84, 96] on p "New" at bounding box center [91, 95] width 42 height 10
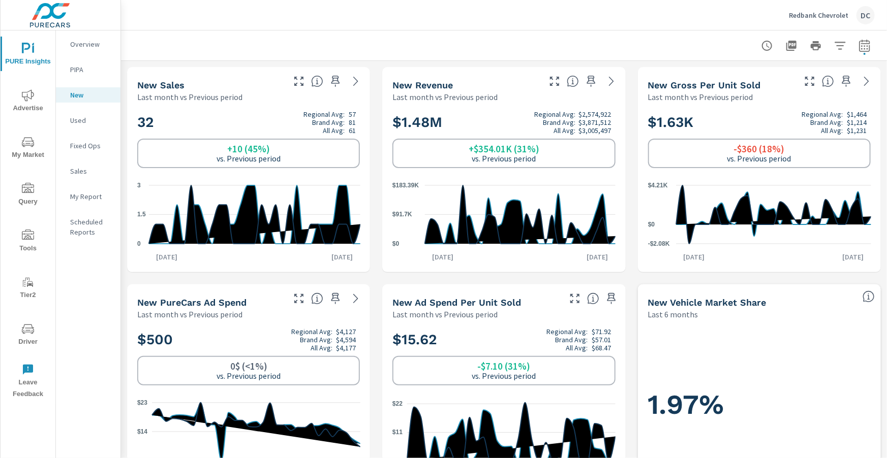
click at [76, 117] on p "Used" at bounding box center [91, 120] width 42 height 10
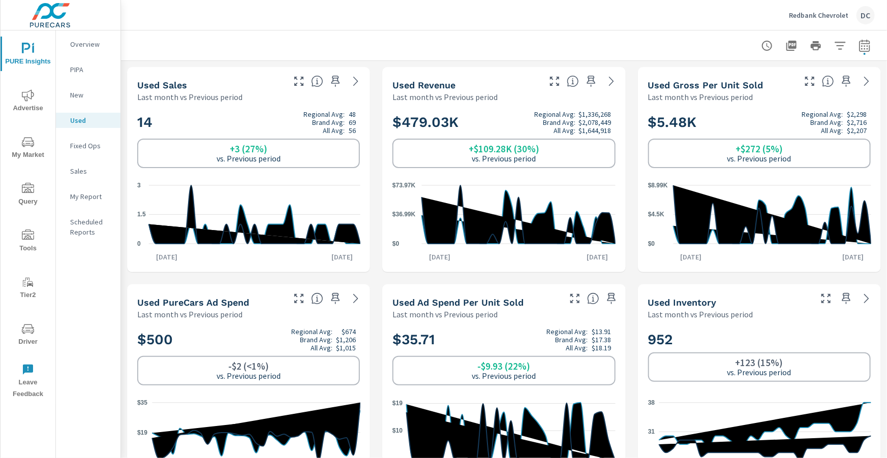
click at [99, 146] on p "Fixed Ops" at bounding box center [91, 146] width 42 height 10
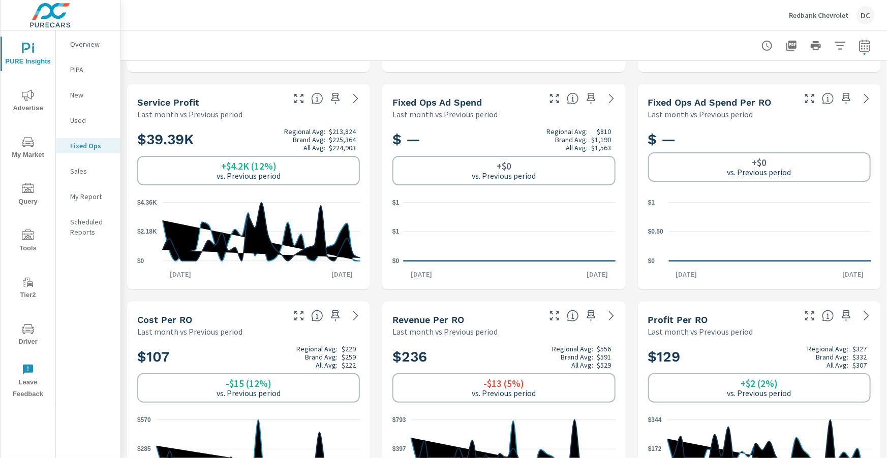
scroll to position [239, 0]
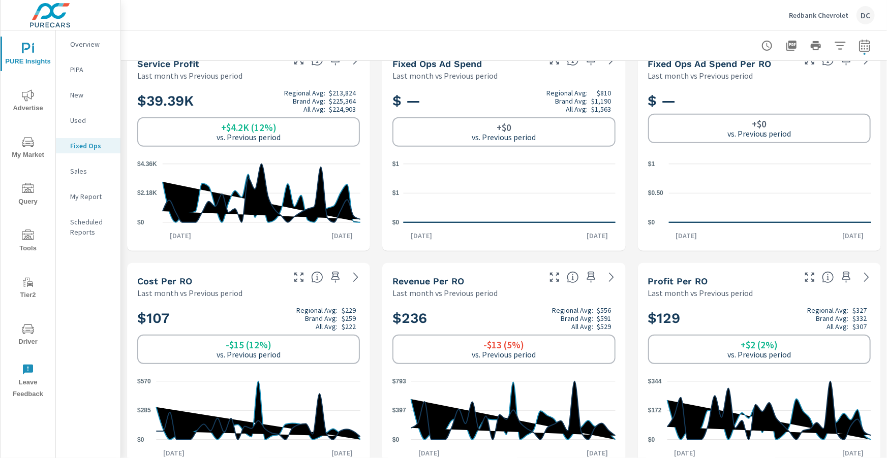
click at [39, 101] on span "Advertise" at bounding box center [28, 101] width 49 height 25
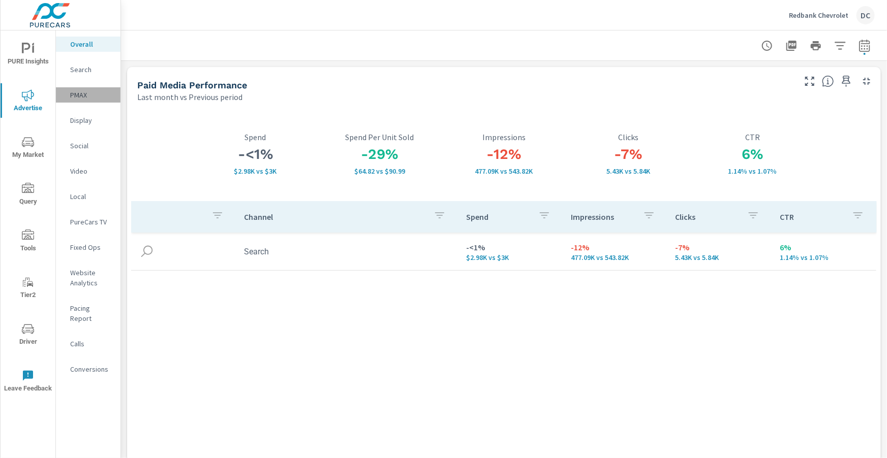
click at [75, 96] on p "PMAX" at bounding box center [91, 95] width 42 height 10
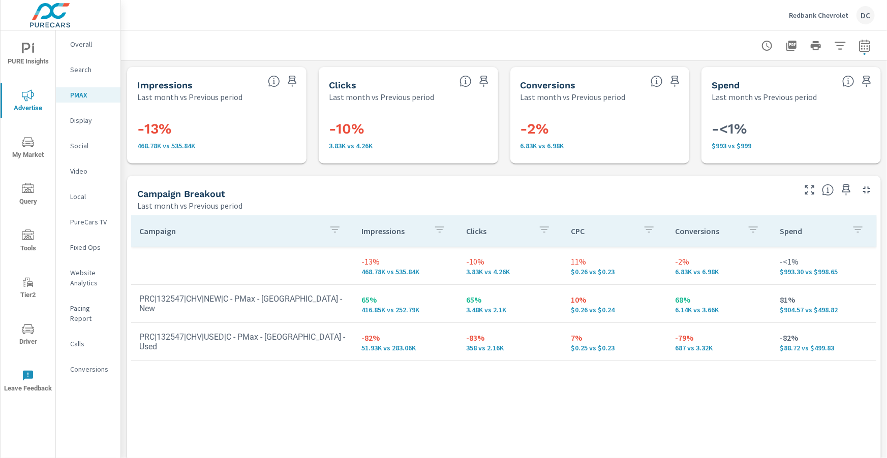
click at [74, 72] on p "Search" at bounding box center [91, 70] width 42 height 10
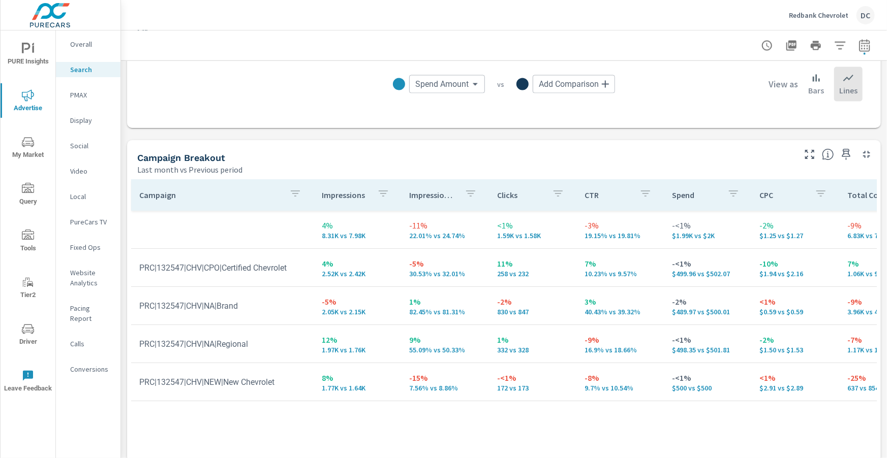
scroll to position [906, 0]
click at [80, 96] on p "PMAX" at bounding box center [91, 95] width 42 height 10
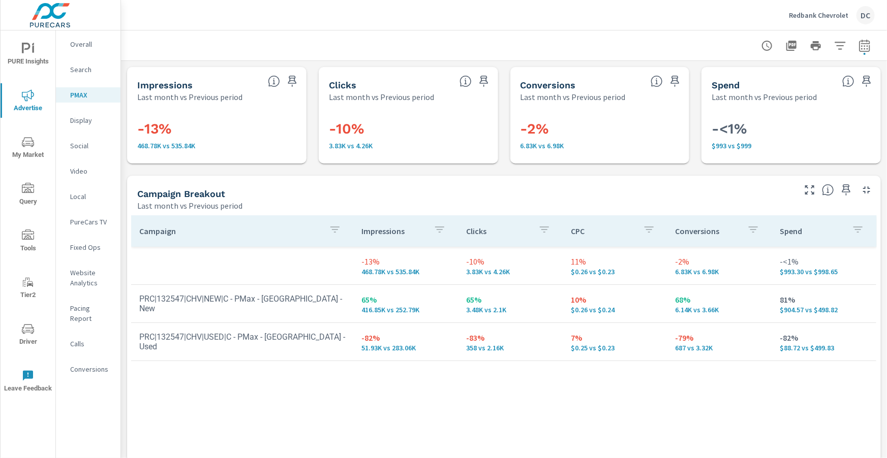
click at [30, 51] on icon "nav menu" at bounding box center [28, 49] width 12 height 12
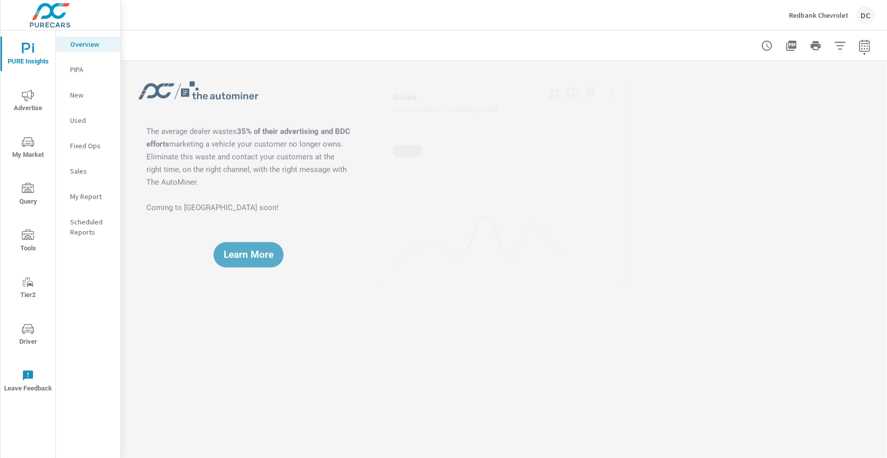
click at [80, 170] on p "Sales" at bounding box center [91, 171] width 42 height 10
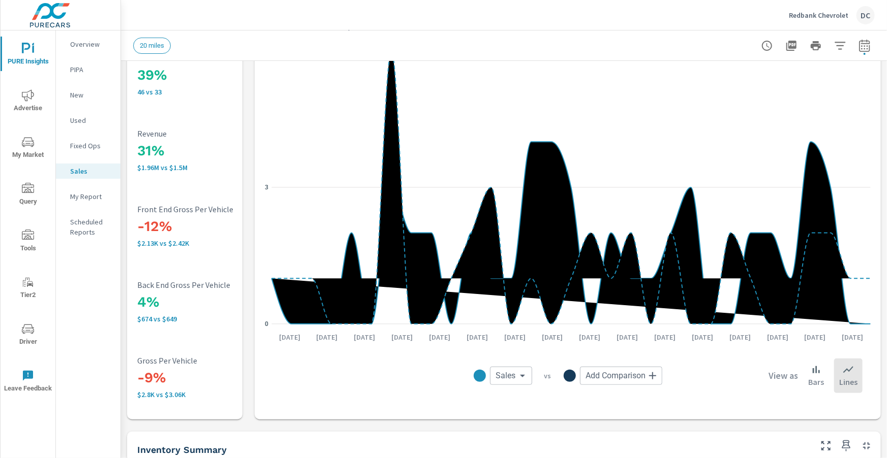
scroll to position [75, 0]
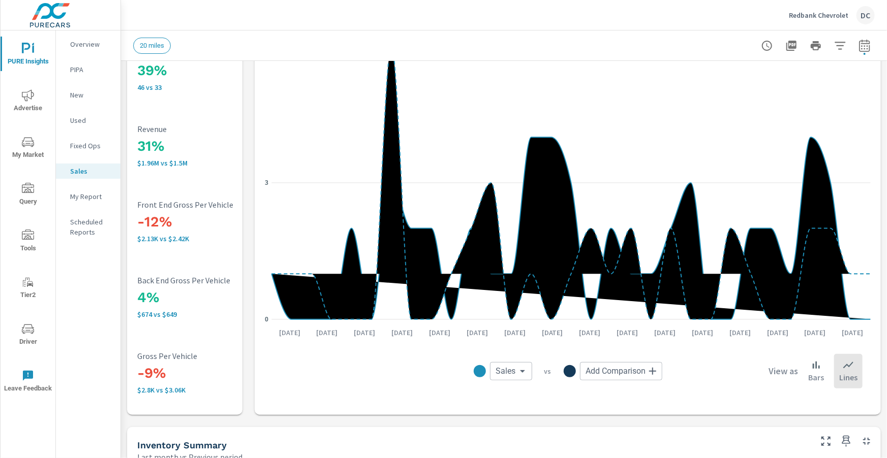
click at [97, 148] on p "Fixed Ops" at bounding box center [91, 146] width 42 height 10
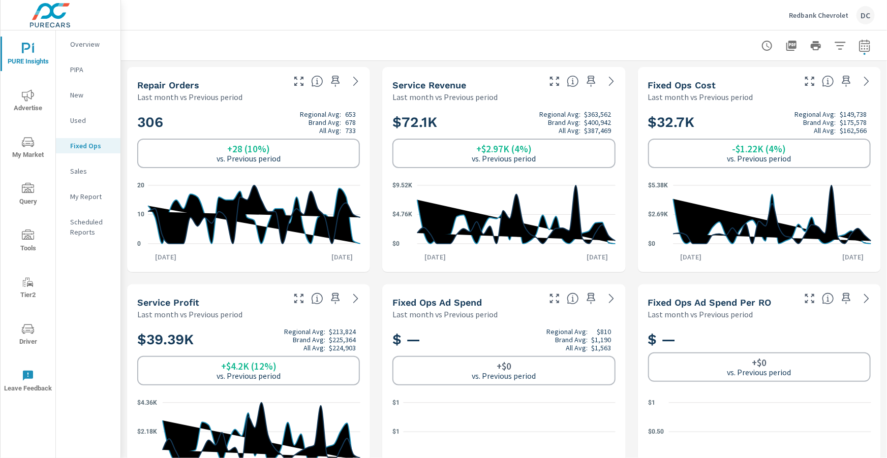
click at [32, 100] on icon "nav menu" at bounding box center [28, 95] width 12 height 12
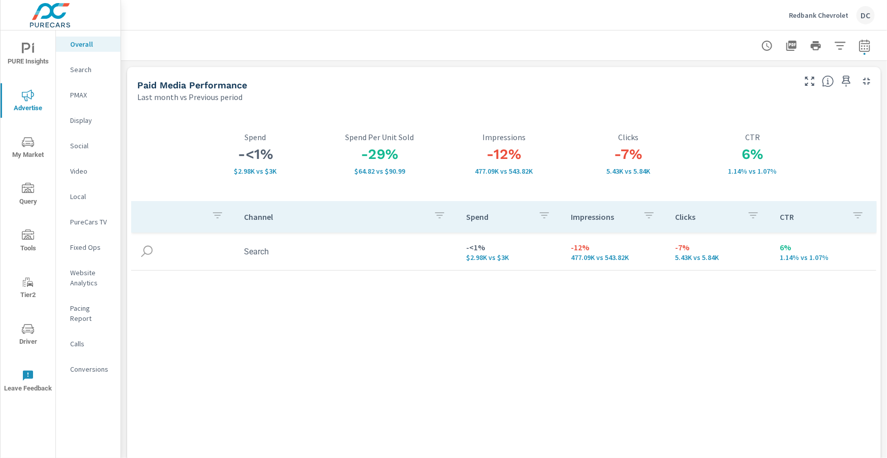
click at [36, 62] on span "PURE Insights" at bounding box center [28, 55] width 49 height 25
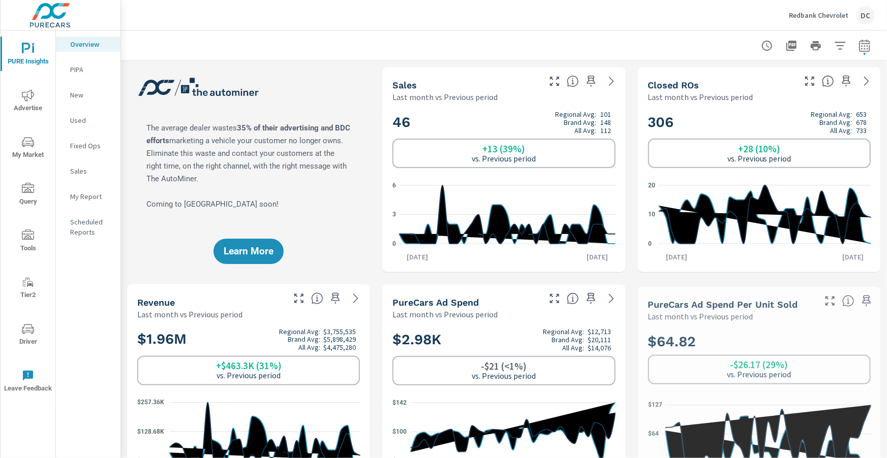
click at [84, 93] on p "New" at bounding box center [91, 95] width 42 height 10
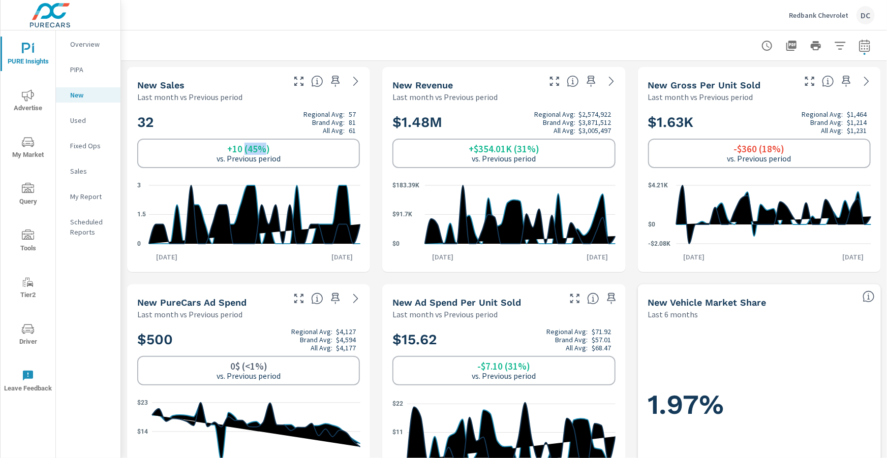
drag, startPoint x: 244, startPoint y: 150, endPoint x: 267, endPoint y: 150, distance: 22.9
click at [266, 150] on h6 "+10 (45%)" at bounding box center [248, 149] width 43 height 10
click at [72, 118] on p "Used" at bounding box center [91, 120] width 42 height 10
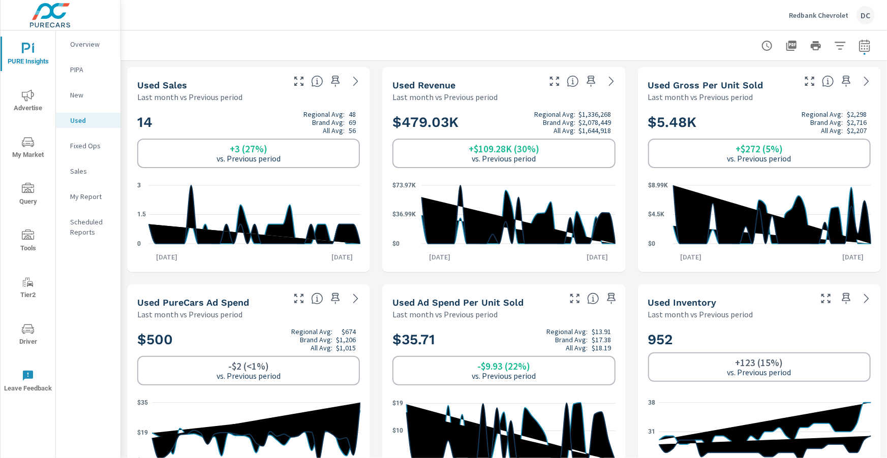
click at [84, 95] on p "New" at bounding box center [91, 95] width 42 height 10
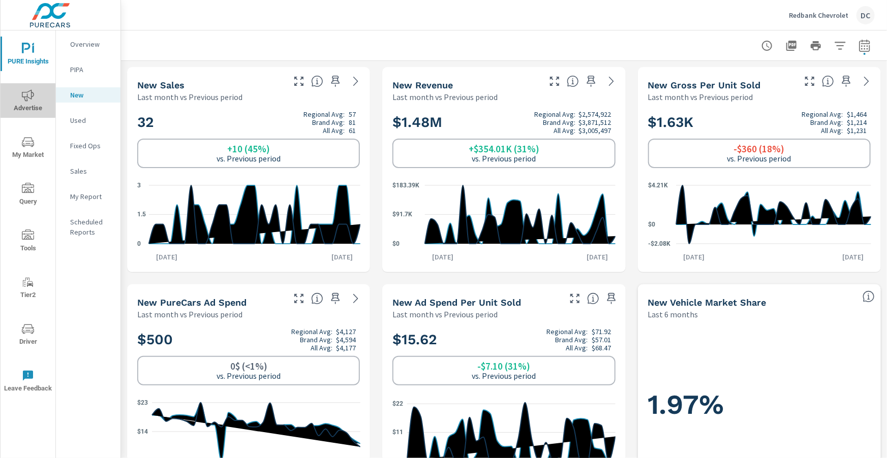
click at [34, 101] on icon "nav menu" at bounding box center [28, 95] width 12 height 12
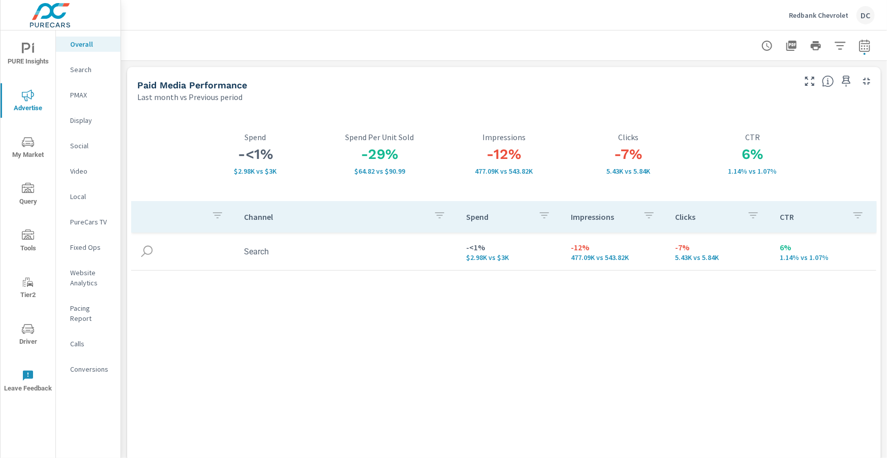
click at [82, 96] on p "PMAX" at bounding box center [91, 95] width 42 height 10
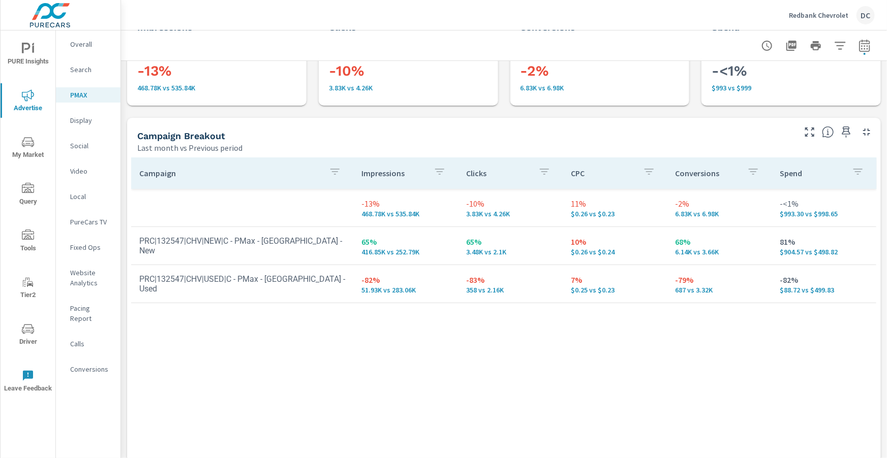
scroll to position [64, 0]
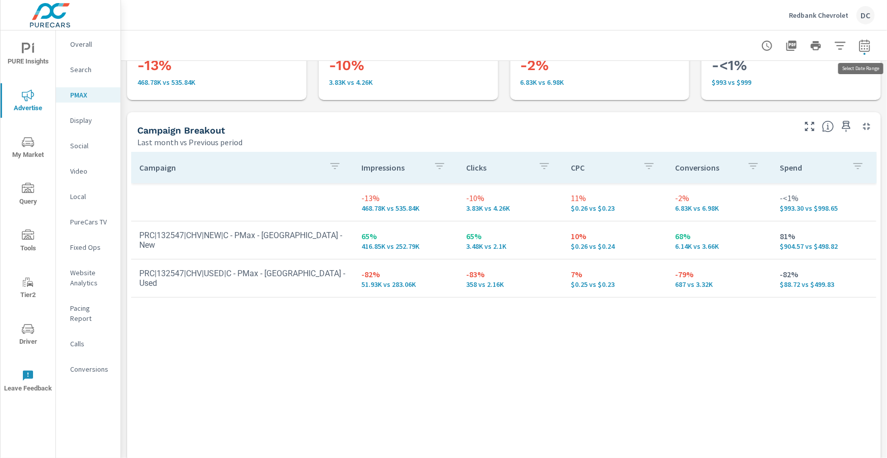
click at [858, 47] on button "button" at bounding box center [864, 46] width 20 height 20
select select "Last month"
select select "Previous period"
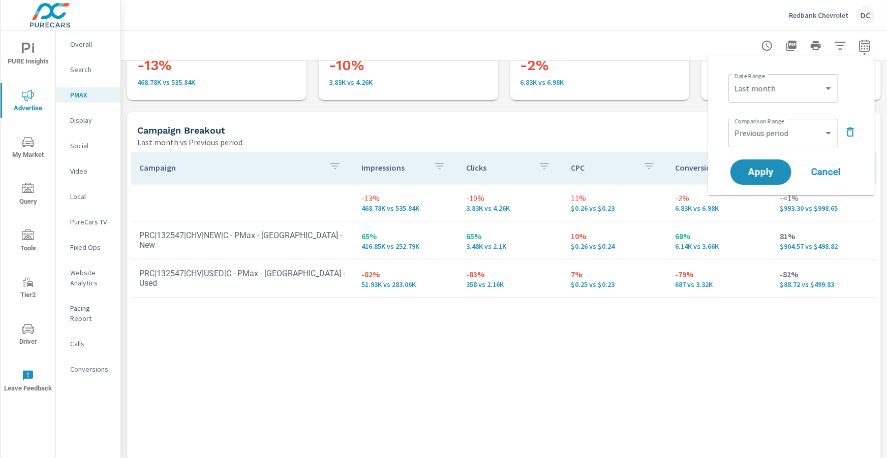
click at [845, 131] on icon "button" at bounding box center [850, 132] width 12 height 12
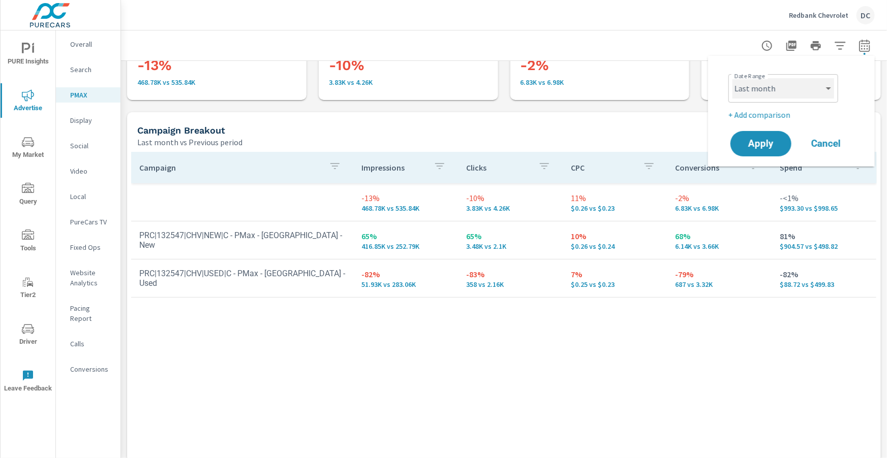
click at [830, 89] on select "Custom Yesterday Last week Last 7 days Last 14 days Last 30 days Last 45 days L…" at bounding box center [783, 88] width 102 height 20
click at [732, 78] on select "Custom Yesterday Last week Last 7 days Last 14 days Last 30 days Last 45 days L…" at bounding box center [783, 88] width 102 height 20
select select "Month to date"
click at [765, 140] on span "Apply" at bounding box center [761, 144] width 42 height 10
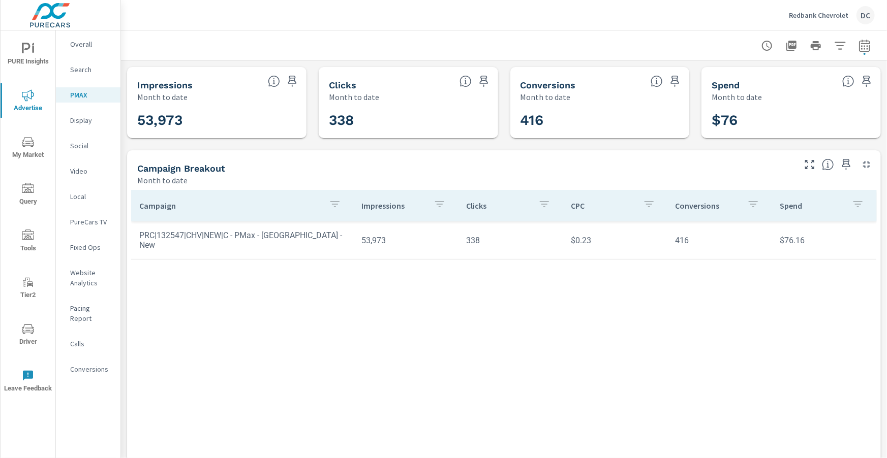
scroll to position [19, 0]
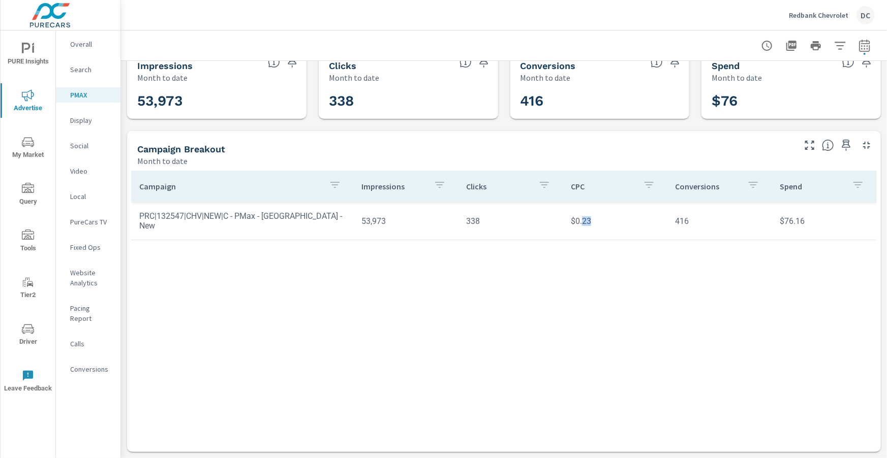
drag, startPoint x: 595, startPoint y: 223, endPoint x: 582, endPoint y: 222, distance: 12.7
click at [582, 222] on td "$0.23" at bounding box center [615, 221] width 105 height 26
click at [76, 41] on p "Overall" at bounding box center [91, 44] width 42 height 10
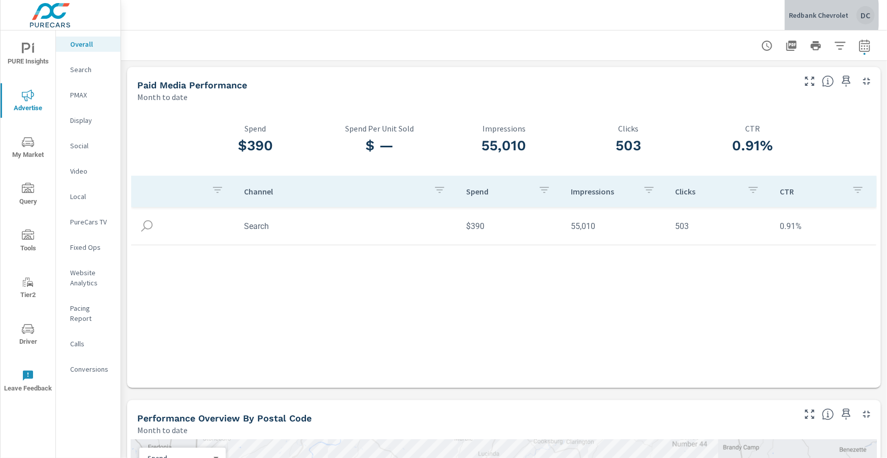
click at [804, 15] on p "Redbank Chevrolet" at bounding box center [818, 15] width 59 height 9
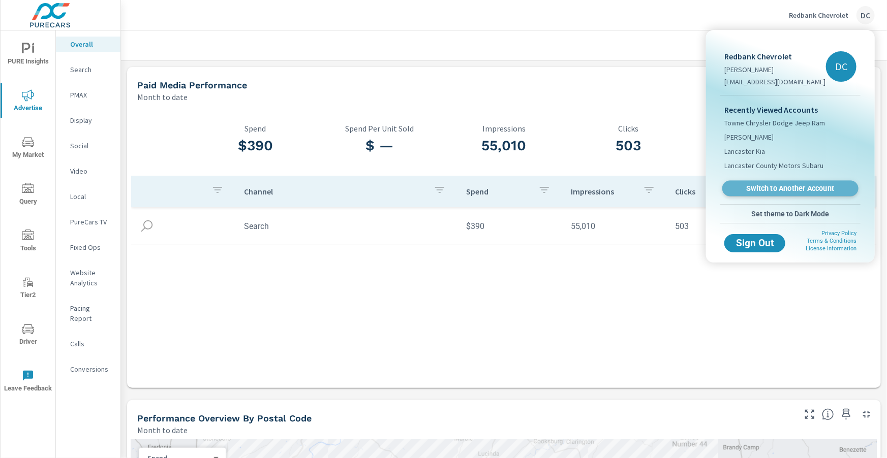
click at [770, 181] on link "Switch to Another Account" at bounding box center [790, 189] width 136 height 16
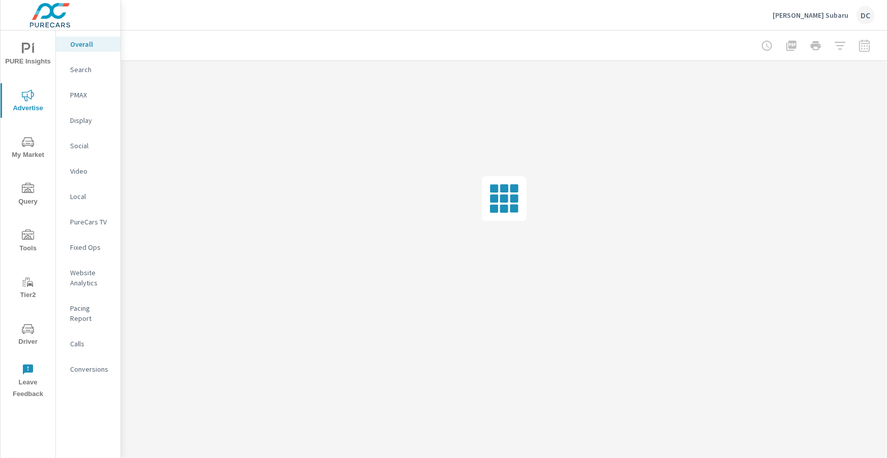
click at [861, 48] on div at bounding box center [816, 46] width 118 height 20
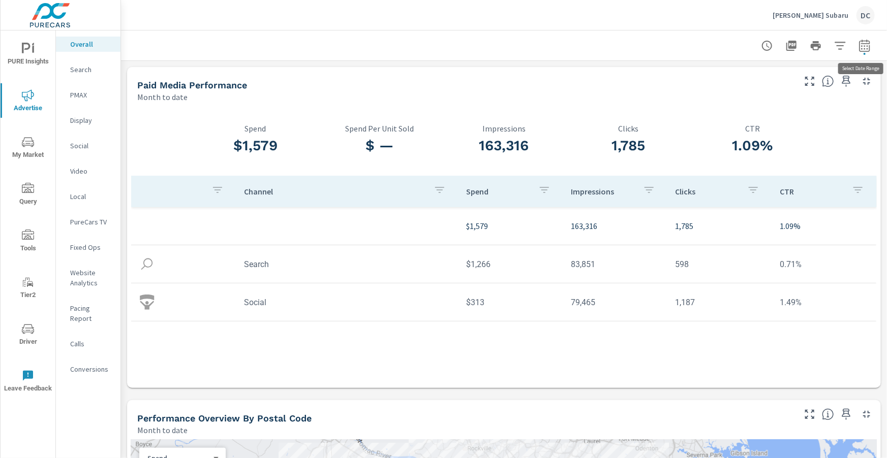
click at [858, 46] on icon "button" at bounding box center [864, 46] width 12 height 12
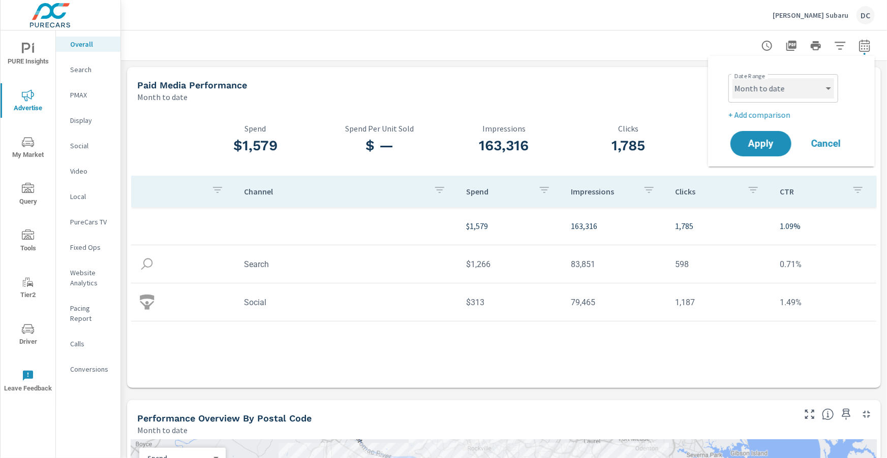
click at [810, 89] on select "Custom [DATE] Last week Last 7 days Last 14 days Last 30 days Last 45 days Last…" at bounding box center [783, 88] width 102 height 20
click at [732, 78] on select "Custom [DATE] Last week Last 7 days Last 14 days Last 30 days Last 45 days Last…" at bounding box center [783, 88] width 102 height 20
select select "Last month"
click at [765, 141] on span "Apply" at bounding box center [761, 144] width 42 height 10
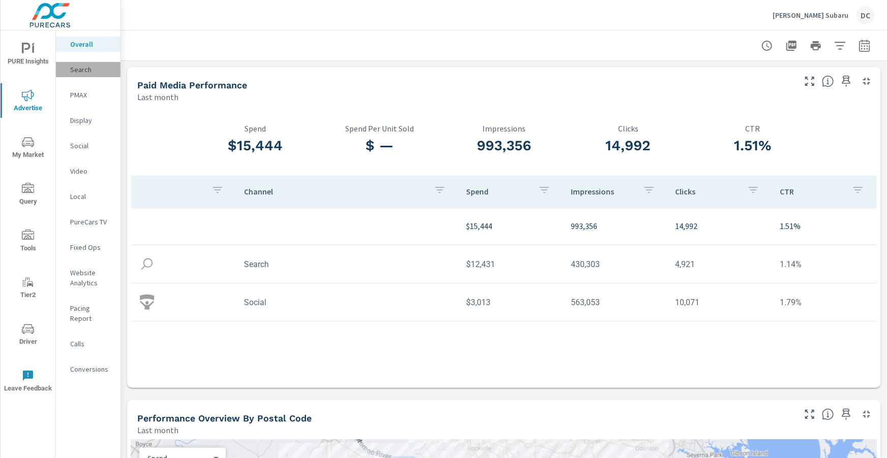
click at [85, 72] on p "Search" at bounding box center [91, 70] width 42 height 10
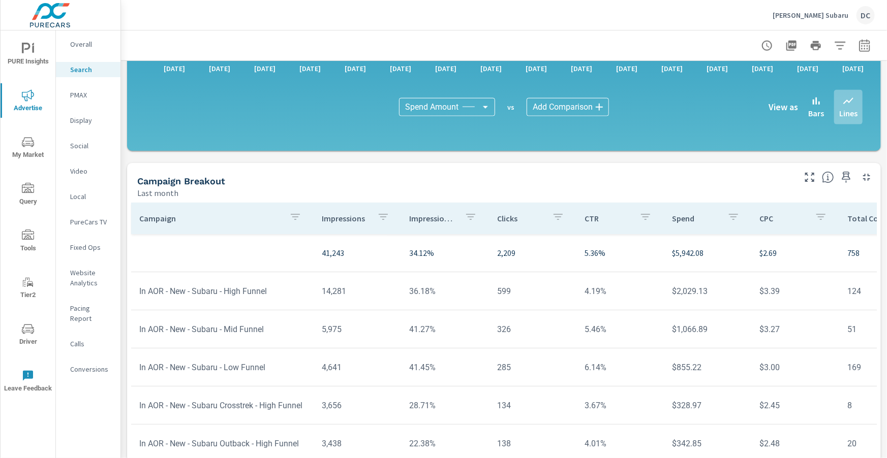
scroll to position [686, 0]
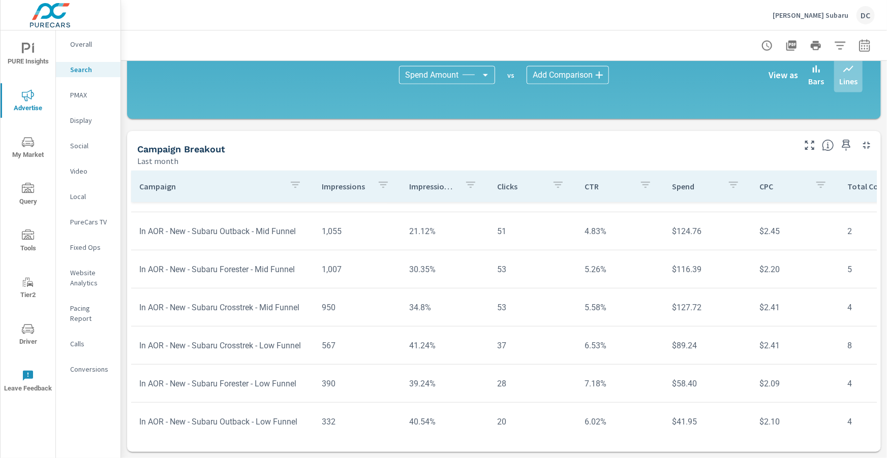
scroll to position [302, 0]
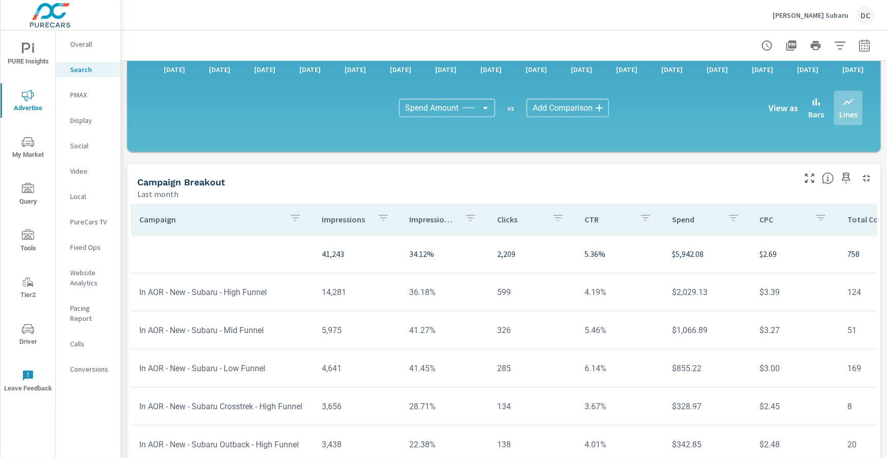
scroll to position [4, 0]
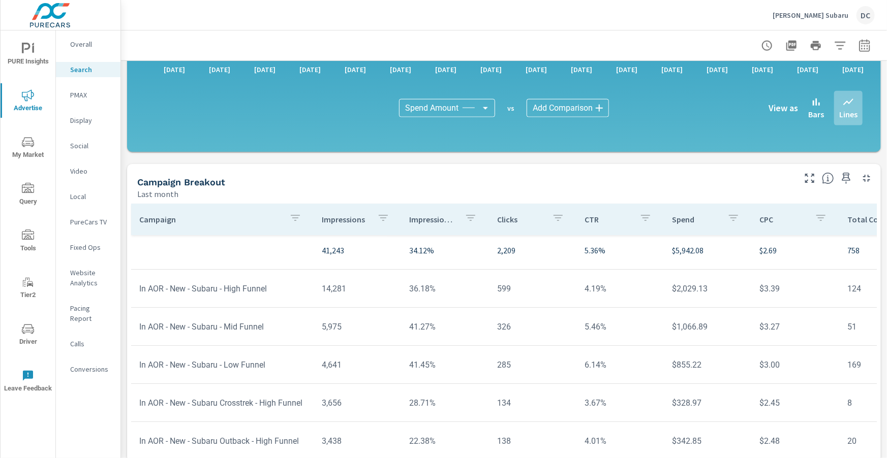
click at [82, 96] on p "PMAX" at bounding box center [91, 95] width 42 height 10
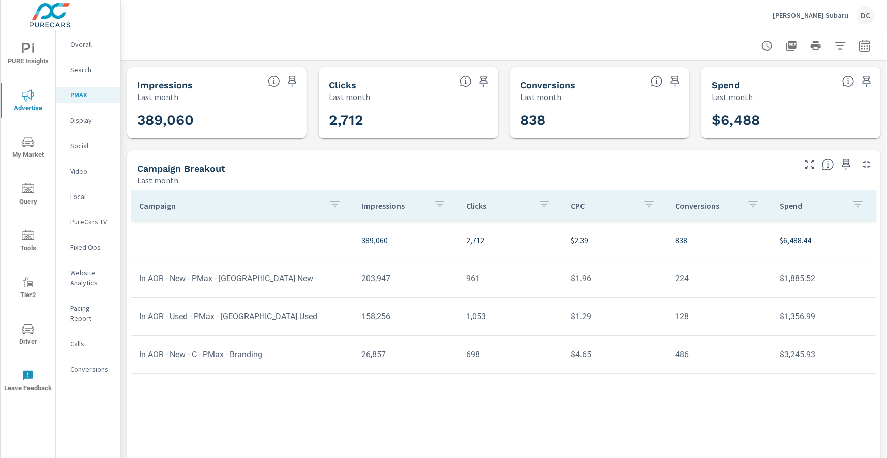
click at [86, 72] on p "Search" at bounding box center [91, 70] width 42 height 10
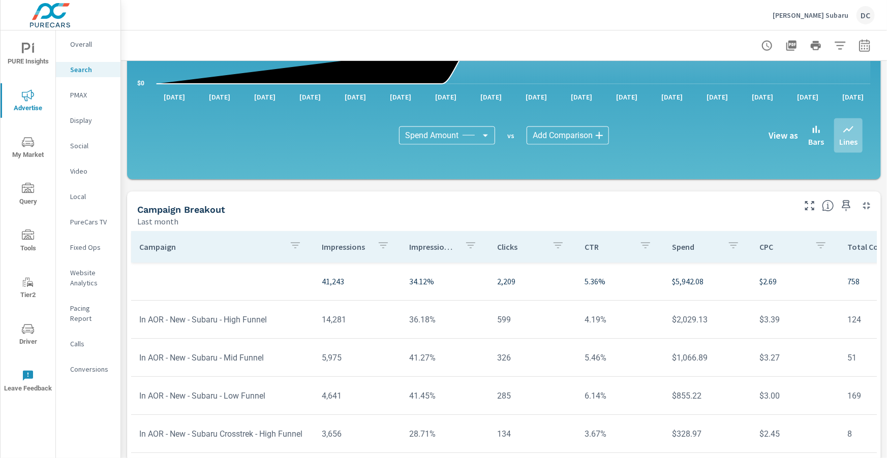
scroll to position [686, 0]
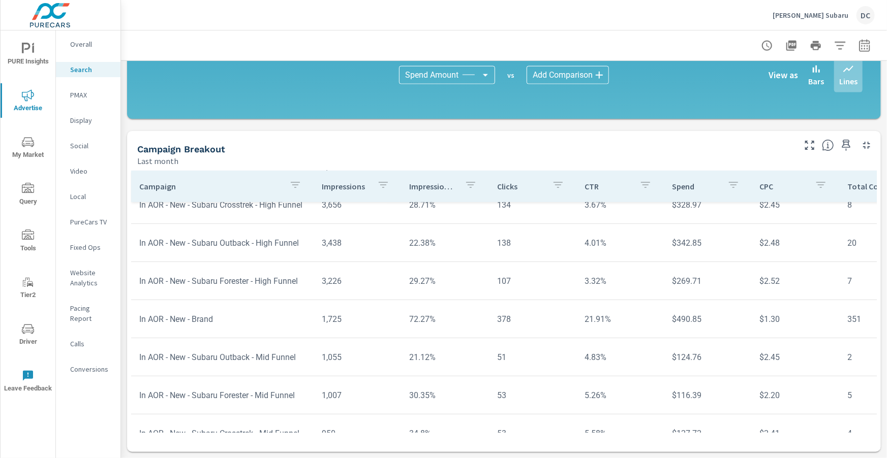
scroll to position [196, 0]
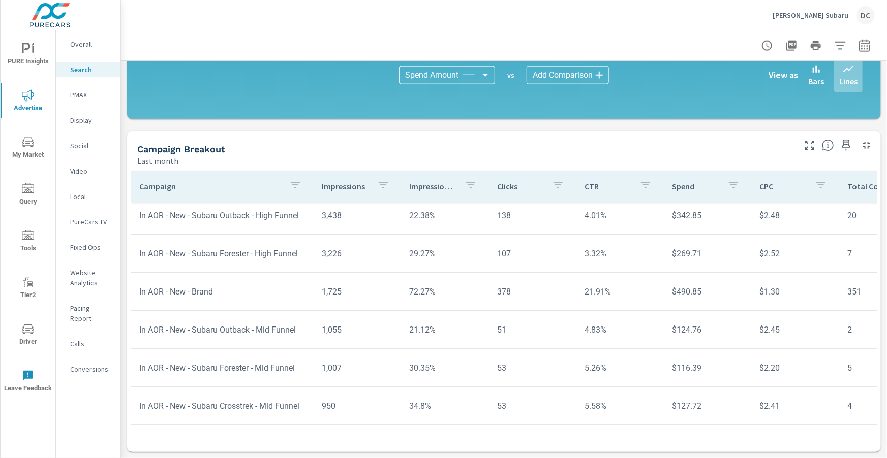
click at [293, 189] on icon "button" at bounding box center [295, 185] width 12 height 12
click at [128, 204] on div at bounding box center [443, 229] width 887 height 458
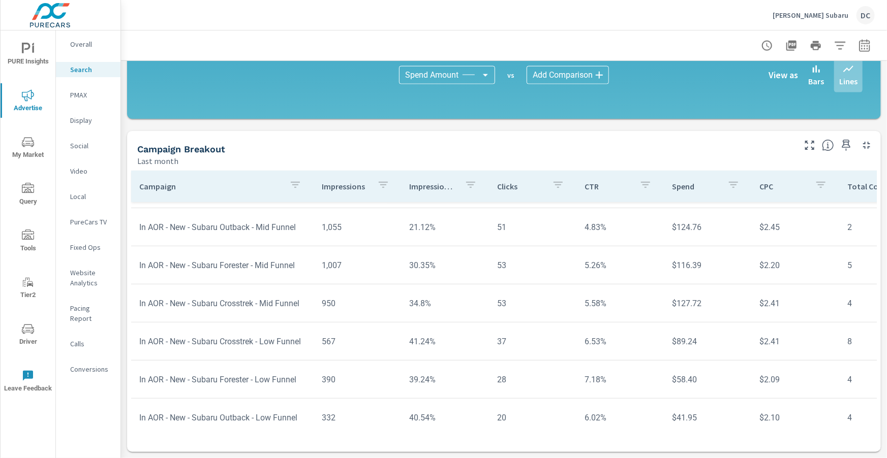
scroll to position [302, 0]
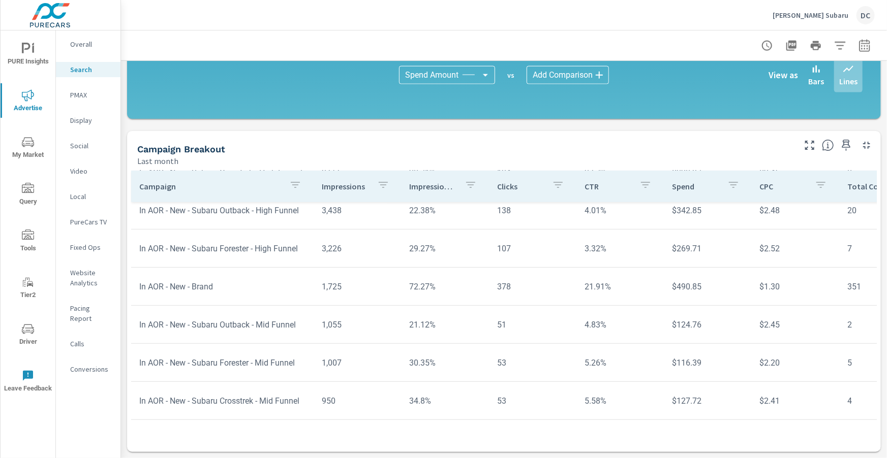
scroll to position [113, 0]
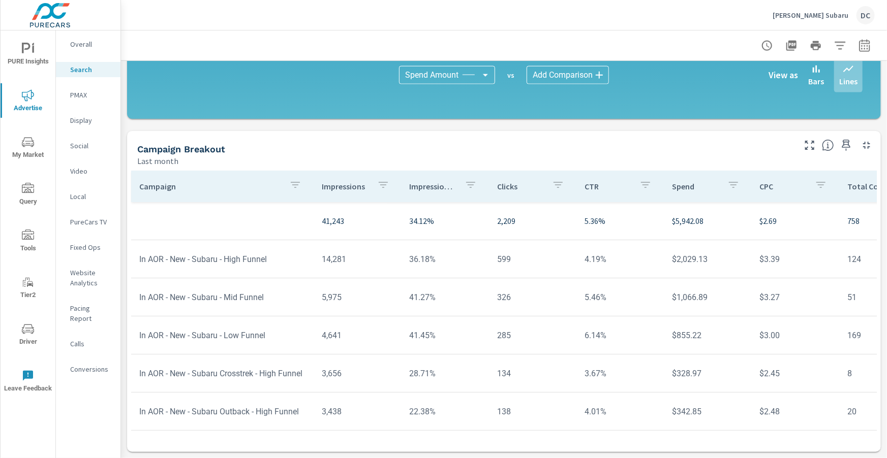
click at [82, 91] on p "PMAX" at bounding box center [91, 95] width 42 height 10
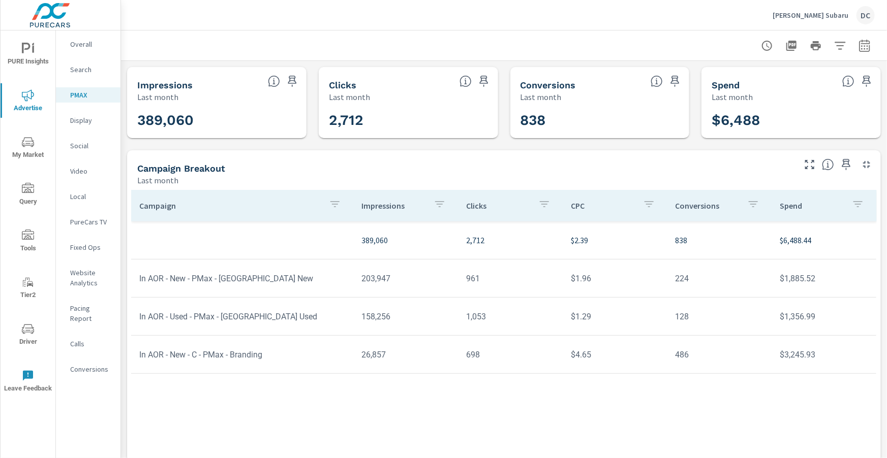
scroll to position [19, 0]
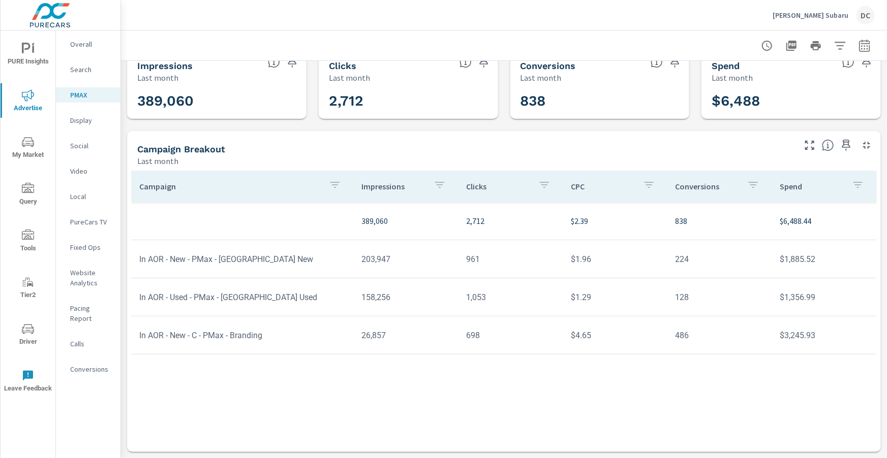
click at [78, 146] on p "Social" at bounding box center [91, 146] width 42 height 10
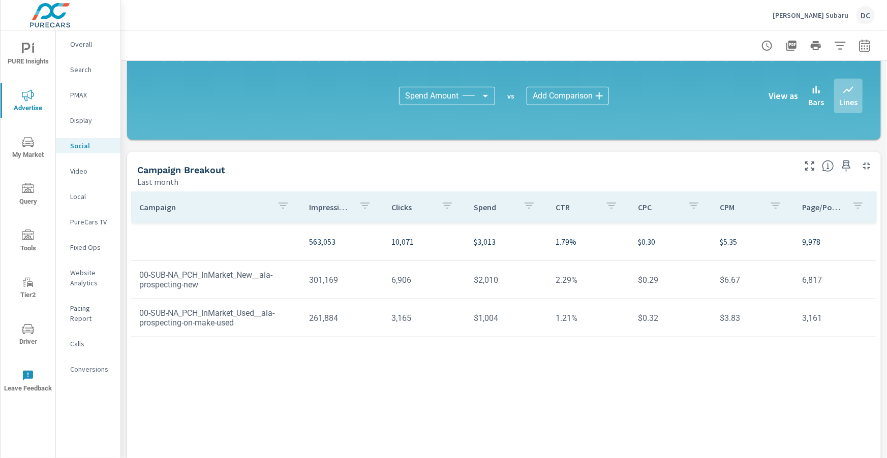
scroll to position [269, 0]
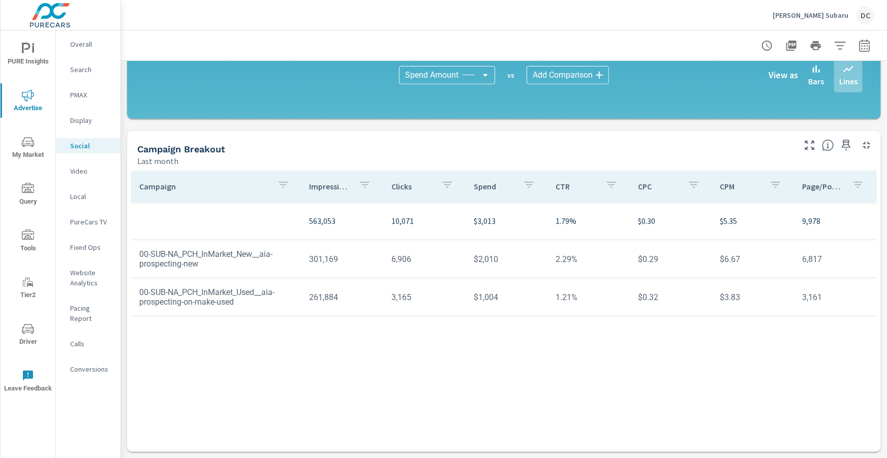
click at [82, 49] on div "Overall" at bounding box center [88, 44] width 65 height 15
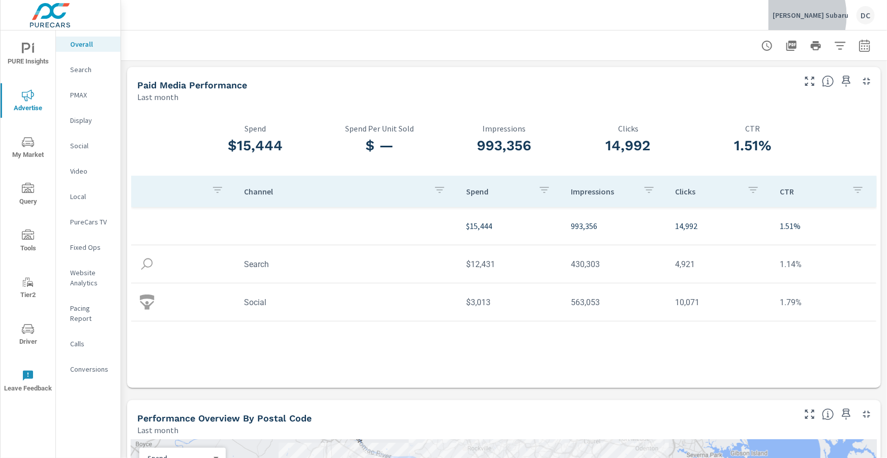
click at [809, 15] on p "[PERSON_NAME] Subaru" at bounding box center [811, 15] width 76 height 9
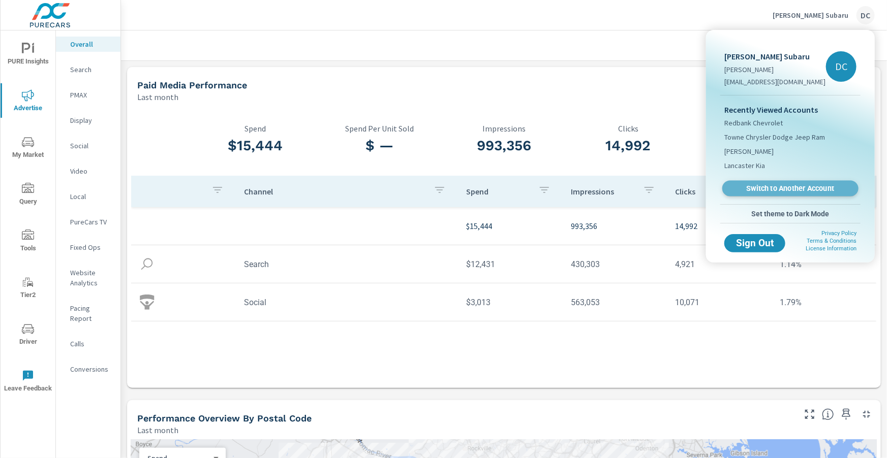
click at [767, 185] on span "Switch to Another Account" at bounding box center [790, 189] width 125 height 10
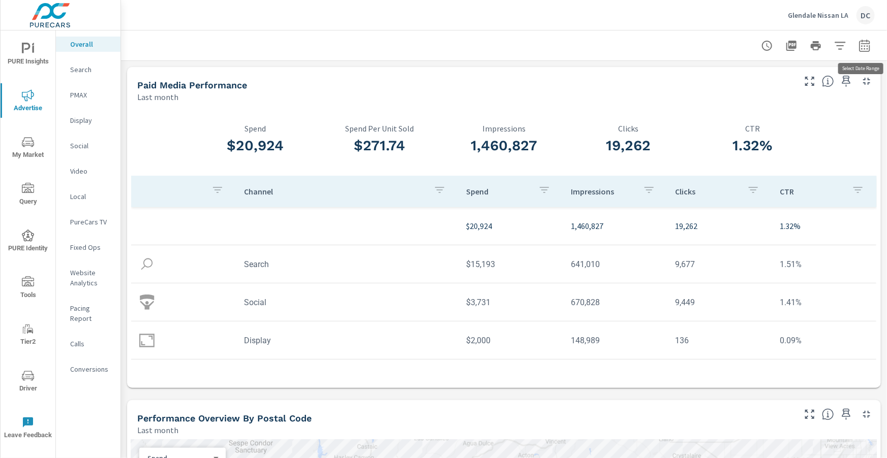
click at [859, 46] on icon "button" at bounding box center [864, 45] width 11 height 12
select select "Last month"
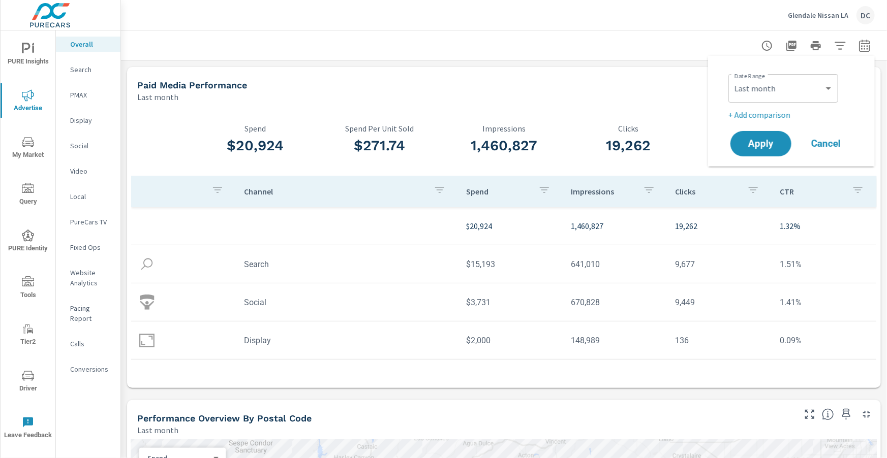
click at [773, 113] on p "+ Add comparison" at bounding box center [793, 115] width 130 height 12
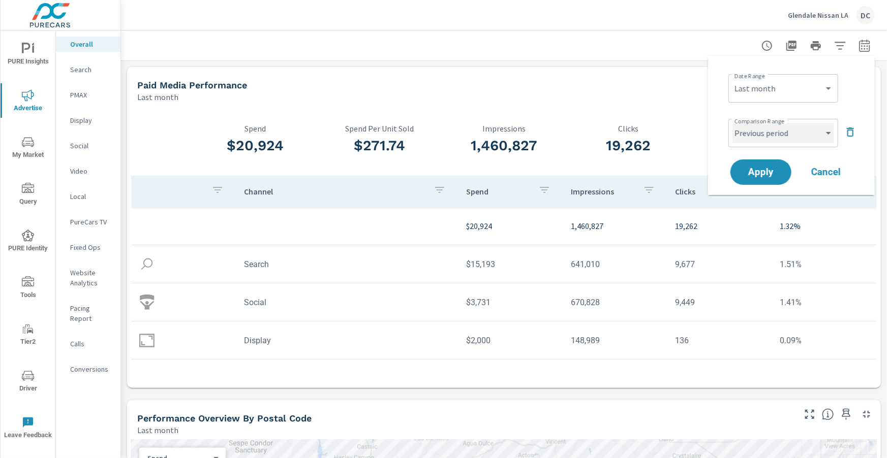
click at [774, 129] on select "Custom Previous period Previous month Previous year" at bounding box center [783, 133] width 102 height 20
click at [732, 123] on select "Custom Previous period Previous month Previous year" at bounding box center [783, 133] width 102 height 20
select select "Previous month"
click at [782, 172] on button "Apply" at bounding box center [760, 172] width 63 height 26
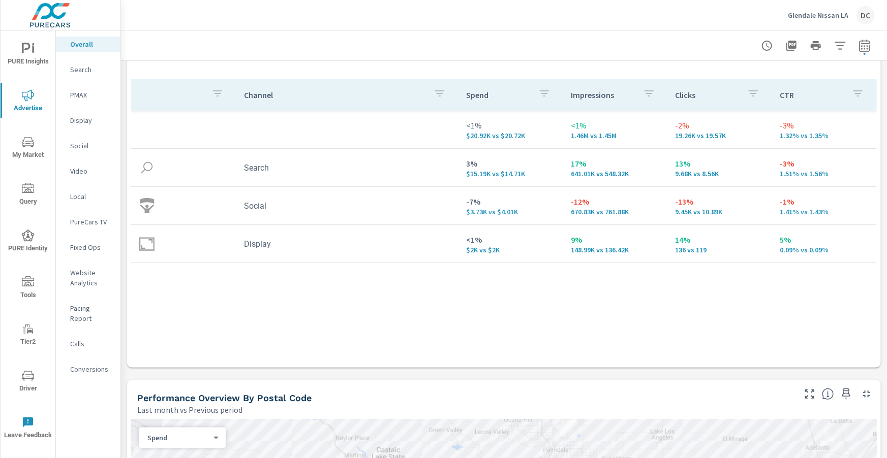
scroll to position [122, 0]
click at [86, 147] on p "Social" at bounding box center [91, 146] width 42 height 10
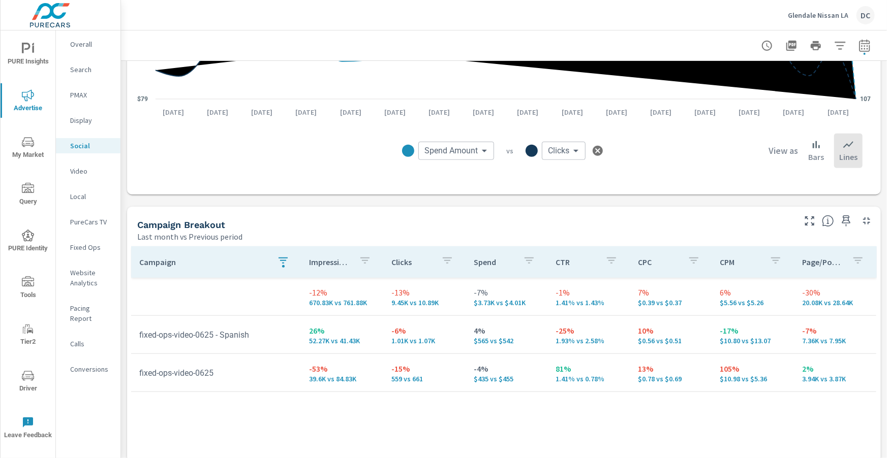
scroll to position [315, 0]
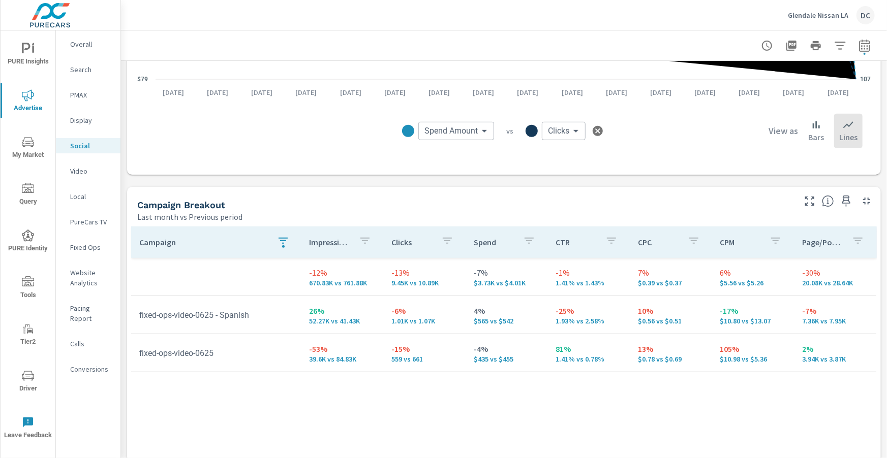
click at [279, 237] on icon "button" at bounding box center [283, 241] width 12 height 12
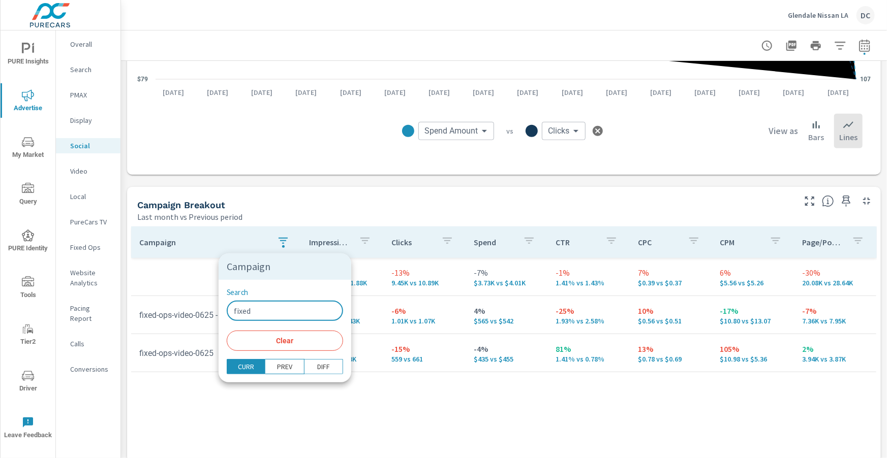
click at [254, 307] on input "fixed" at bounding box center [285, 311] width 116 height 20
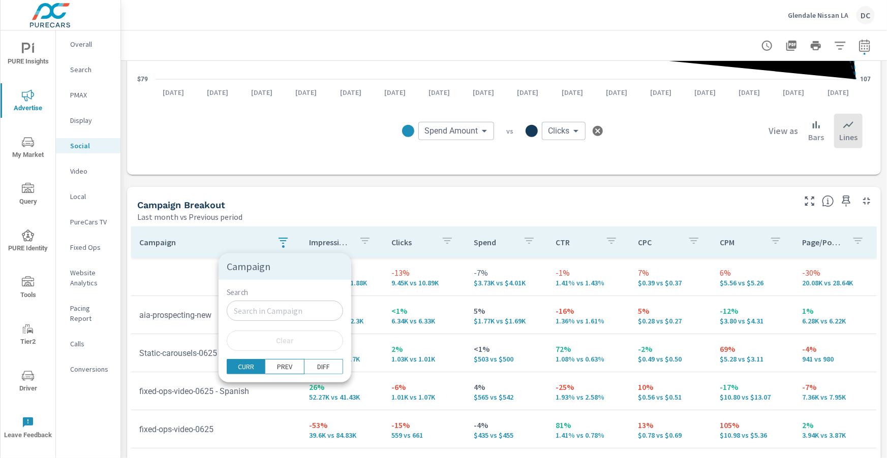
click at [170, 281] on div at bounding box center [443, 229] width 887 height 458
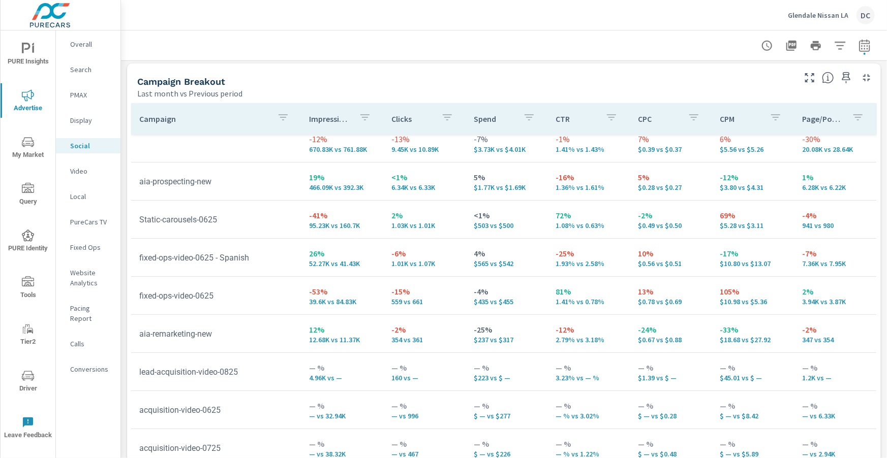
scroll to position [446, 0]
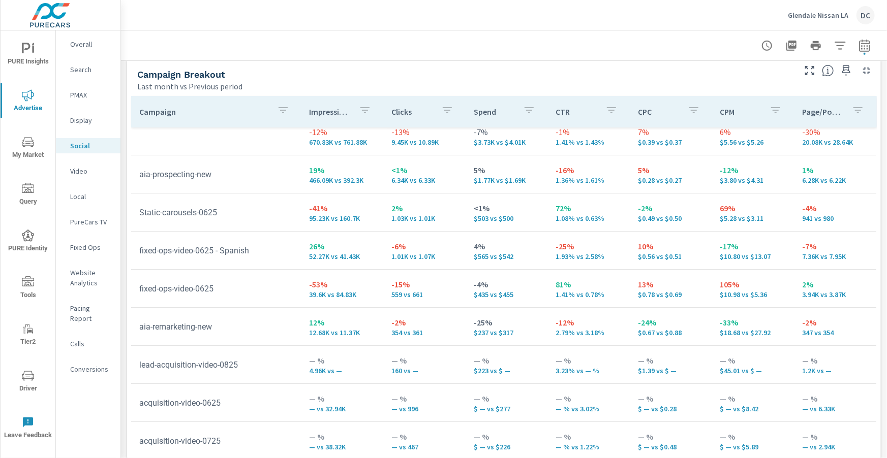
click at [77, 73] on p "Search" at bounding box center [91, 70] width 42 height 10
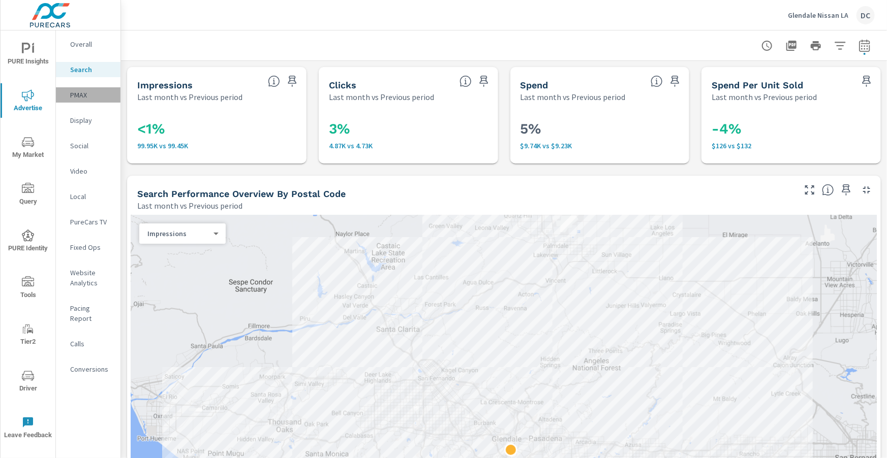
click at [80, 92] on p "PMAX" at bounding box center [91, 95] width 42 height 10
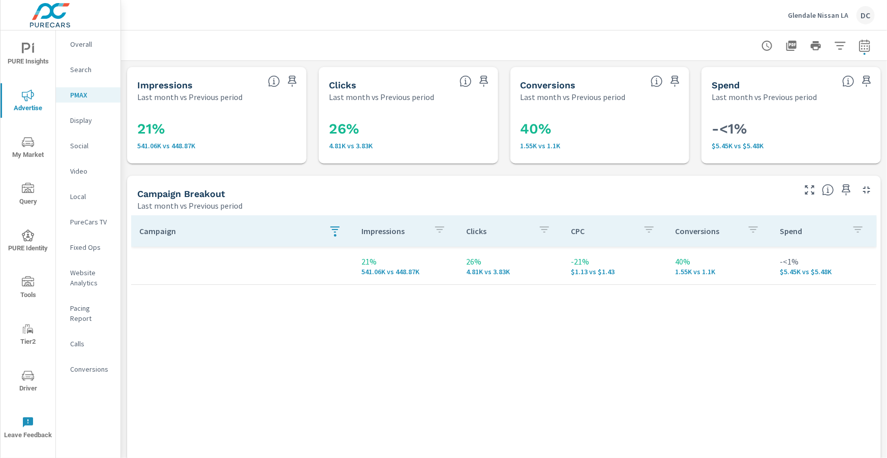
click at [328, 229] on button "button" at bounding box center [335, 231] width 20 height 23
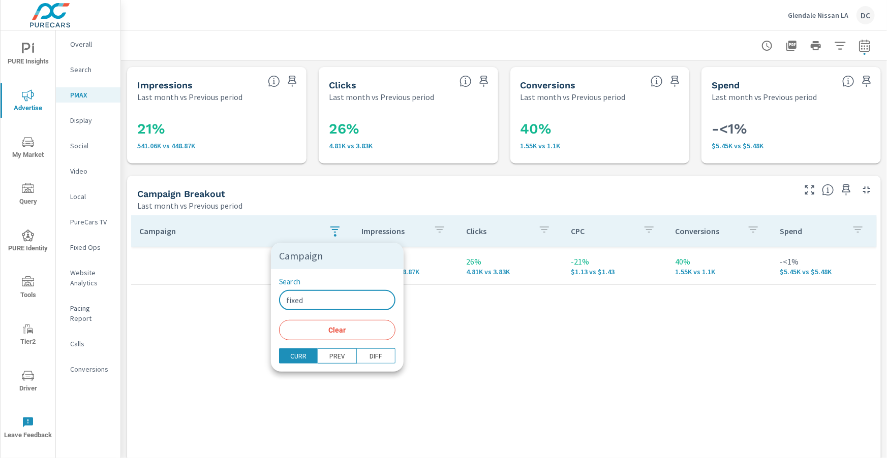
click at [320, 303] on input "fixed" at bounding box center [337, 300] width 116 height 20
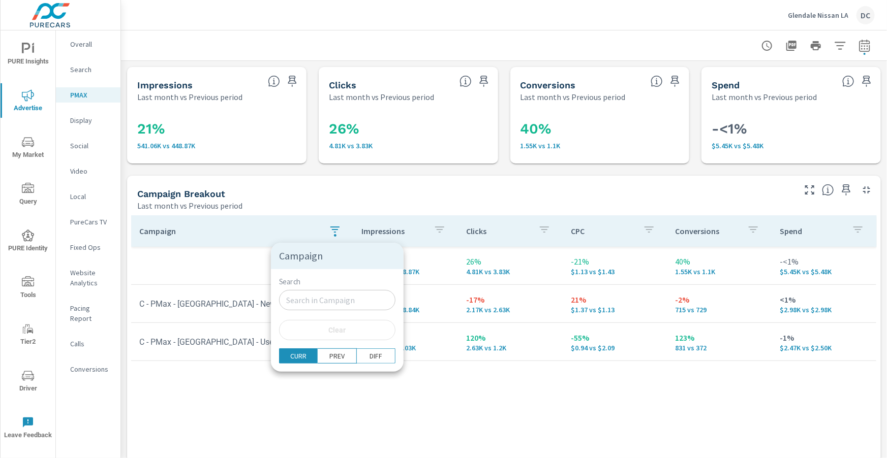
click at [303, 203] on div at bounding box center [443, 229] width 887 height 458
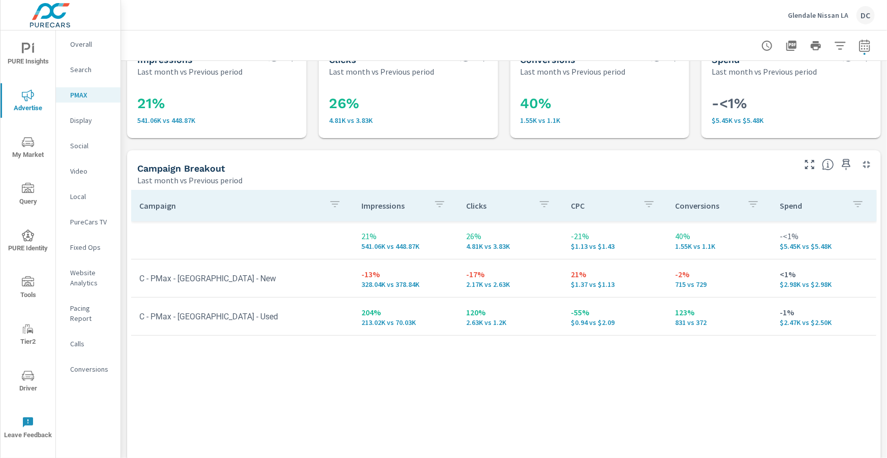
scroll to position [33, 0]
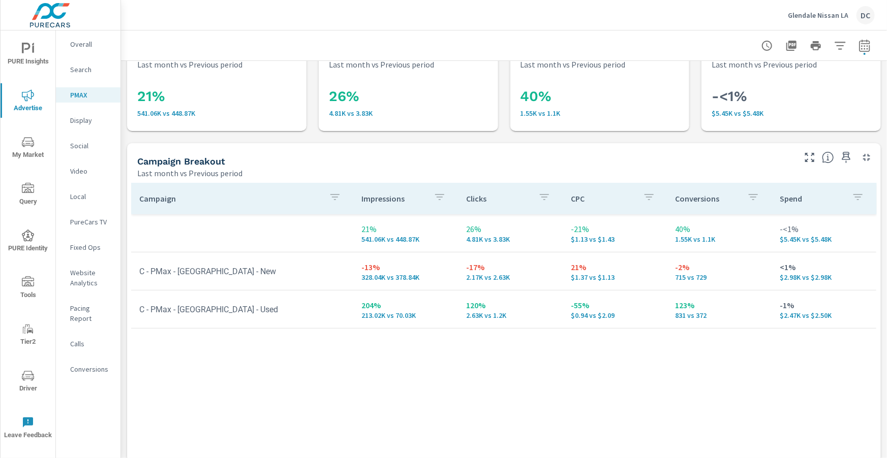
click at [79, 45] on p "Overall" at bounding box center [91, 44] width 42 height 10
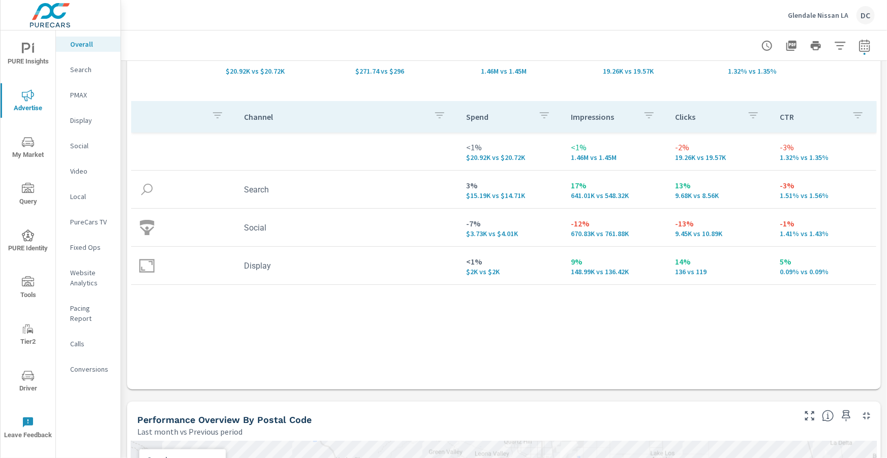
scroll to position [99, 0]
click at [43, 58] on span "PURE Insights" at bounding box center [28, 55] width 49 height 25
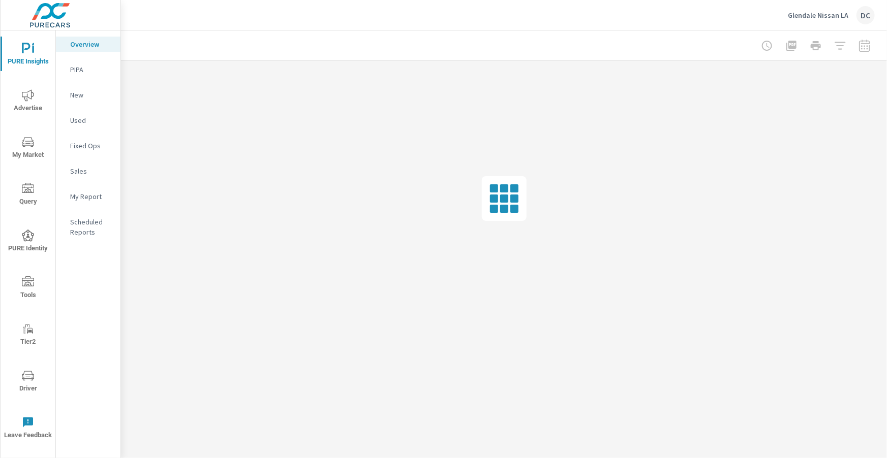
click at [89, 169] on p "Sales" at bounding box center [91, 171] width 42 height 10
